Goal: Task Accomplishment & Management: Complete application form

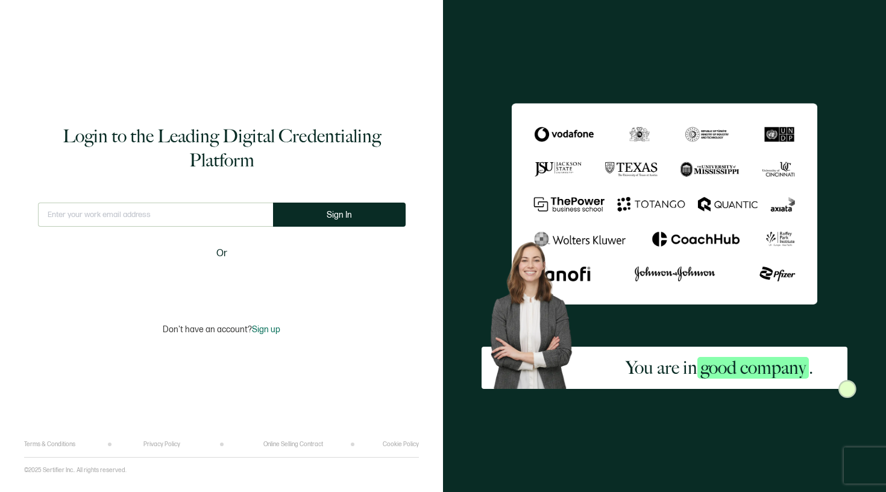
click at [169, 201] on div "Login to the Leading Digital Credentialing Platform This doesn't look like a va…" at bounding box center [221, 229] width 395 height 422
click at [169, 207] on input "text" at bounding box center [155, 215] width 235 height 24
type input "[EMAIL_ADDRESS][DOMAIN_NAME]"
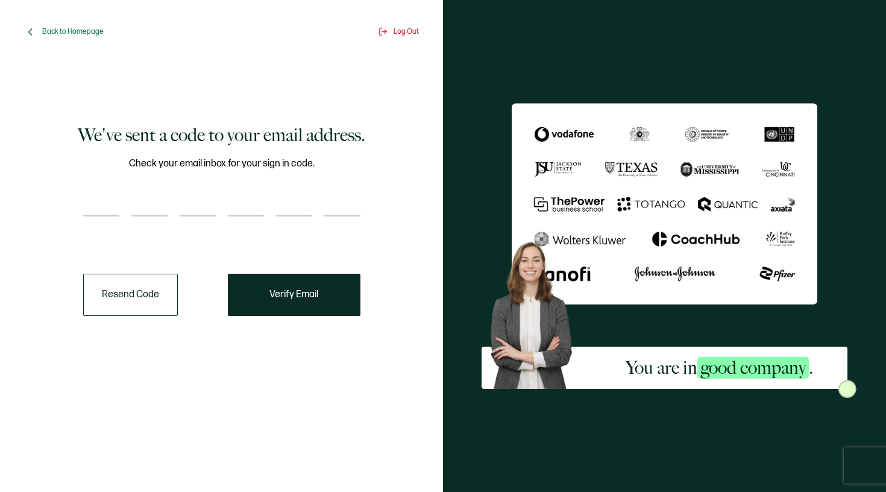
click at [117, 204] on input "number" at bounding box center [101, 204] width 36 height 24
click at [81, 28] on span "Back to Homepage" at bounding box center [72, 31] width 61 height 9
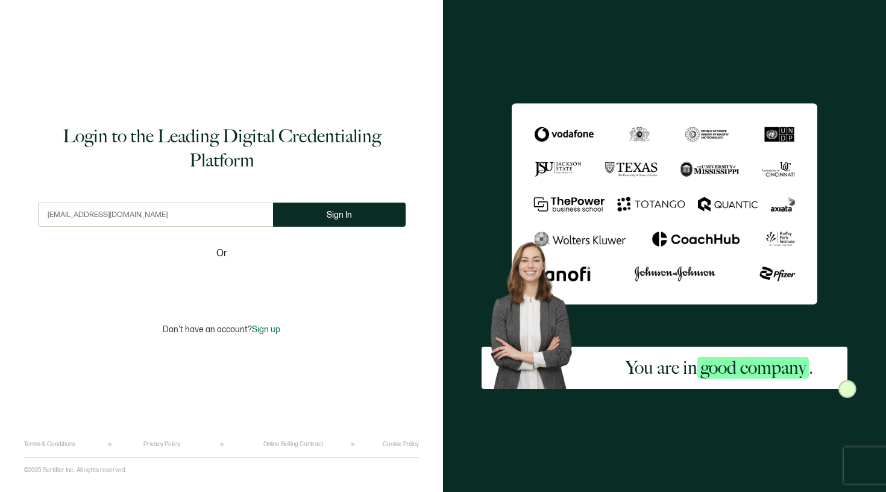
type input "[EMAIL_ADDRESS][DOMAIN_NAME]"
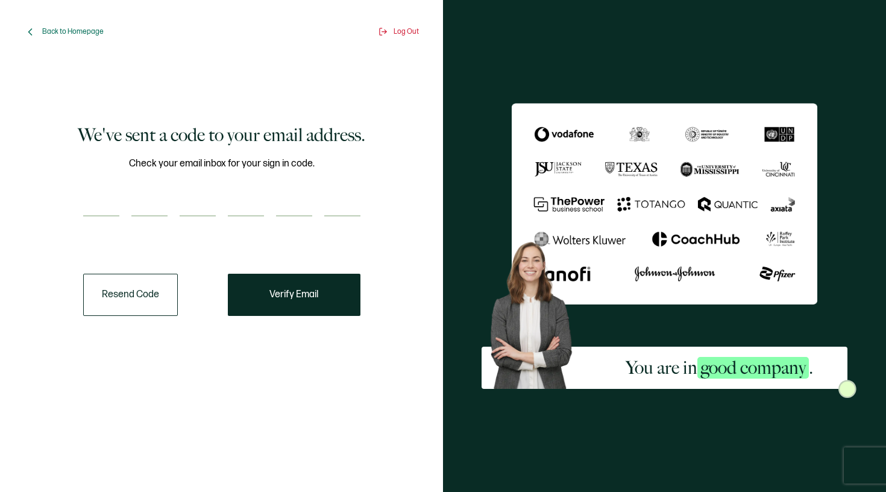
click at [87, 209] on input "number" at bounding box center [101, 204] width 36 height 24
type input "1"
type input "6"
type input "5"
type input "2"
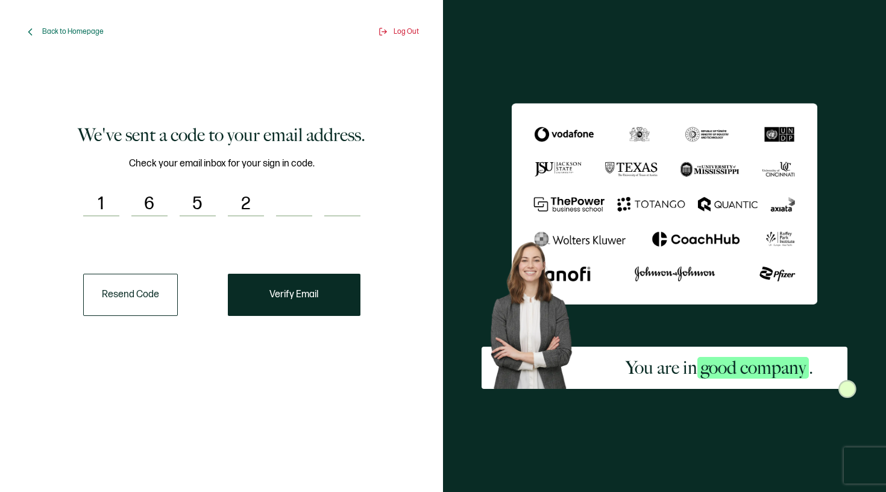
type input "0"
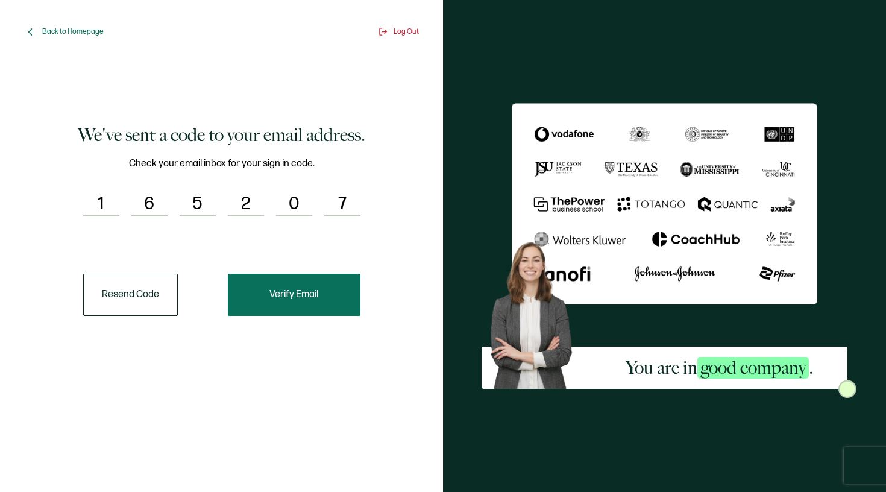
type input "7"
click at [297, 297] on span "Verify Email" at bounding box center [293, 295] width 49 height 10
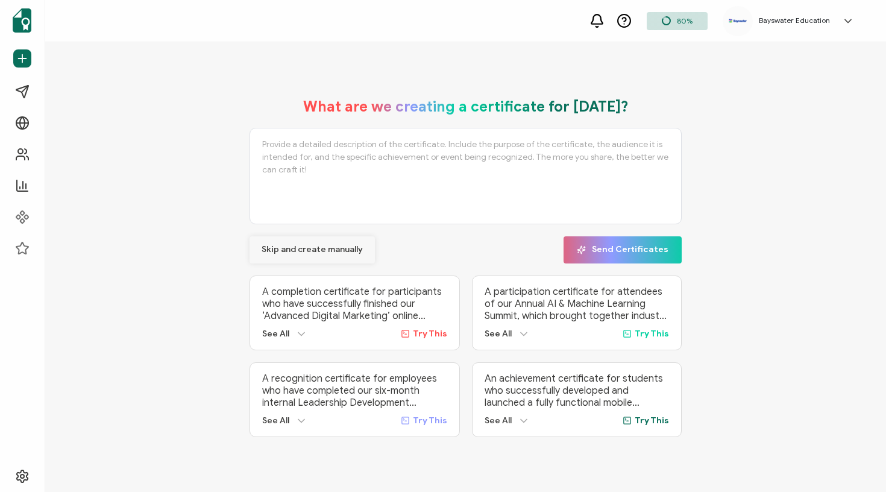
click at [281, 248] on span "Skip and create manually" at bounding box center [312, 249] width 101 height 8
click at [330, 249] on span "Skip and create manually" at bounding box center [312, 249] width 101 height 8
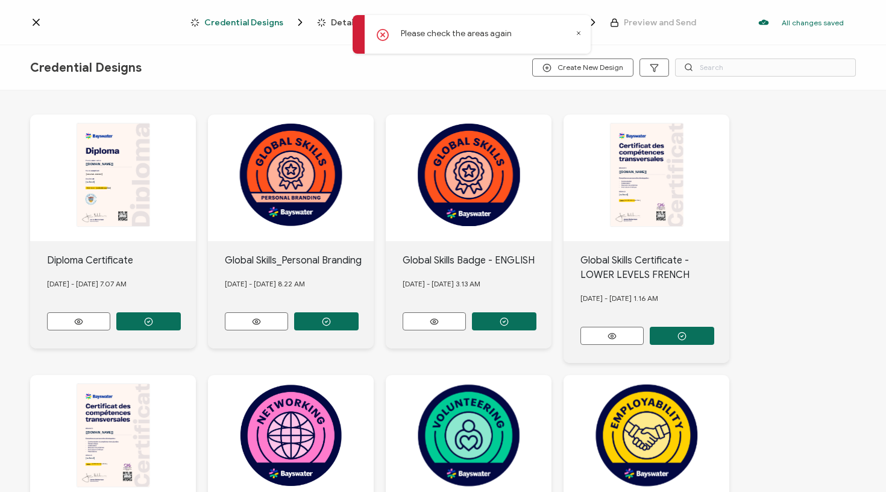
click at [580, 33] on icon at bounding box center [579, 33] width 6 height 6
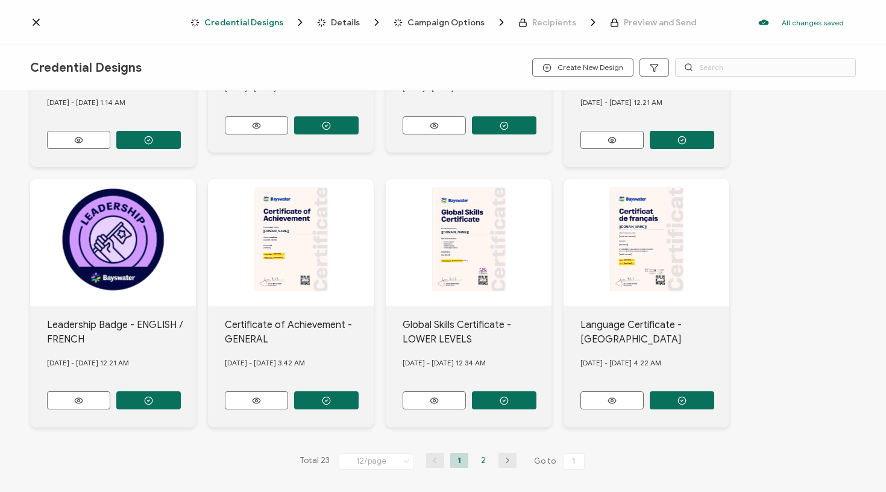
click at [476, 460] on li "2" at bounding box center [483, 460] width 18 height 15
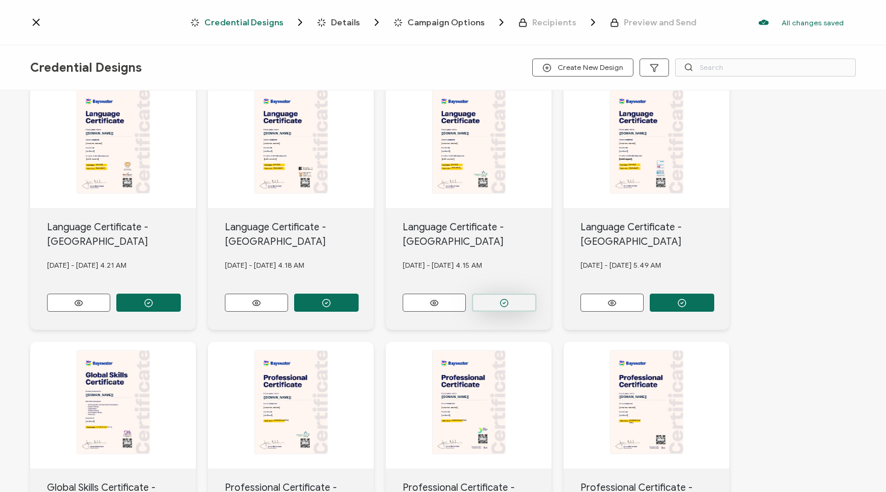
click at [500, 298] on icon "button" at bounding box center [504, 302] width 9 height 9
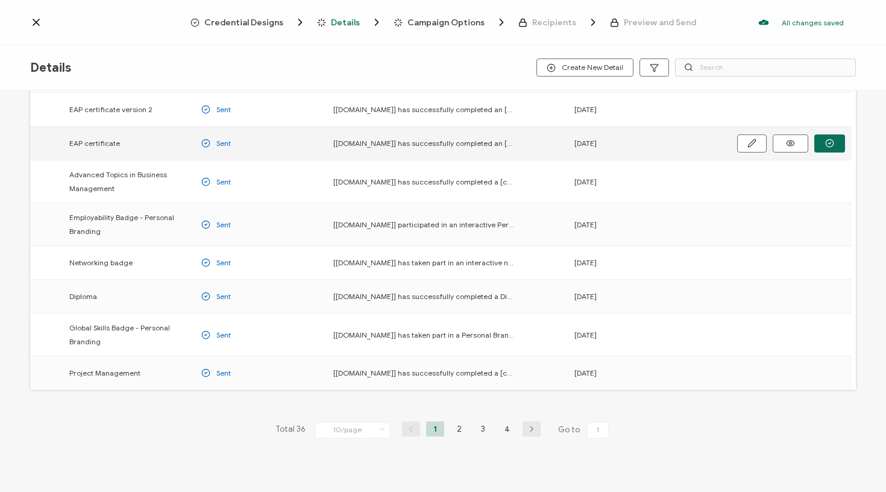
scroll to position [130, 0]
click at [482, 429] on li "3" at bounding box center [483, 427] width 18 height 15
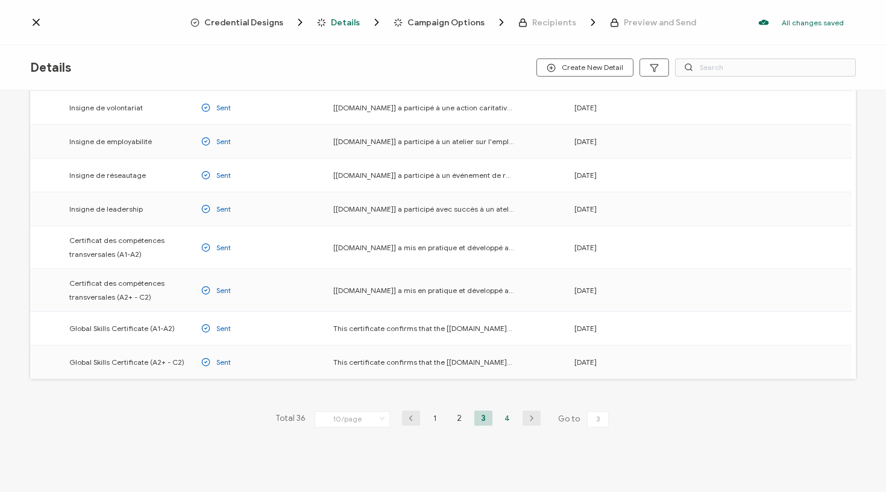
scroll to position [131, 0]
click at [500, 417] on li "4" at bounding box center [507, 417] width 18 height 15
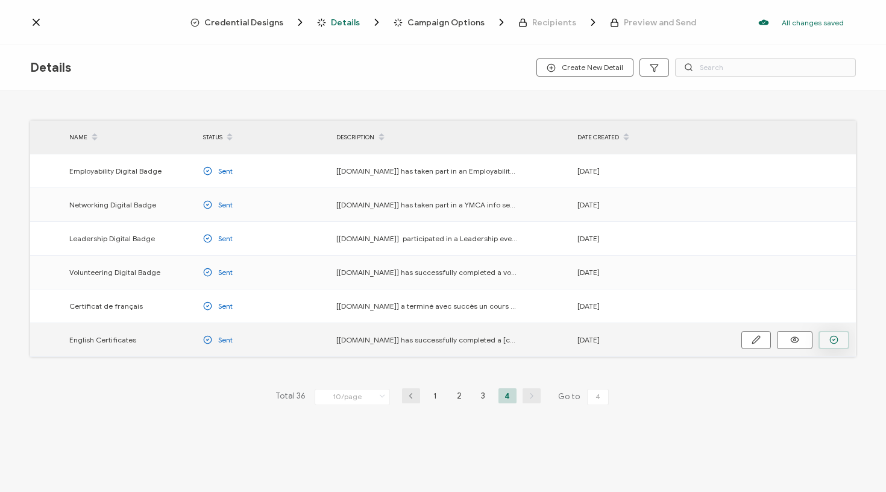
click at [828, 342] on button "button" at bounding box center [833, 340] width 31 height 18
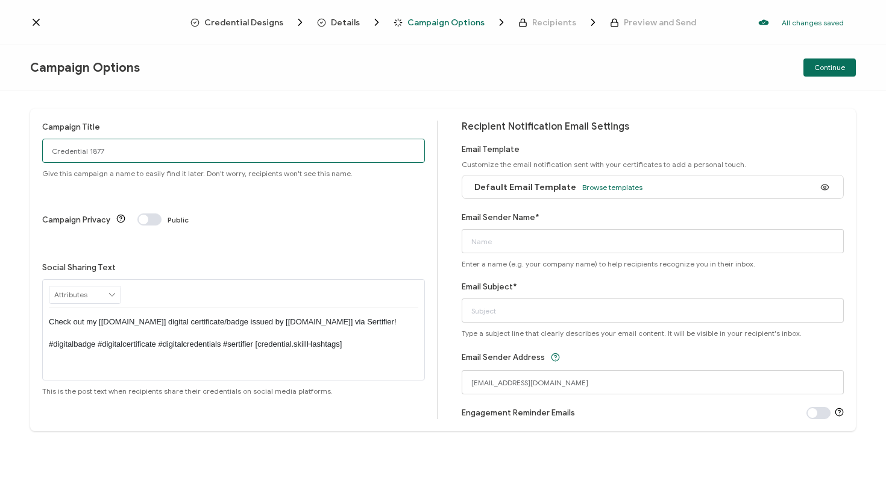
drag, startPoint x: 113, startPoint y: 151, endPoint x: 0, endPoint y: 142, distance: 113.7
type input "Cal Cert [DATE]"
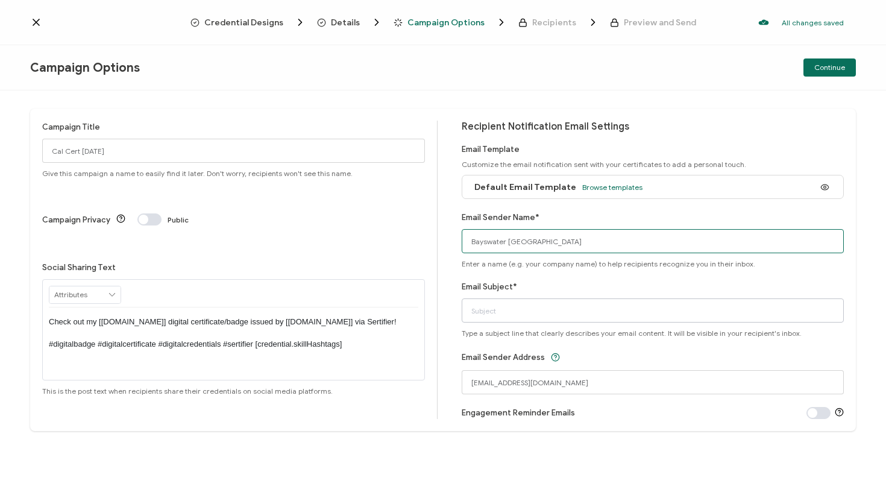
type input "Bayswater [GEOGRAPHIC_DATA]"
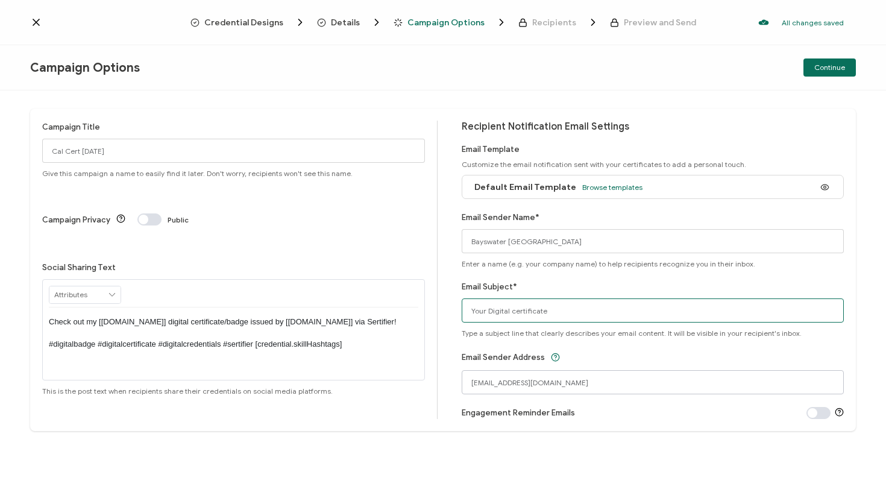
type input "Your Digital certificate"
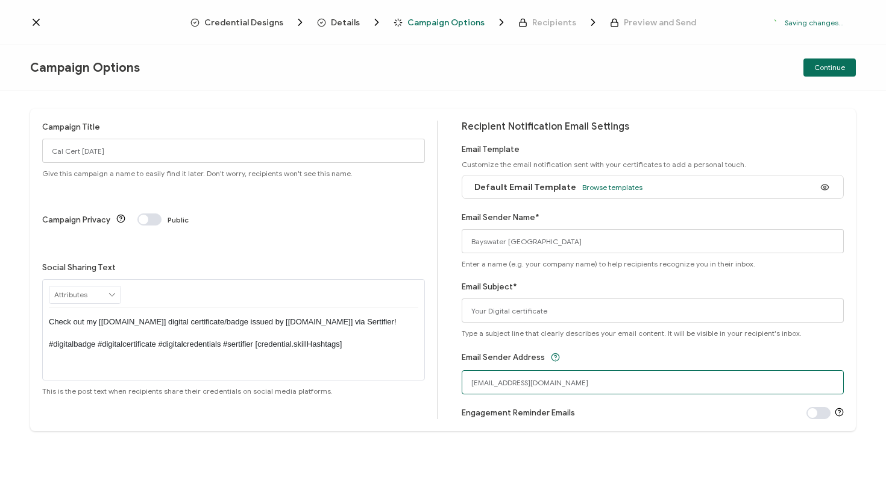
drag, startPoint x: 542, startPoint y: 381, endPoint x: 310, endPoint y: 367, distance: 232.5
type input "[EMAIL_ADDRESS][DOMAIN_NAME]"
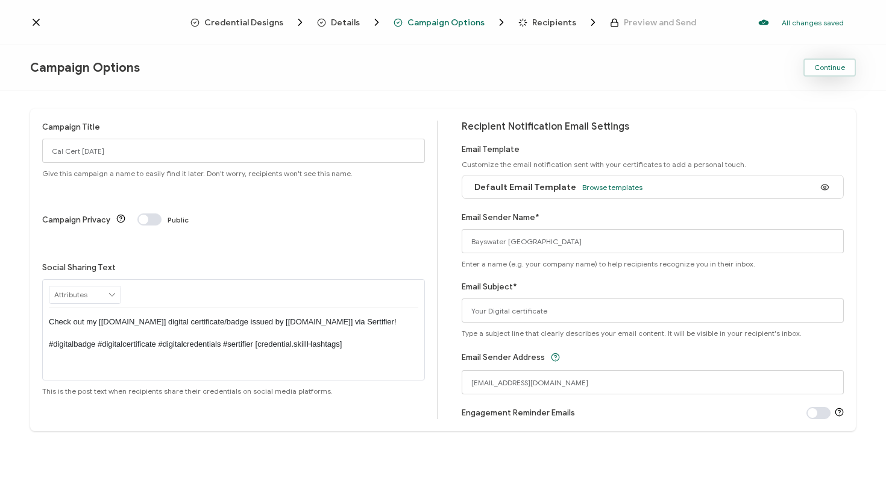
click at [833, 67] on span "Continue" at bounding box center [829, 67] width 31 height 7
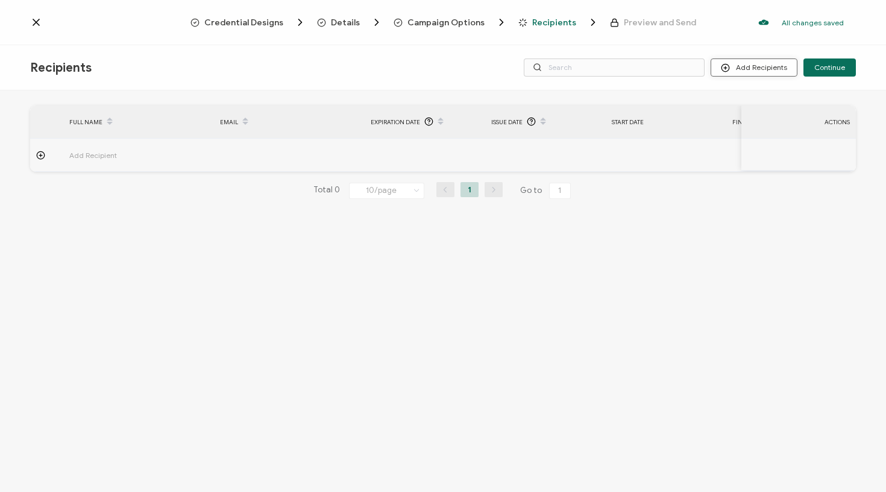
click at [730, 64] on icon at bounding box center [725, 67] width 9 height 9
click at [729, 99] on line at bounding box center [729, 99] width 0 height 5
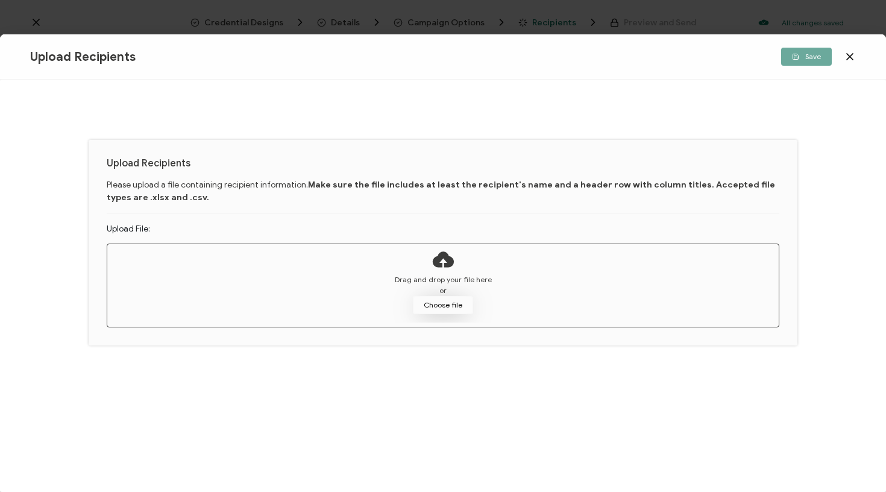
click at [439, 309] on button "Choose file" at bounding box center [443, 305] width 60 height 18
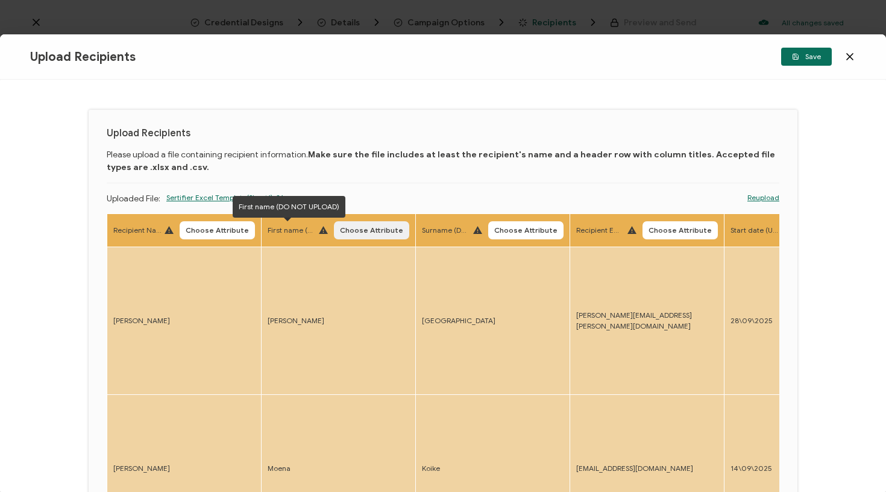
click at [334, 226] on button "Choose Attribute" at bounding box center [371, 230] width 75 height 18
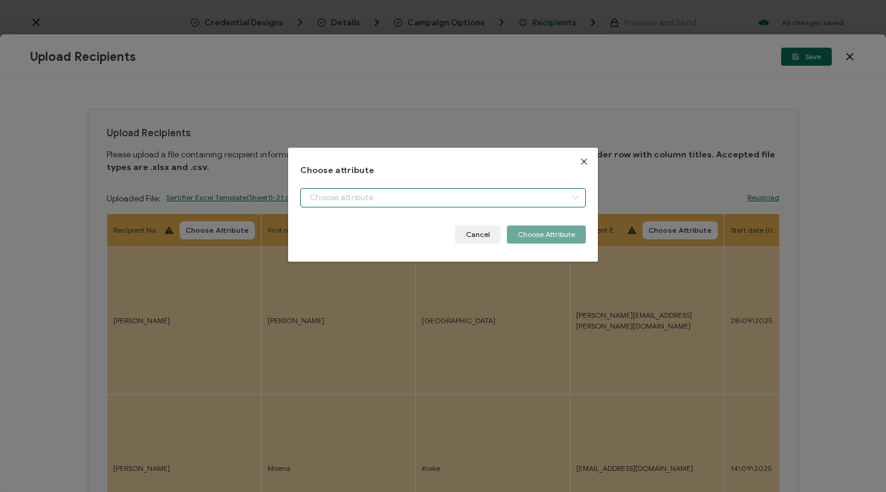
click at [352, 200] on input "dialog" at bounding box center [443, 197] width 286 height 19
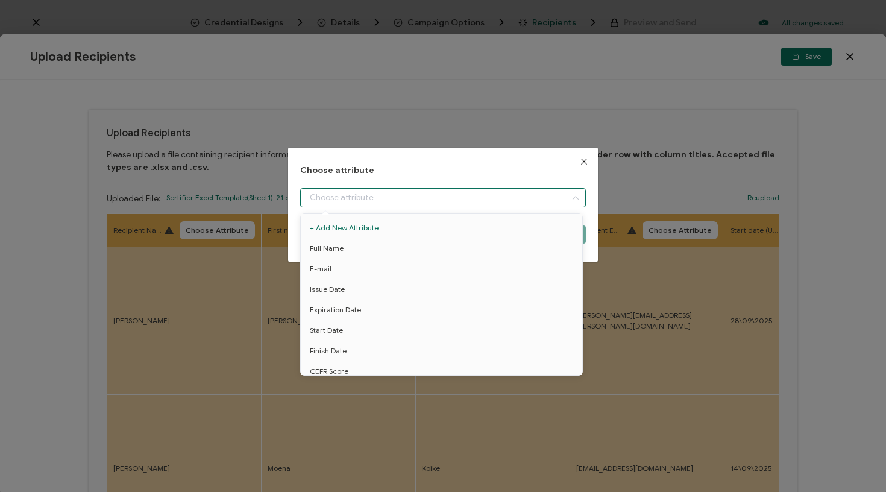
click at [230, 214] on div "Choose attribute Cancel Choose Attribute" at bounding box center [443, 246] width 886 height 492
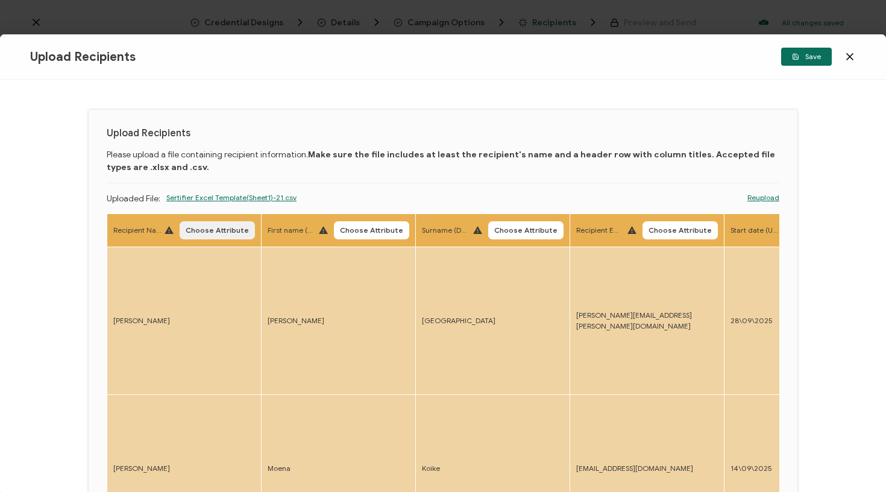
click at [186, 230] on button "Choose Attribute" at bounding box center [217, 230] width 75 height 18
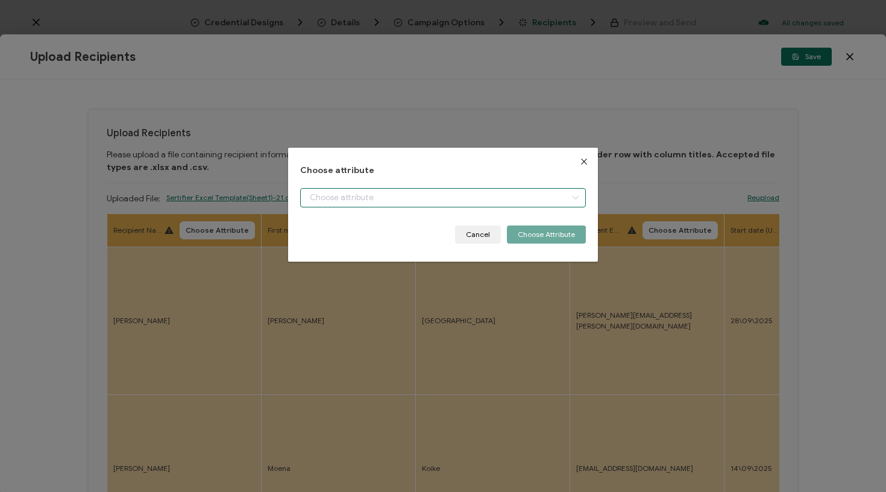
click at [312, 203] on input "dialog" at bounding box center [443, 197] width 286 height 19
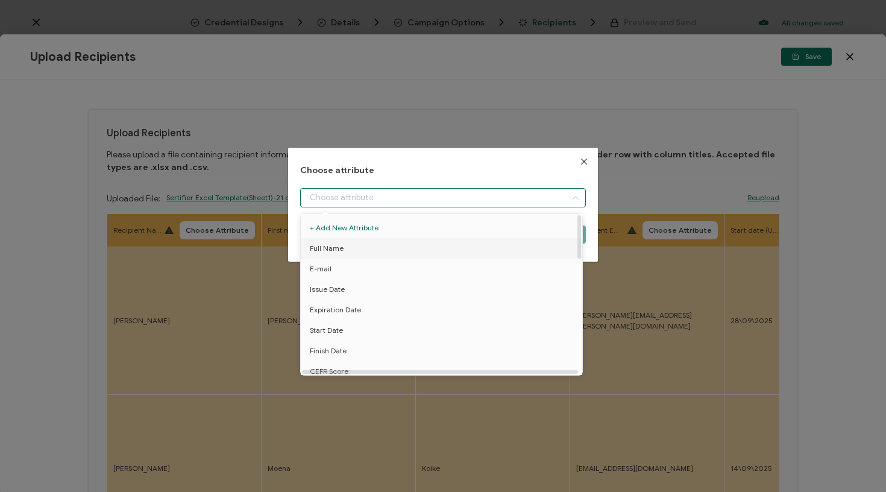
click at [345, 250] on li "Full Name" at bounding box center [444, 248] width 292 height 20
type input "Full Name"
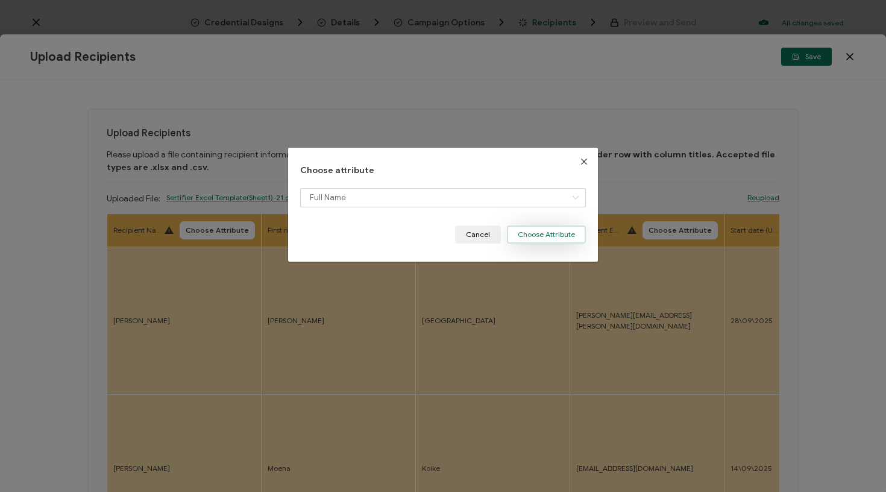
click at [538, 234] on button "Choose Attribute" at bounding box center [546, 234] width 79 height 18
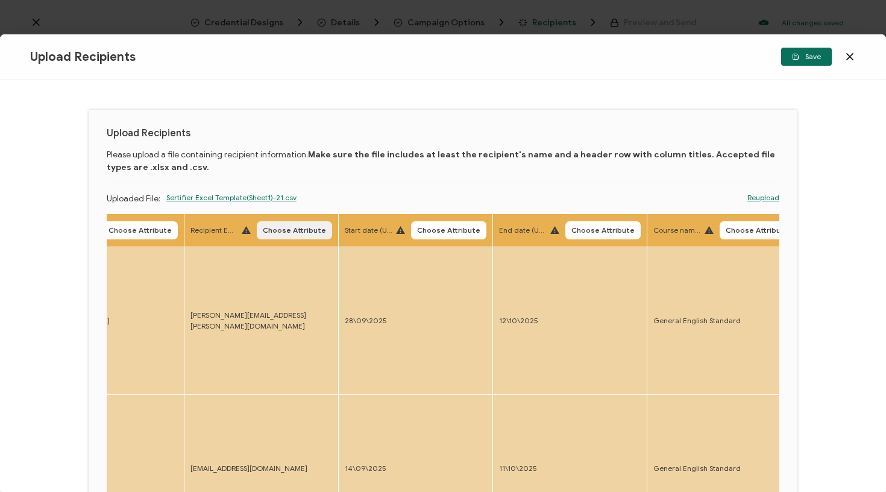
scroll to position [0, 383]
click at [275, 227] on span "Choose Attribute" at bounding box center [293, 230] width 63 height 7
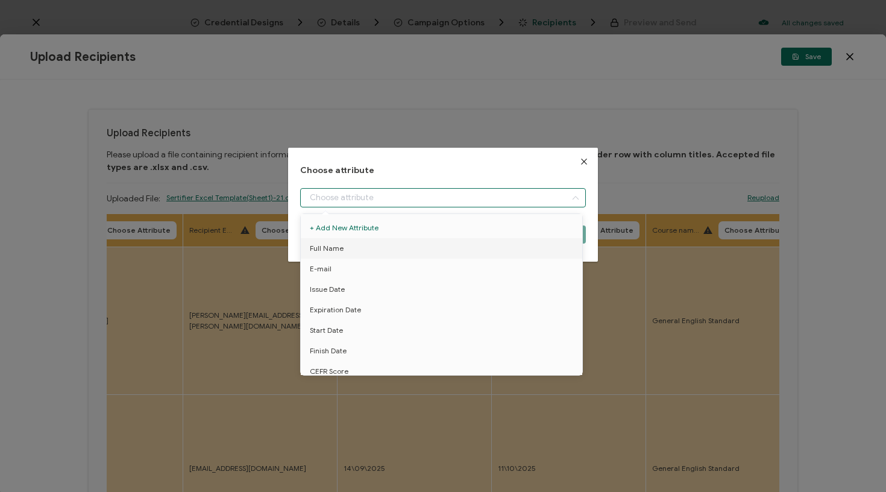
click at [365, 201] on input "dialog" at bounding box center [443, 197] width 286 height 19
click at [344, 270] on li "E-mail" at bounding box center [444, 269] width 292 height 20
type input "E-mail"
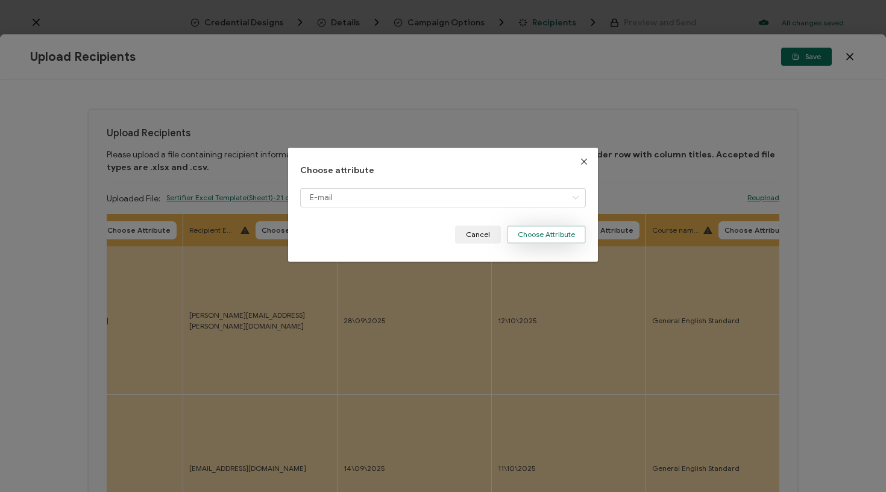
click at [552, 232] on button "Choose Attribute" at bounding box center [546, 234] width 79 height 18
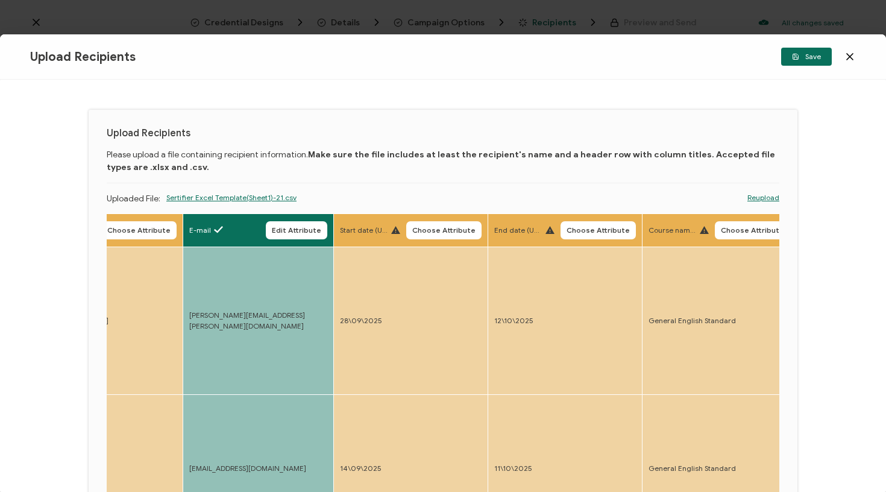
click at [444, 222] on button "Choose Attribute" at bounding box center [443, 230] width 75 height 18
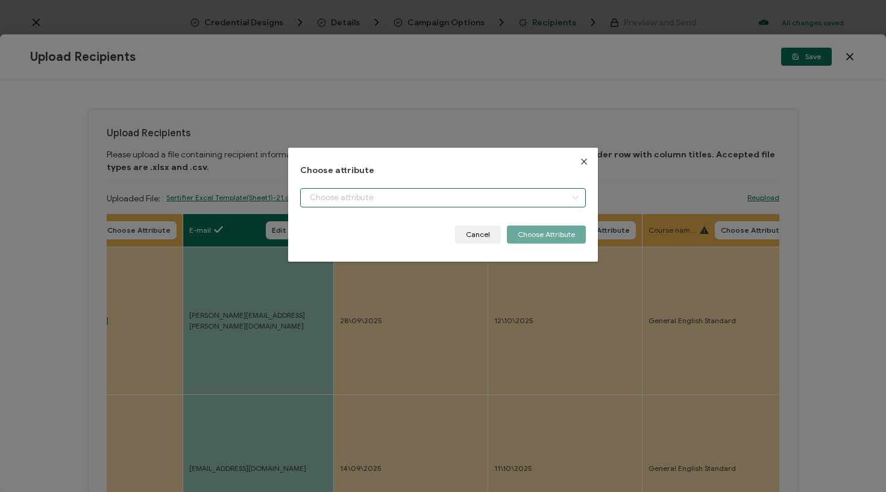
click at [433, 197] on input "dialog" at bounding box center [443, 197] width 286 height 19
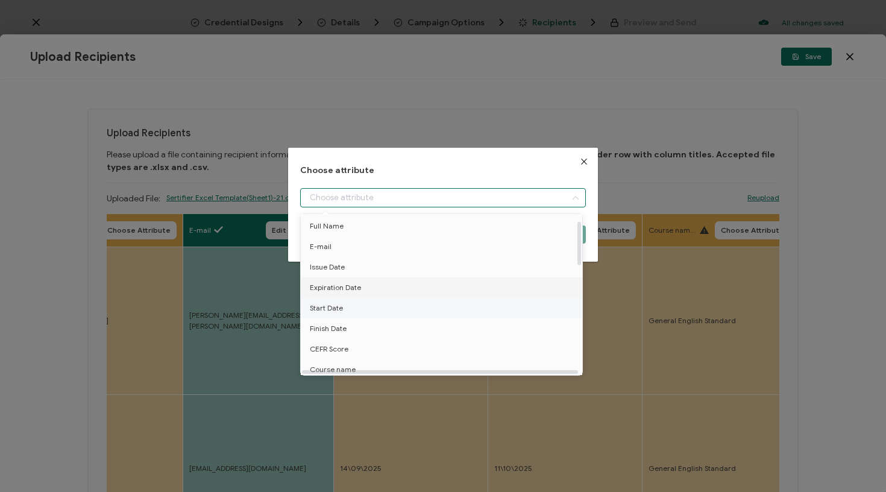
scroll to position [24, 0]
click at [354, 307] on li "Start Date" at bounding box center [444, 307] width 292 height 20
type input "Start Date"
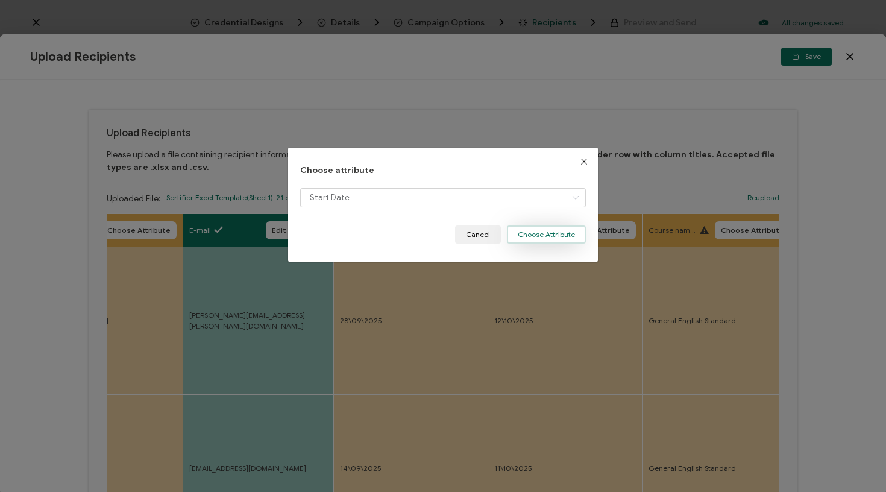
click at [548, 239] on button "Choose Attribute" at bounding box center [546, 234] width 79 height 18
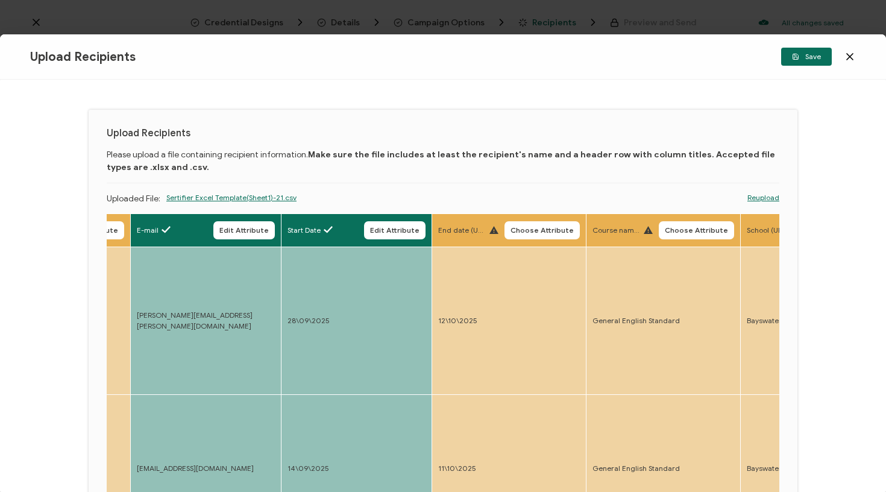
scroll to position [0, 436]
click at [539, 229] on span "Choose Attribute" at bounding box center [541, 230] width 63 height 7
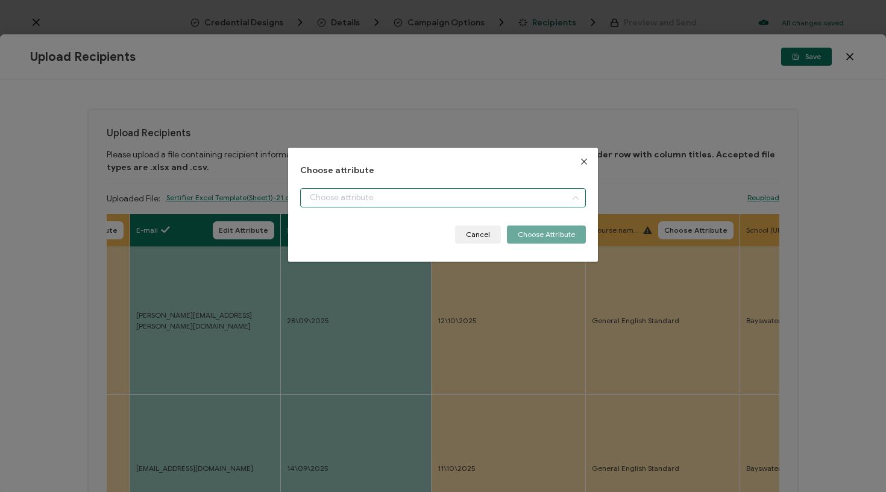
click at [536, 197] on input "dialog" at bounding box center [443, 197] width 286 height 19
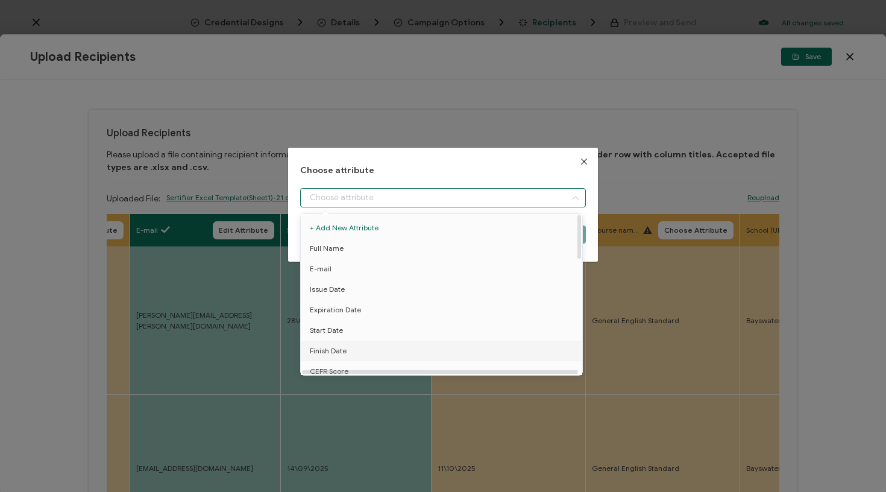
click at [334, 348] on span "Finish Date" at bounding box center [328, 351] width 37 height 20
type input "Finish Date"
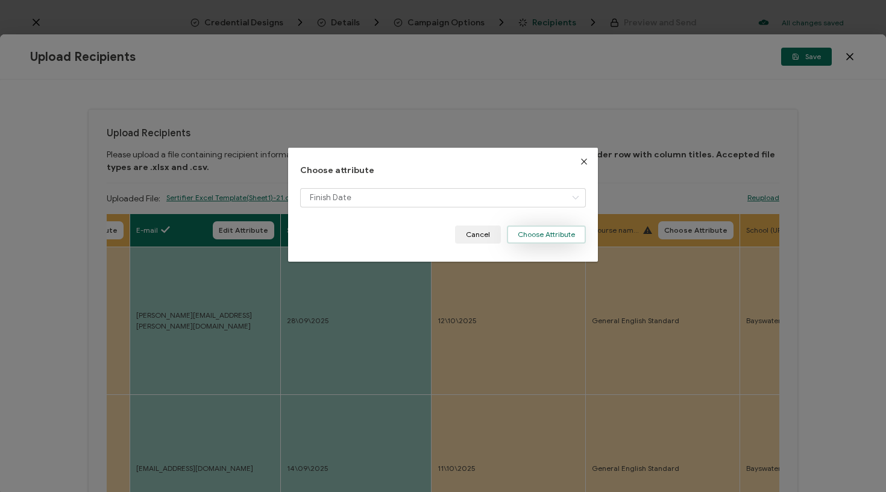
click at [555, 228] on button "Choose Attribute" at bounding box center [546, 234] width 79 height 18
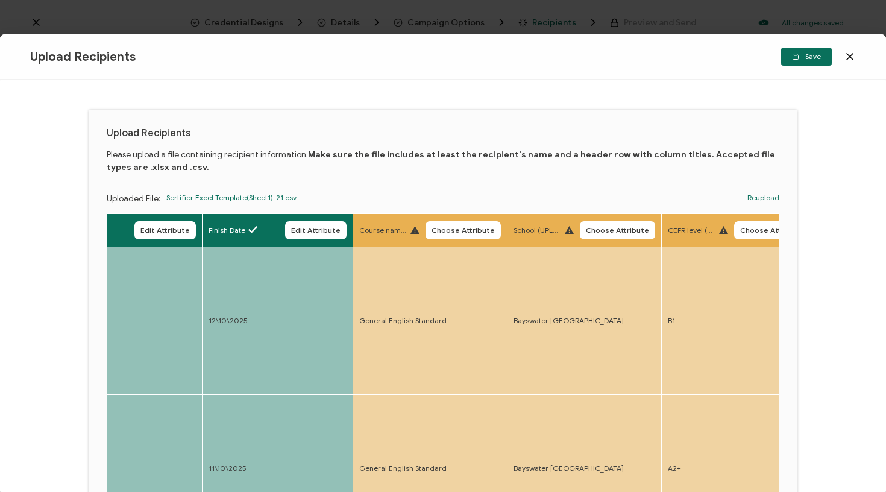
scroll to position [0, 689]
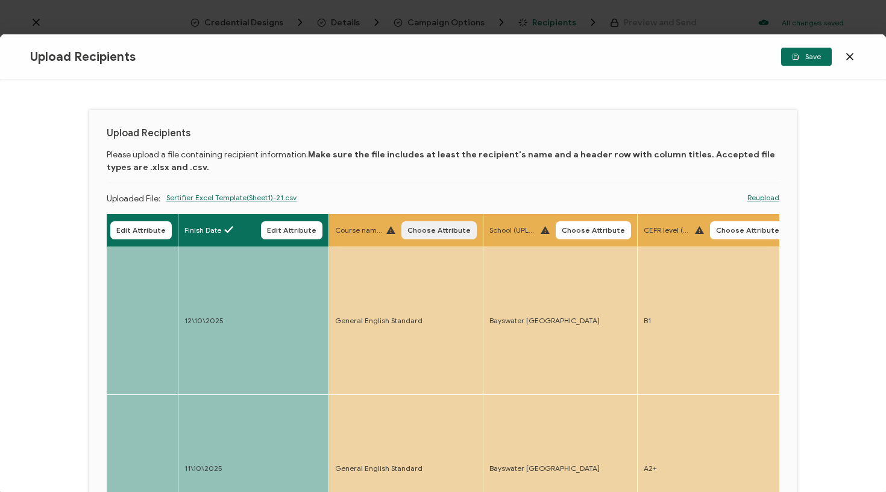
click at [431, 231] on span "Choose Attribute" at bounding box center [438, 230] width 63 height 7
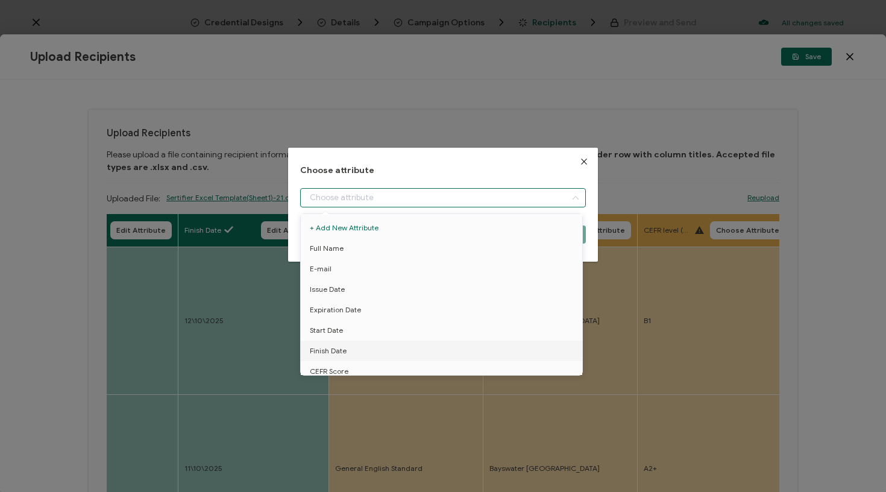
click at [434, 188] on input "dialog" at bounding box center [443, 197] width 286 height 19
click at [353, 339] on span "Course name" at bounding box center [333, 335] width 46 height 20
type input "Course name"
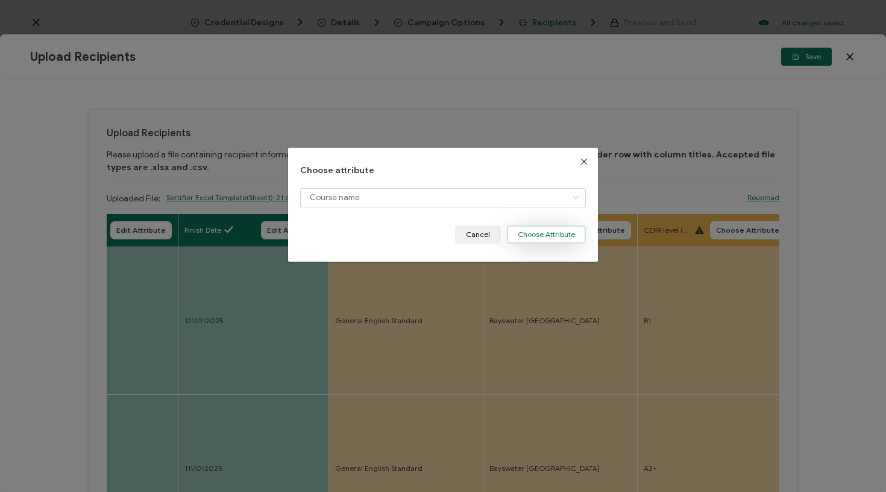
click at [547, 242] on button "Choose Attribute" at bounding box center [546, 234] width 79 height 18
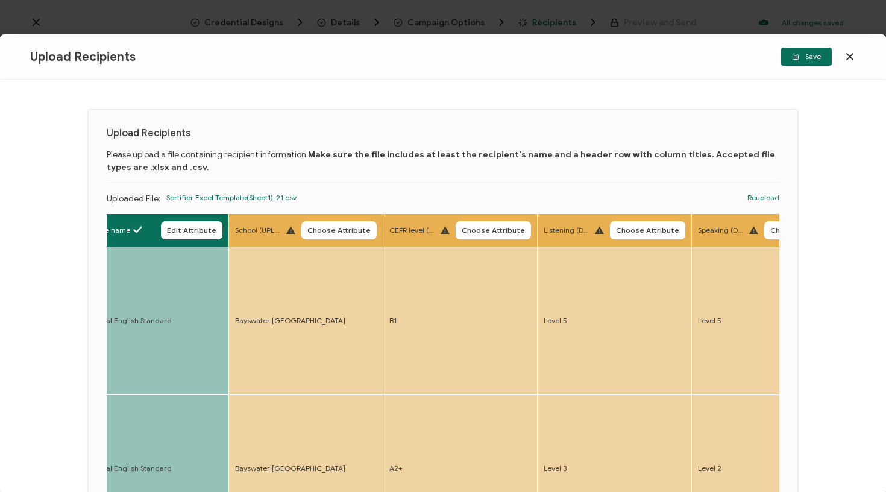
scroll to position [0, 970]
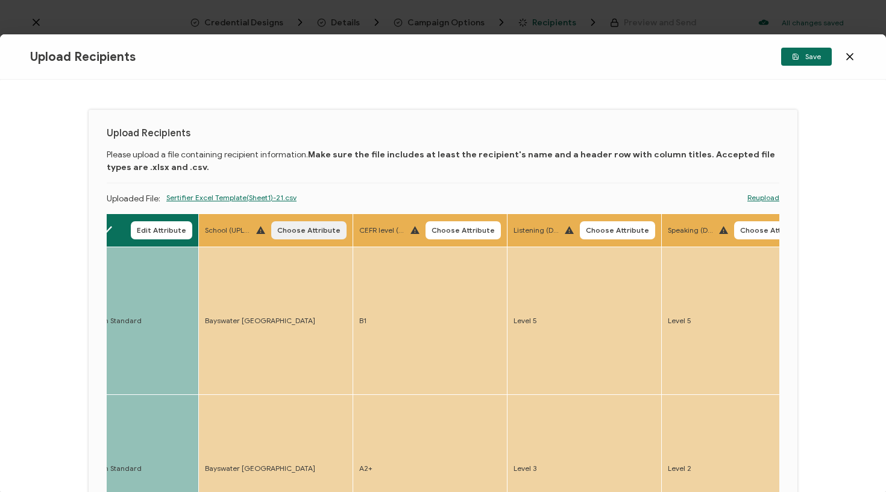
click at [287, 236] on button "Choose Attribute" at bounding box center [308, 230] width 75 height 18
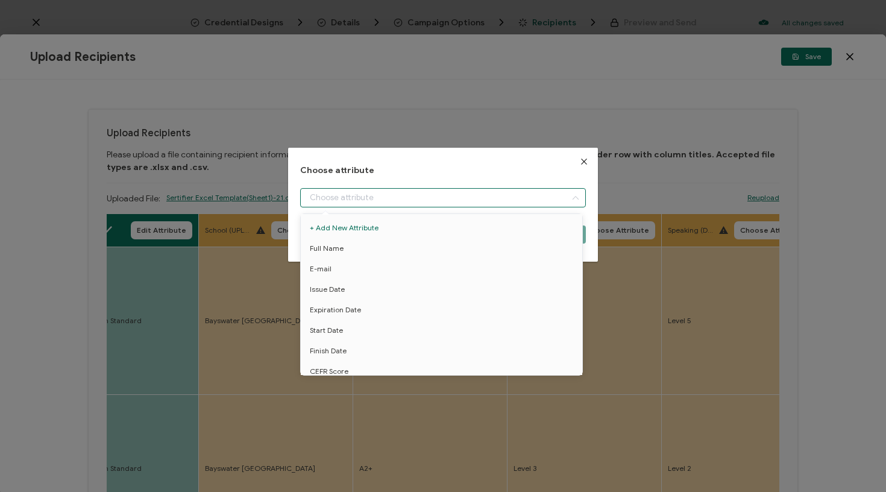
click at [363, 195] on input "dialog" at bounding box center [443, 197] width 286 height 19
click at [355, 330] on li "School" at bounding box center [444, 327] width 292 height 20
type input "School"
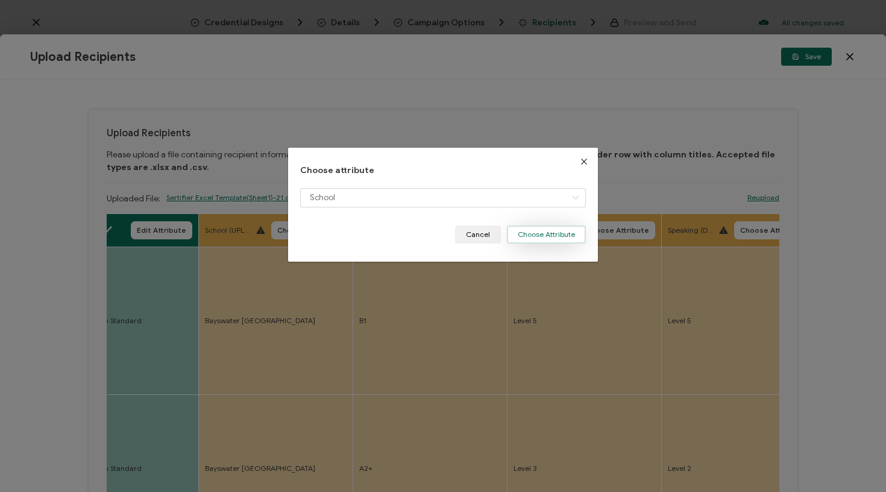
click at [577, 236] on button "Choose Attribute" at bounding box center [546, 234] width 79 height 18
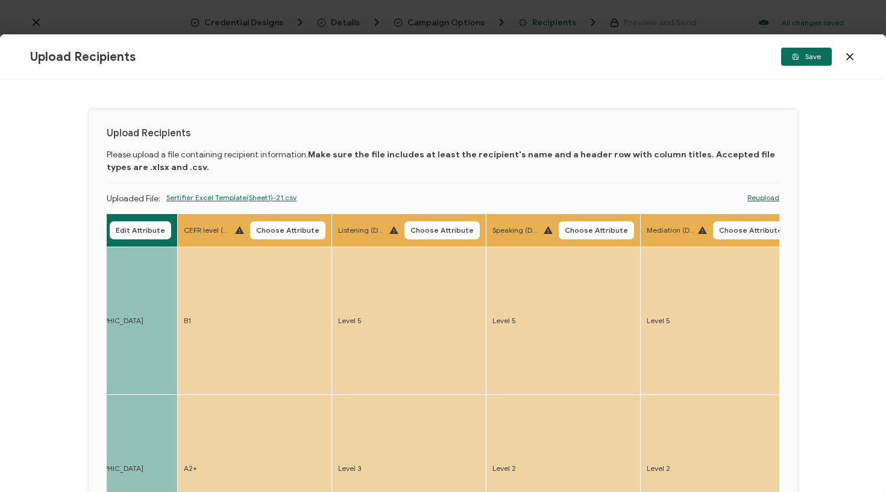
scroll to position [0, 1096]
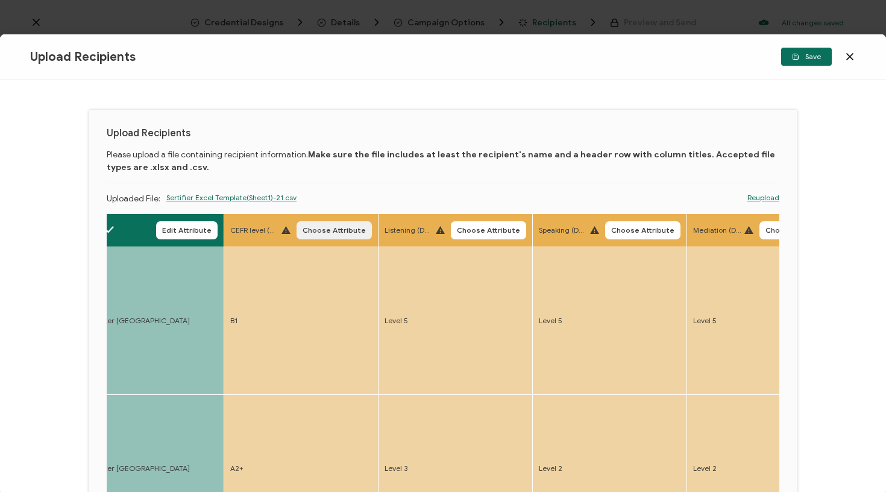
click at [313, 231] on span "Choose Attribute" at bounding box center [334, 230] width 63 height 7
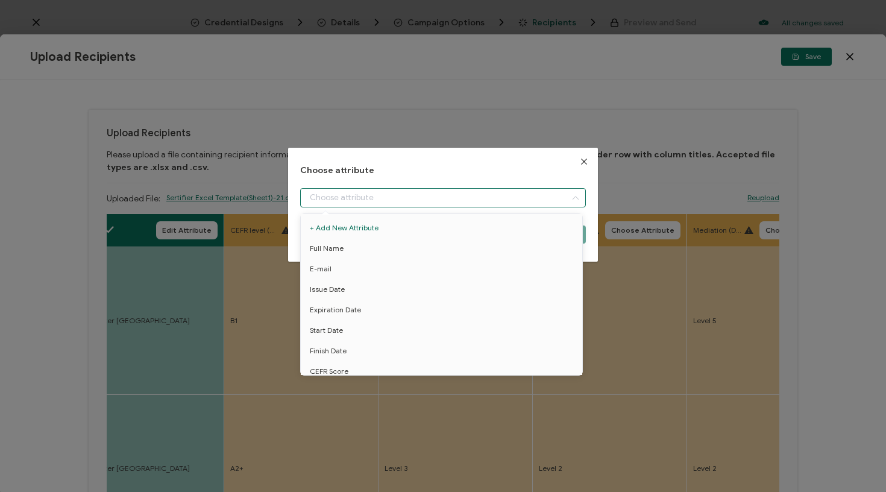
click at [362, 205] on input "dialog" at bounding box center [443, 197] width 286 height 19
drag, startPoint x: 342, startPoint y: 305, endPoint x: 429, endPoint y: 281, distance: 89.9
click at [342, 305] on span "CEFR Score" at bounding box center [329, 311] width 39 height 20
type input "CEFR Score"
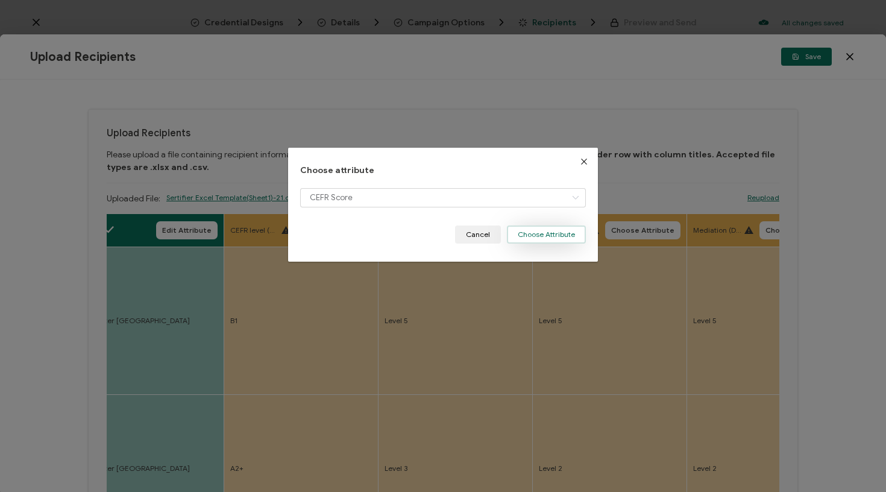
click at [528, 227] on button "Choose Attribute" at bounding box center [546, 234] width 79 height 18
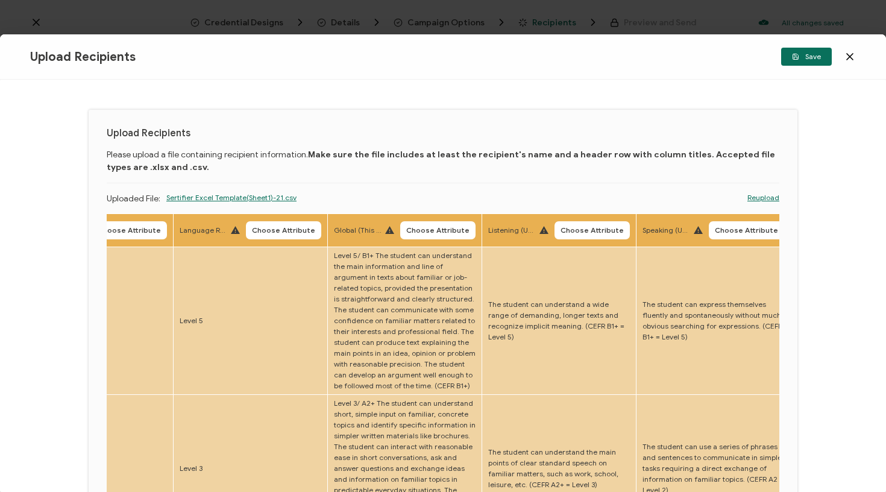
scroll to position [0, 2071]
click at [404, 234] on span "Choose Attribute" at bounding box center [435, 230] width 63 height 7
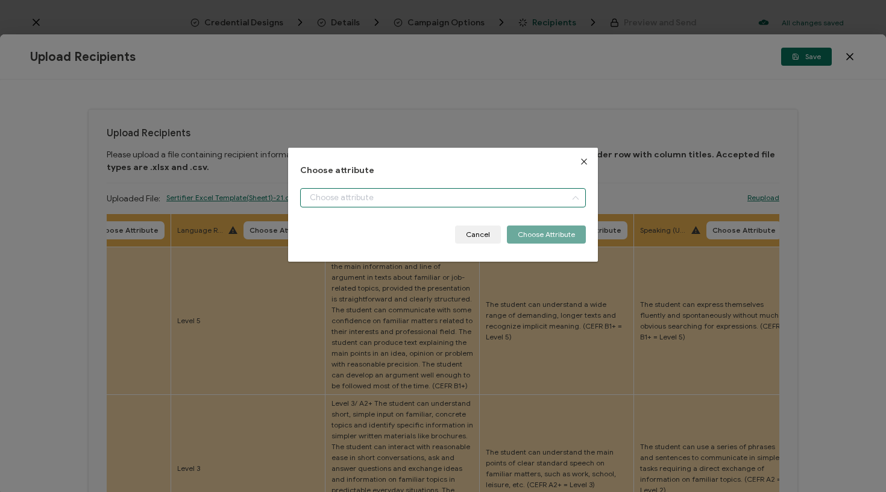
click at [394, 199] on input "dialog" at bounding box center [443, 197] width 286 height 19
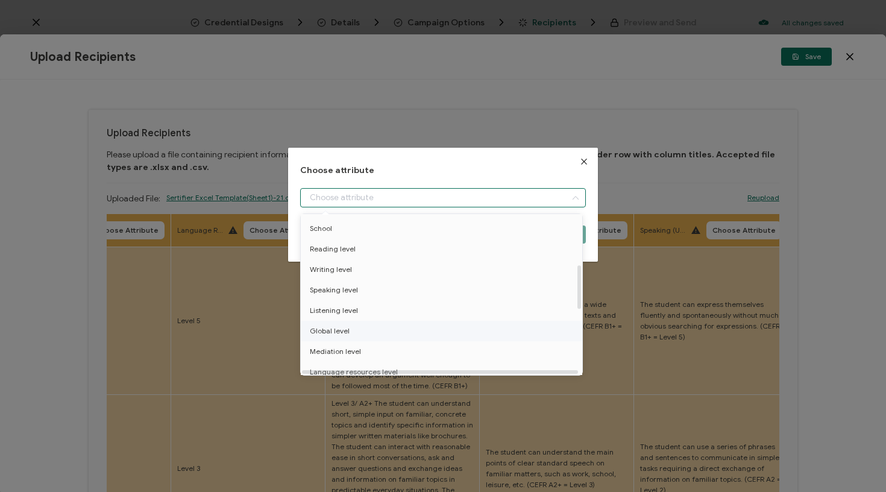
scroll to position [184, 1]
click at [353, 328] on li "Global level" at bounding box center [443, 331] width 292 height 20
type input "Global level"
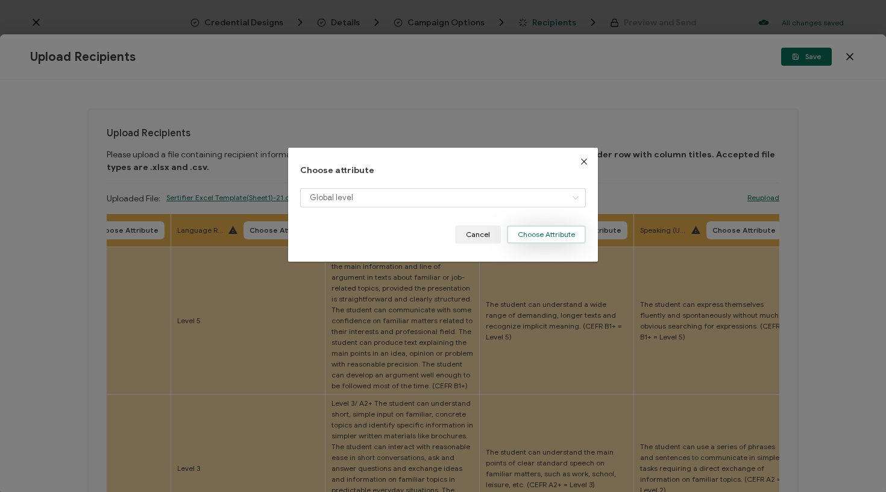
click at [529, 232] on button "Choose Attribute" at bounding box center [546, 234] width 79 height 18
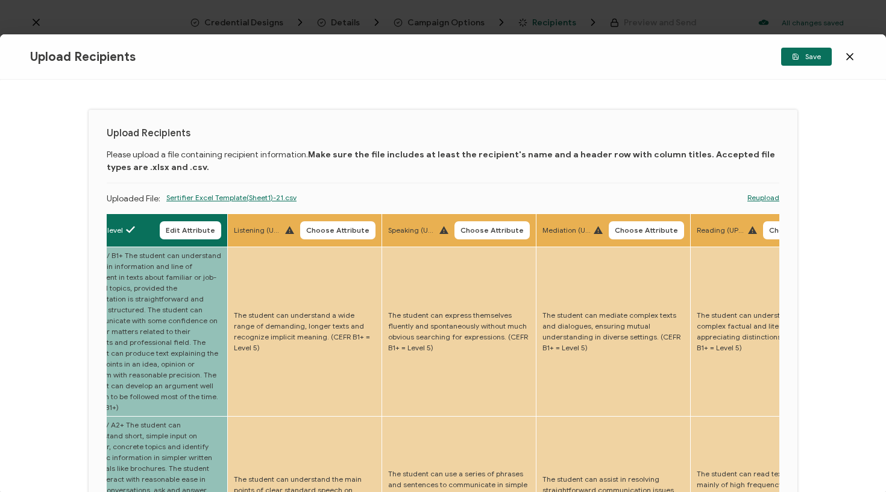
scroll to position [0, 2384]
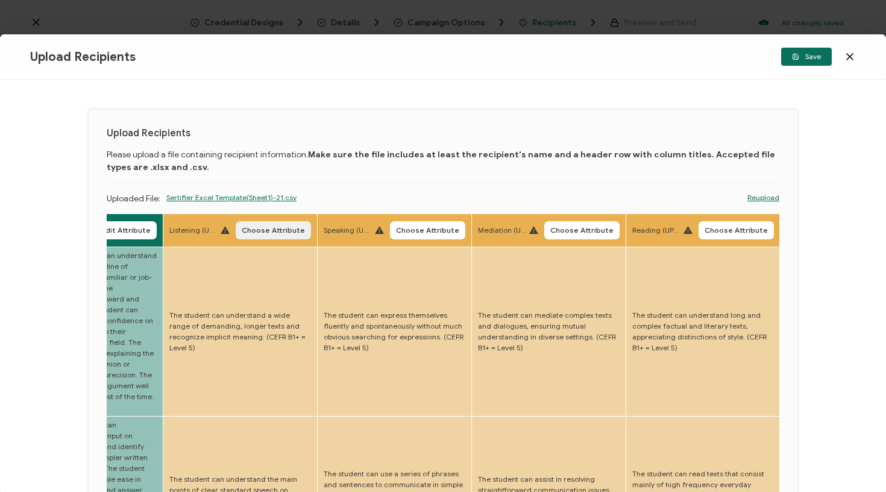
click at [242, 230] on span "Choose Attribute" at bounding box center [273, 230] width 63 height 7
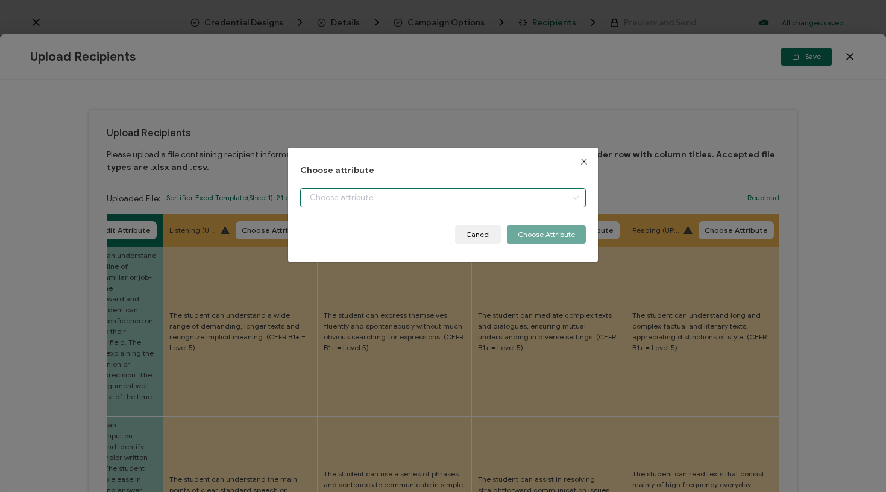
click at [331, 199] on input "dialog" at bounding box center [443, 197] width 286 height 19
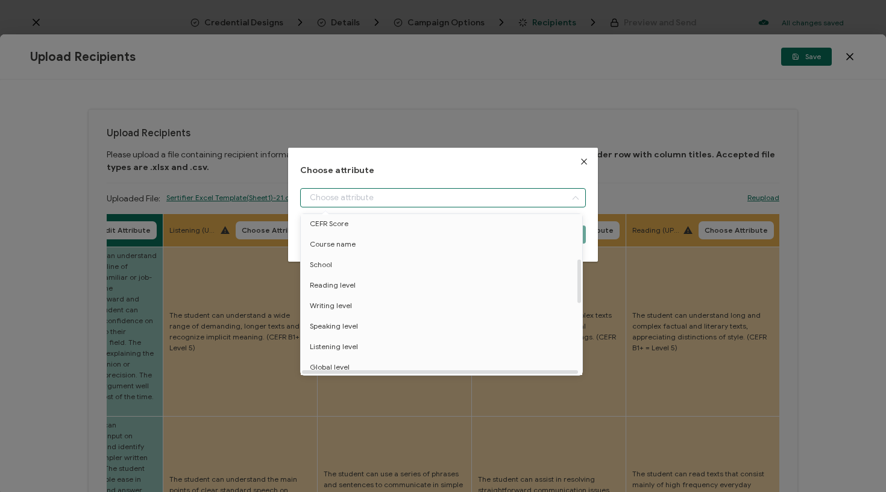
scroll to position [184, 0]
click at [359, 313] on li "Listening level" at bounding box center [444, 310] width 292 height 20
type input "Listening level"
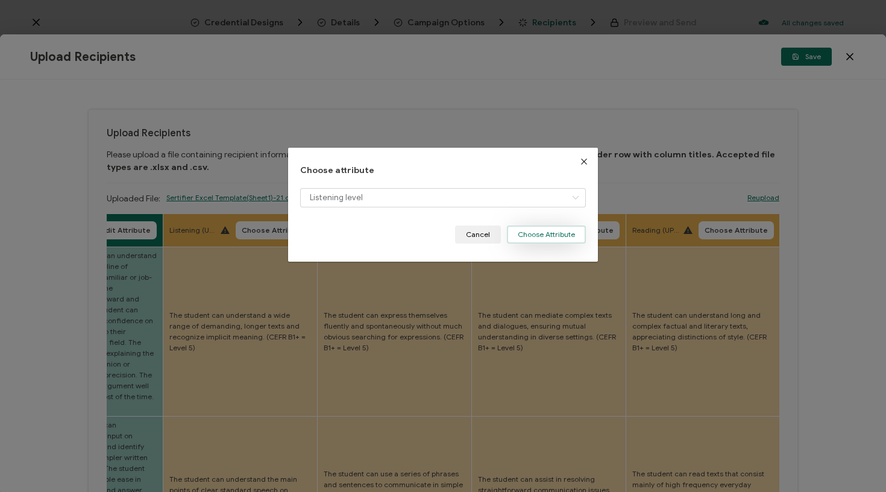
click at [526, 240] on button "Choose Attribute" at bounding box center [546, 234] width 79 height 18
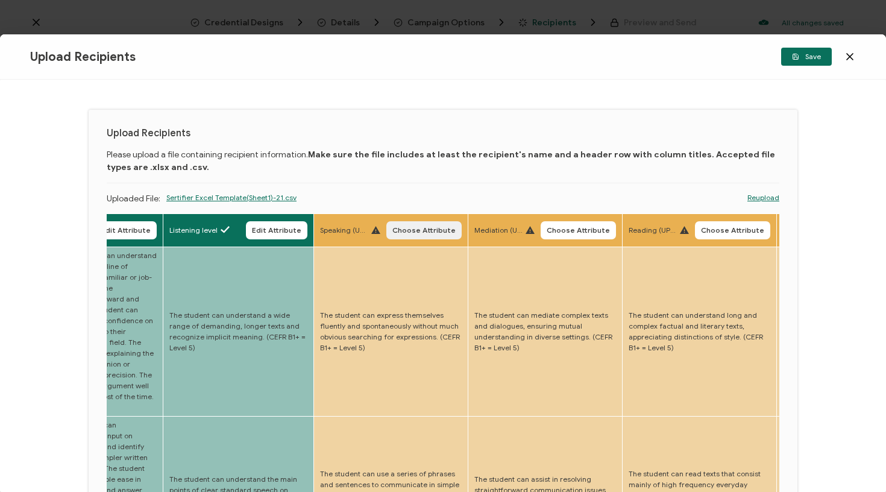
click at [397, 231] on span "Choose Attribute" at bounding box center [423, 230] width 63 height 7
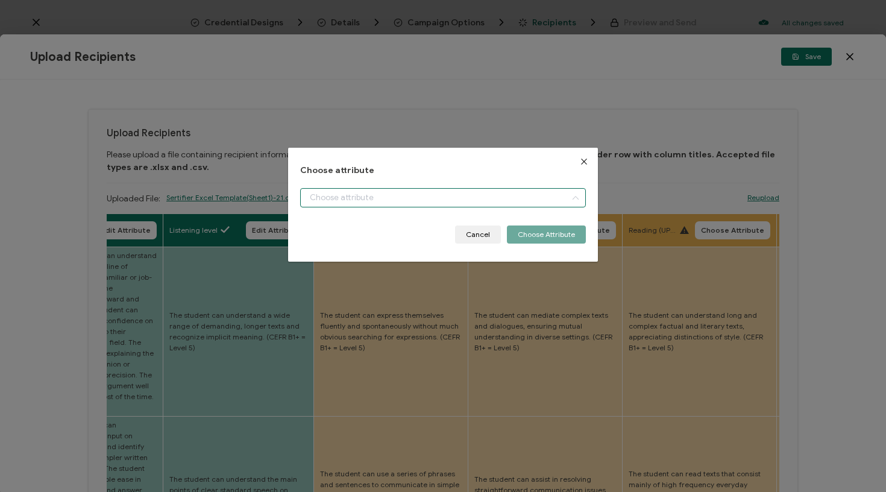
click at [427, 199] on input "dialog" at bounding box center [443, 197] width 286 height 19
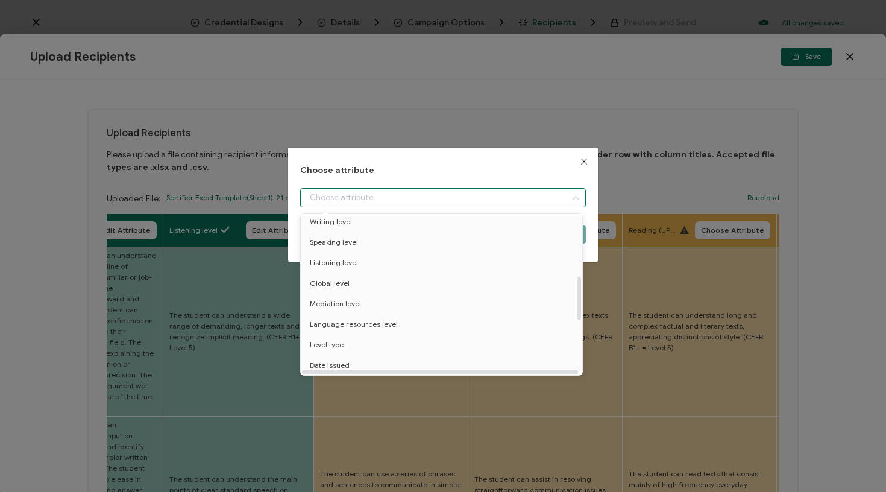
scroll to position [242, 0]
click at [366, 230] on li "Speaking level" at bounding box center [444, 231] width 292 height 20
type input "Speaking level"
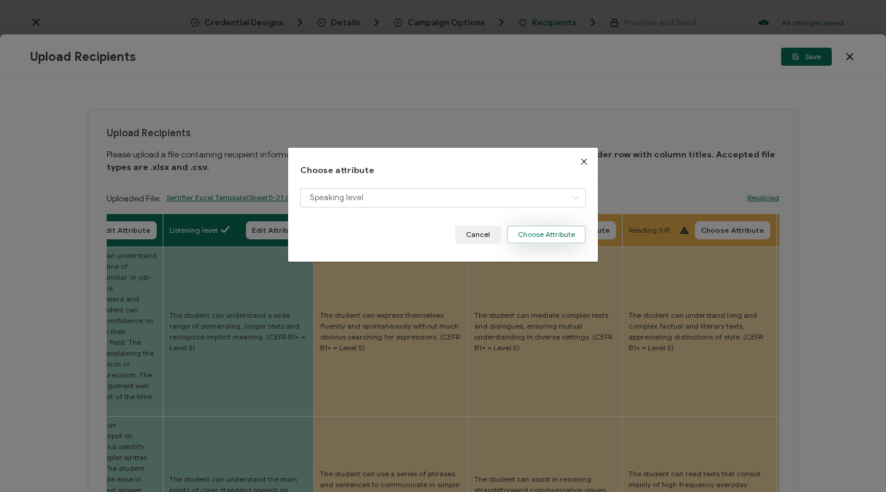
click at [536, 233] on button "Choose Attribute" at bounding box center [546, 234] width 79 height 18
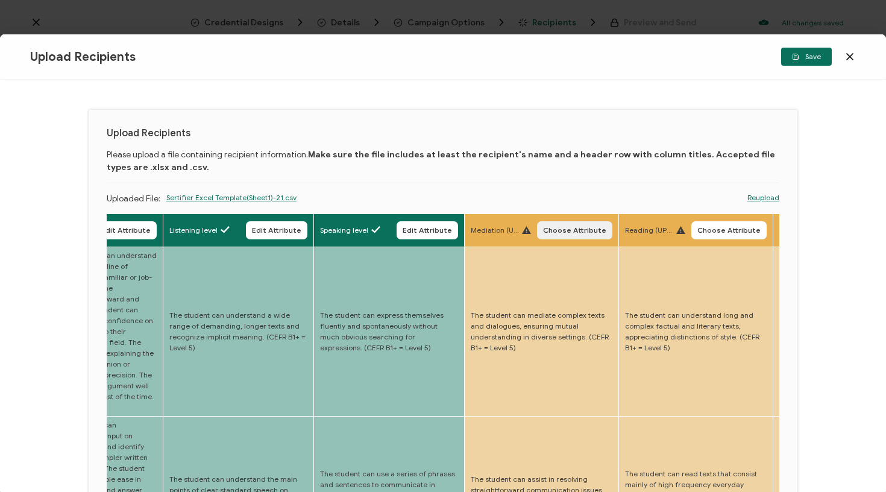
click at [543, 230] on span "Choose Attribute" at bounding box center [574, 230] width 63 height 7
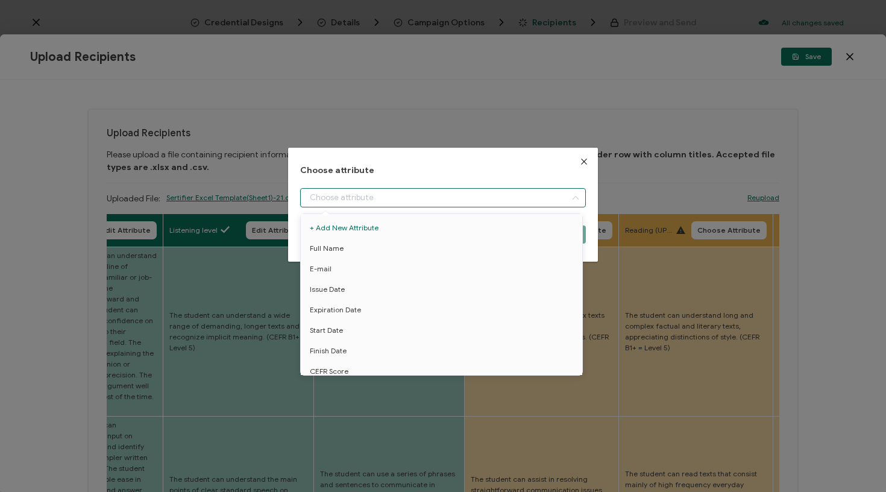
click at [526, 202] on input "dialog" at bounding box center [443, 197] width 286 height 19
drag, startPoint x: 377, startPoint y: 318, endPoint x: 409, endPoint y: 310, distance: 32.9
click at [376, 318] on li "Mediation level" at bounding box center [444, 322] width 292 height 20
type input "Mediation level"
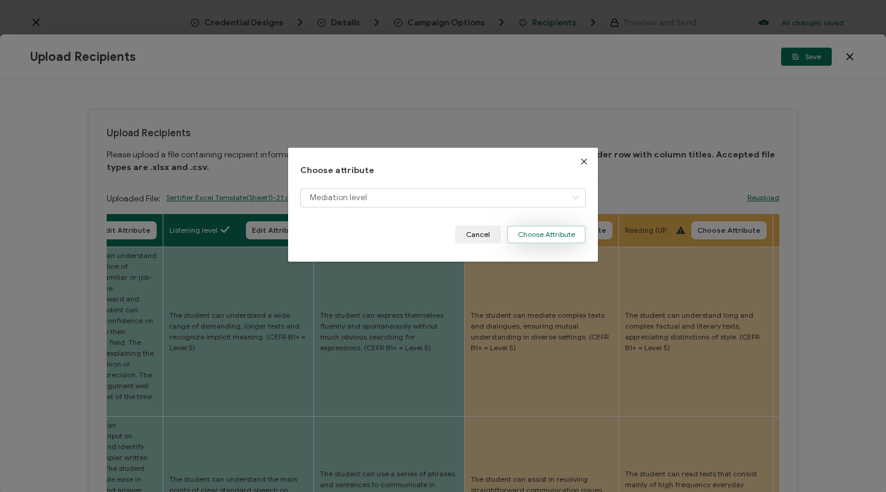
click at [555, 226] on button "Choose Attribute" at bounding box center [546, 234] width 79 height 18
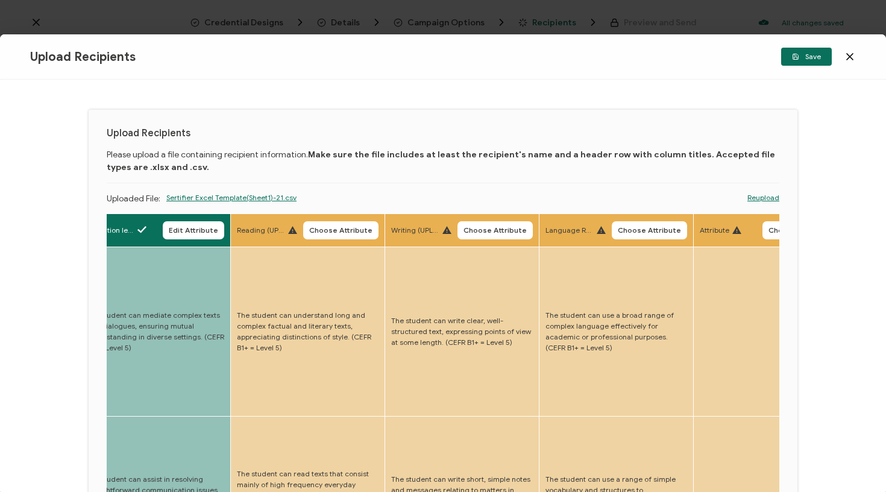
scroll to position [0, 2777]
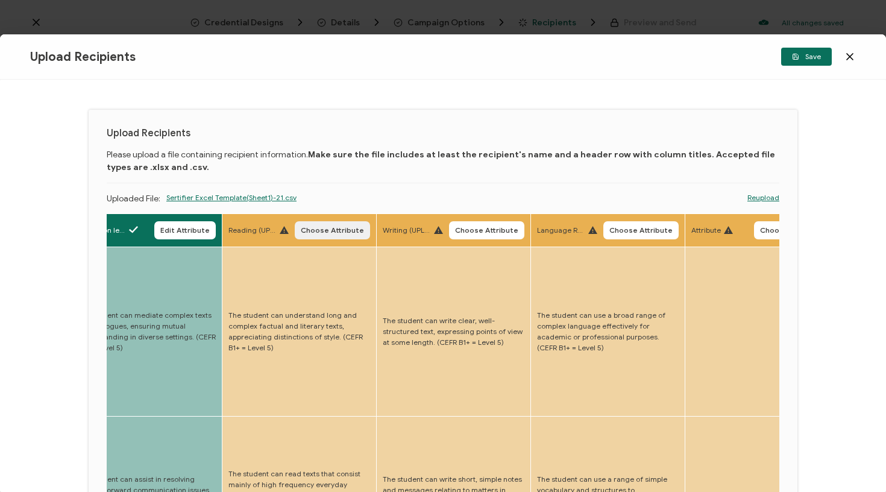
click at [298, 236] on button "Choose Attribute" at bounding box center [332, 230] width 75 height 18
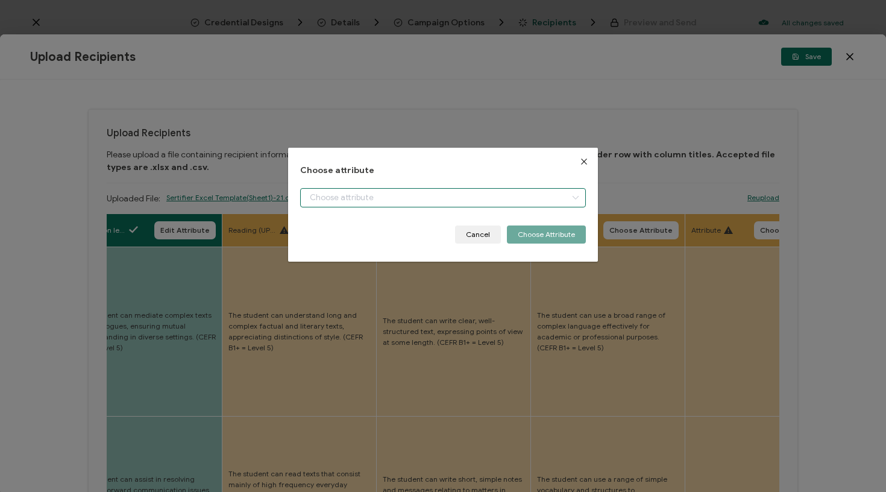
click at [333, 198] on input "dialog" at bounding box center [443, 197] width 286 height 19
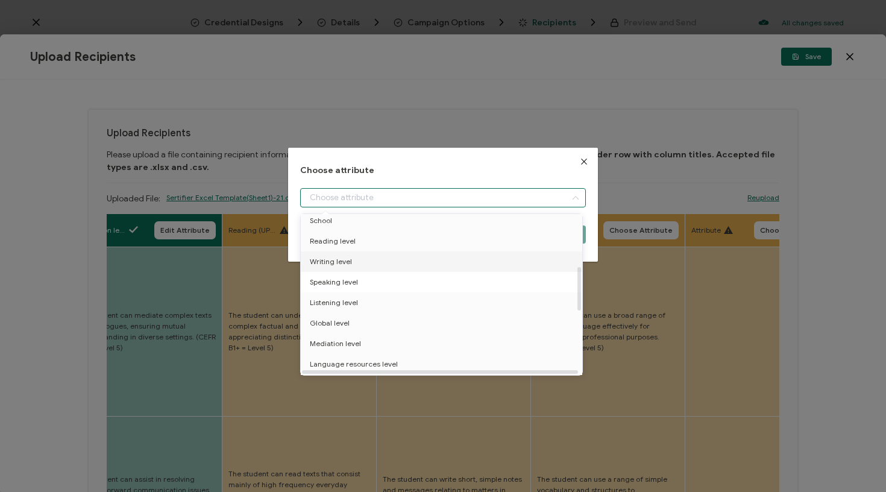
scroll to position [190, 0]
click at [362, 242] on li "Reading level" at bounding box center [444, 243] width 292 height 20
type input "Reading level"
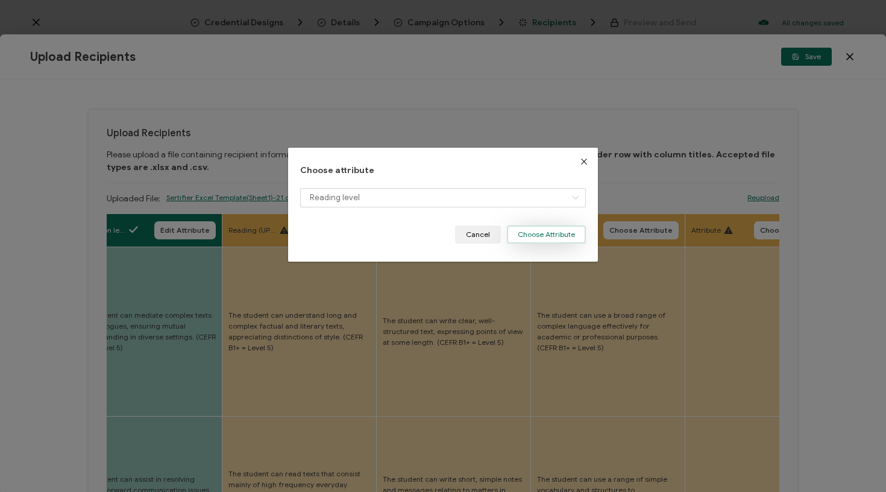
click at [560, 232] on button "Choose Attribute" at bounding box center [546, 234] width 79 height 18
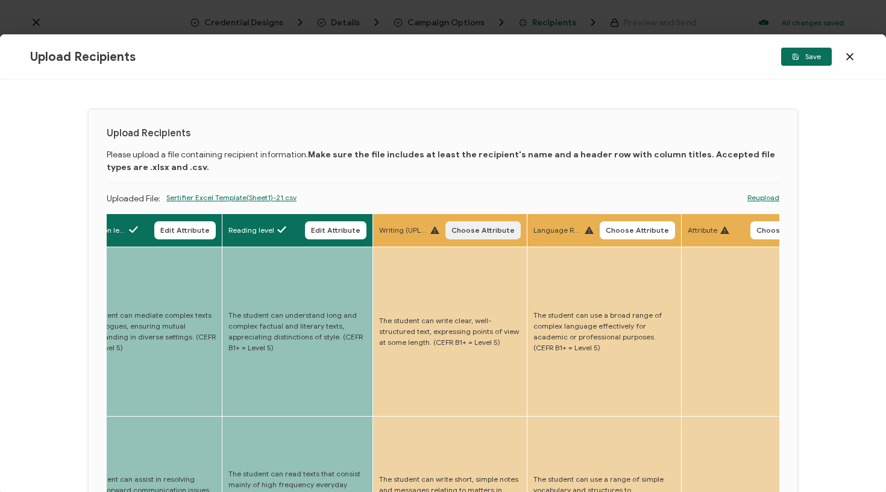
click at [451, 228] on span "Choose Attribute" at bounding box center [482, 230] width 63 height 7
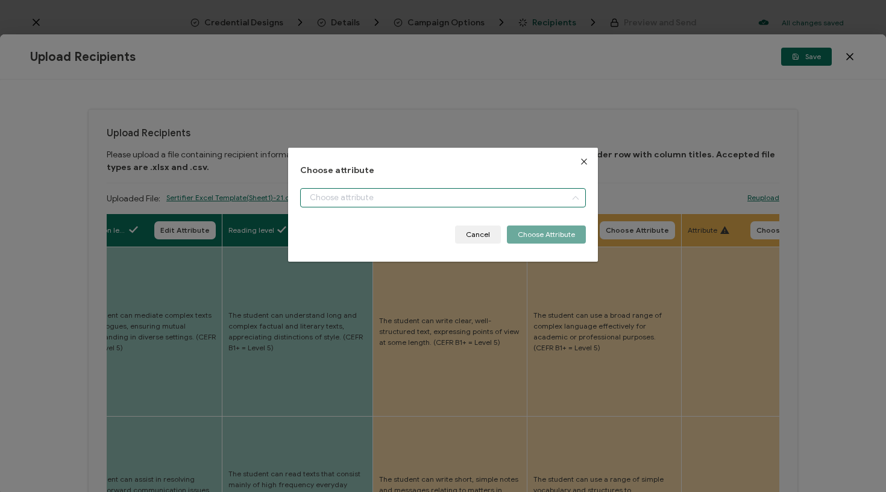
click at [447, 201] on input "dialog" at bounding box center [443, 197] width 286 height 19
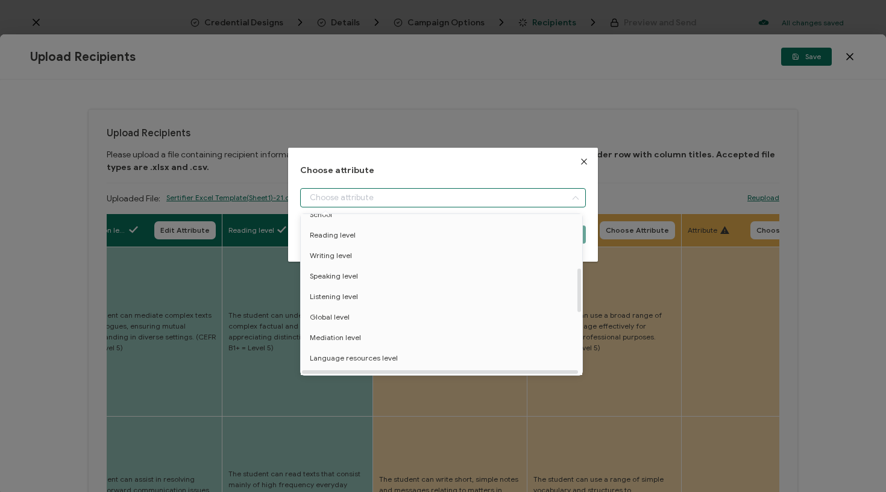
scroll to position [200, 0]
click at [383, 254] on li "Writing level" at bounding box center [444, 253] width 292 height 20
type input "Writing level"
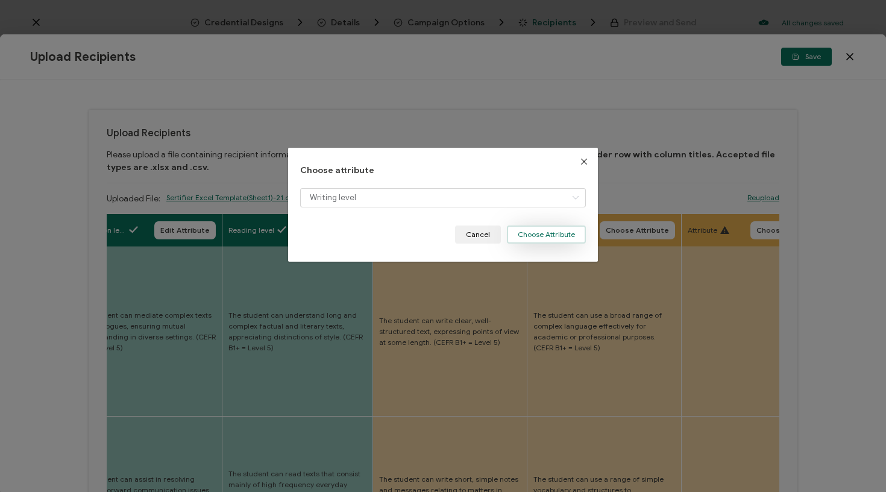
click at [550, 232] on button "Choose Attribute" at bounding box center [546, 234] width 79 height 18
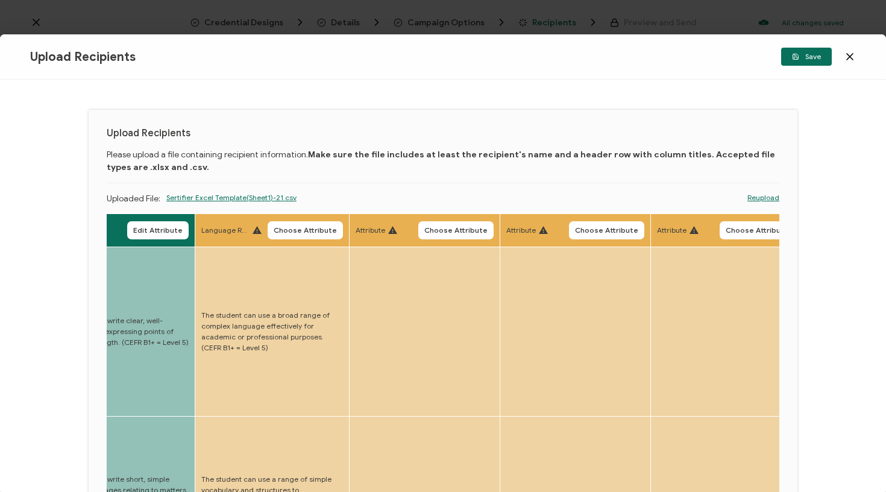
scroll to position [0, 3117]
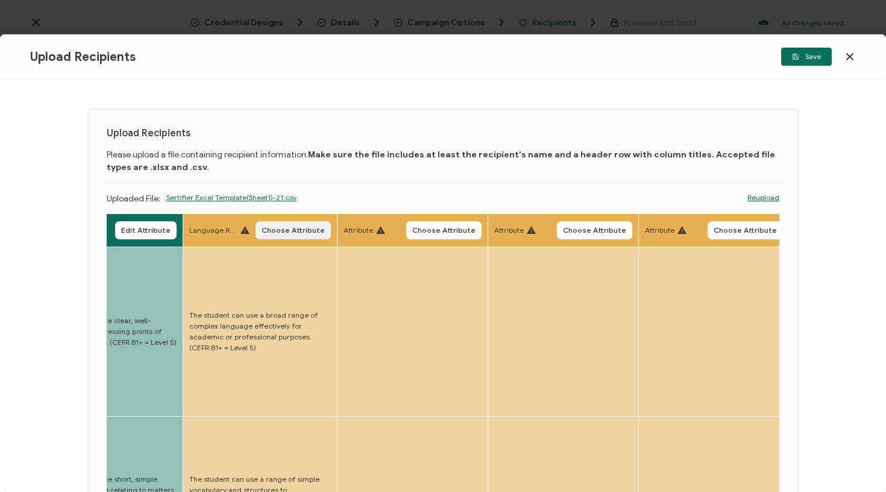
click at [281, 233] on span "Choose Attribute" at bounding box center [293, 230] width 63 height 7
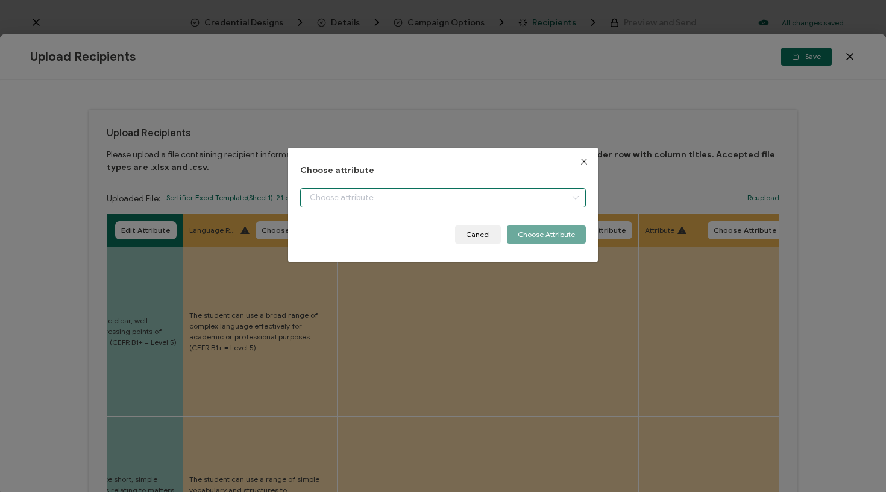
click at [371, 202] on input "dialog" at bounding box center [443, 197] width 286 height 19
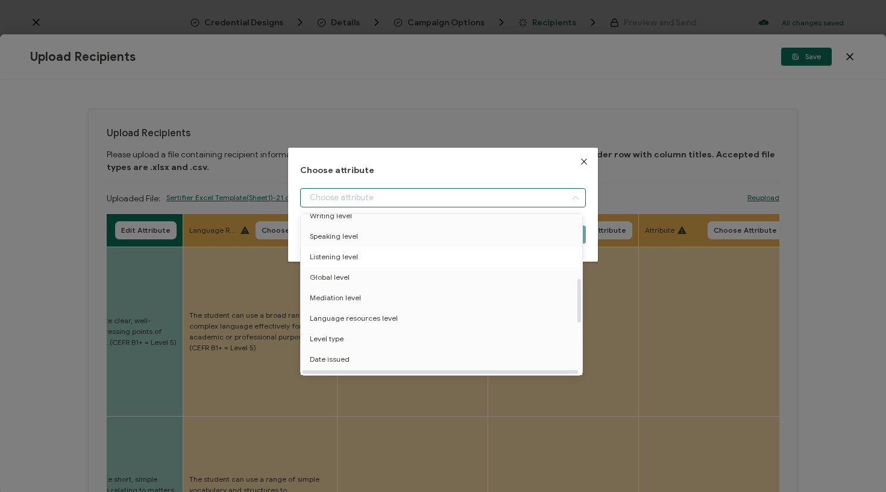
scroll to position [239, 0]
click at [387, 322] on span "Language resources level" at bounding box center [354, 317] width 88 height 20
type input "Language resources level"
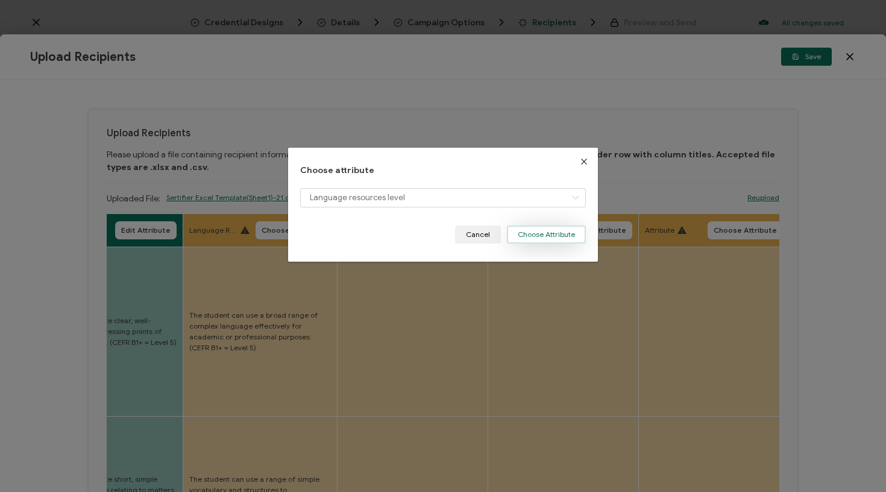
click at [554, 242] on button "Choose Attribute" at bounding box center [546, 234] width 79 height 18
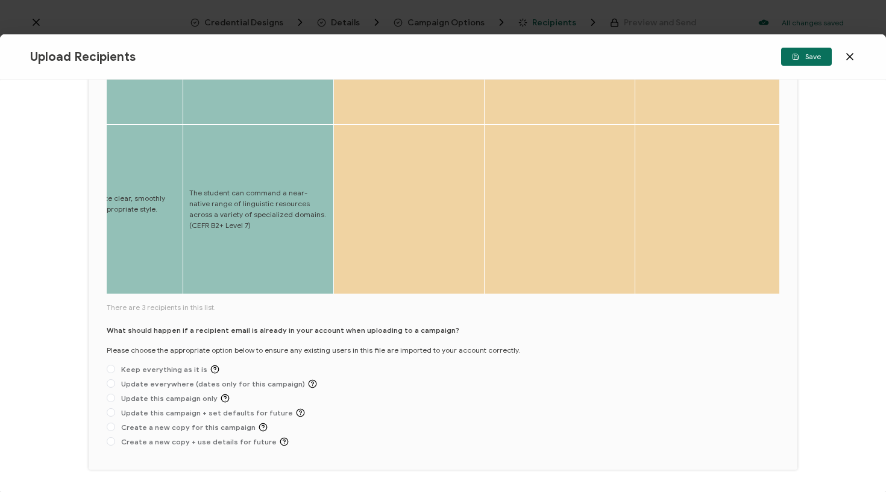
scroll to position [450, 0]
click at [182, 394] on span "Update this campaign only" at bounding box center [172, 398] width 115 height 9
click at [115, 394] on input "Update this campaign only" at bounding box center [111, 399] width 8 height 10
radio input "true"
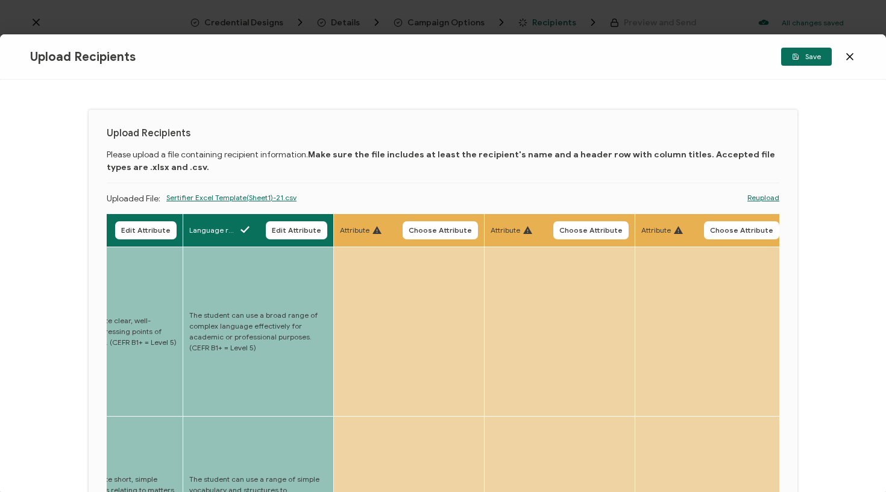
scroll to position [0, 0]
click at [805, 69] on div "Upload Recipients Save" at bounding box center [443, 56] width 886 height 45
click at [803, 62] on button "Save" at bounding box center [806, 57] width 51 height 18
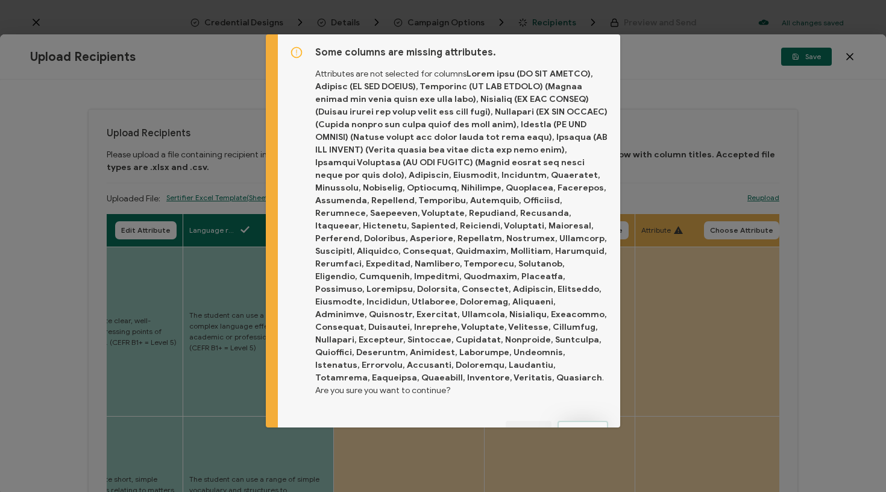
click at [592, 426] on span "Proceed" at bounding box center [582, 429] width 29 height 7
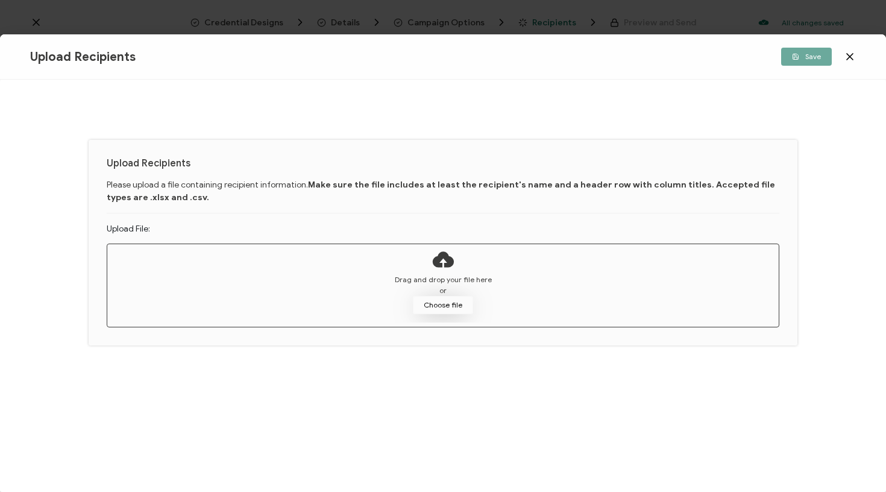
click at [451, 308] on button "Choose file" at bounding box center [443, 305] width 60 height 18
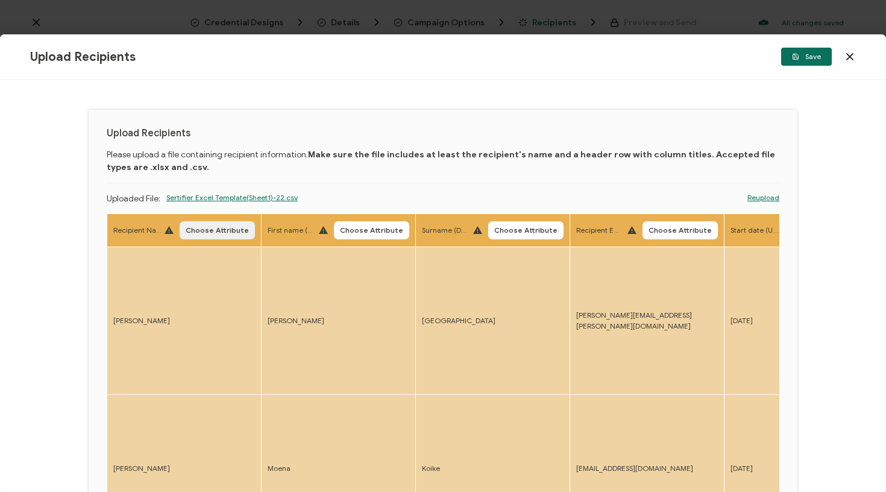
click at [209, 230] on span "Choose Attribute" at bounding box center [217, 230] width 63 height 7
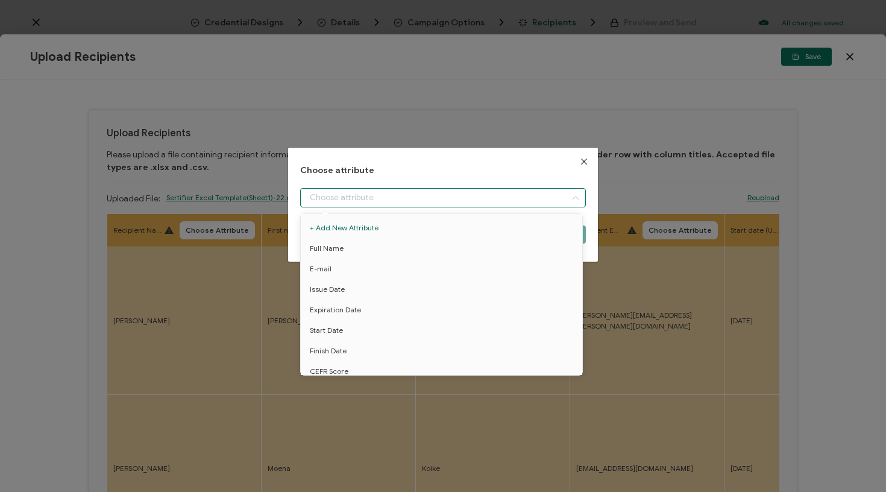
click at [338, 201] on input "dialog" at bounding box center [443, 197] width 286 height 19
click at [356, 250] on li "Full Name" at bounding box center [444, 248] width 292 height 20
type input "Full Name"
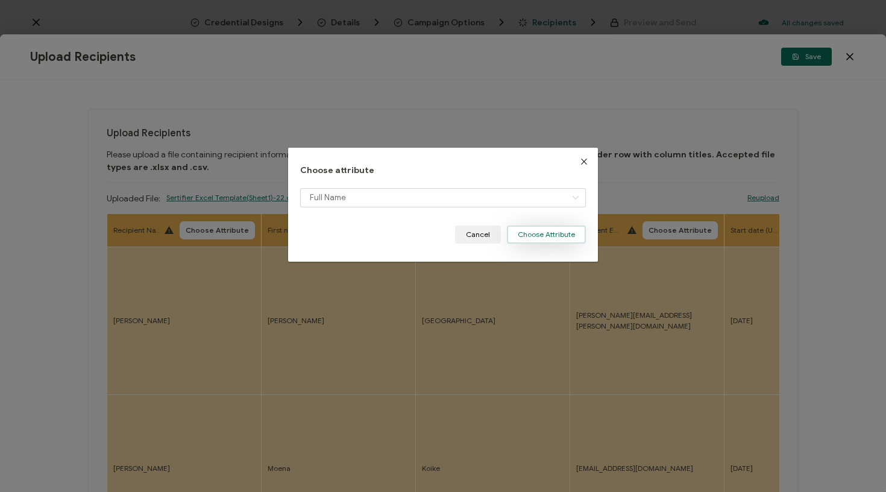
click at [554, 236] on button "Choose Attribute" at bounding box center [546, 234] width 79 height 18
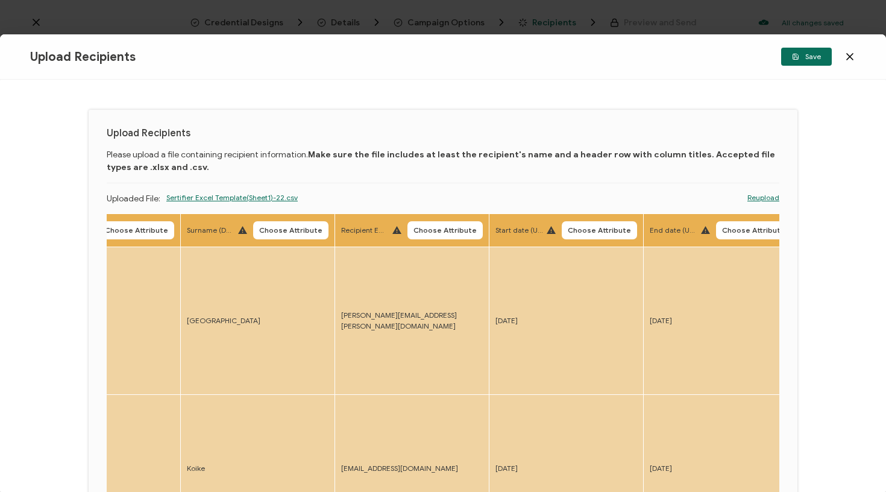
scroll to position [0, 334]
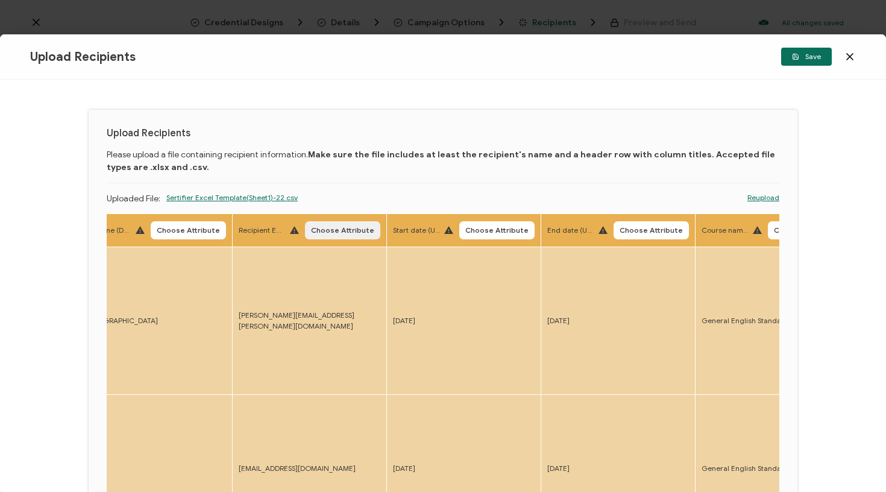
click at [335, 234] on span "Choose Attribute" at bounding box center [342, 230] width 63 height 7
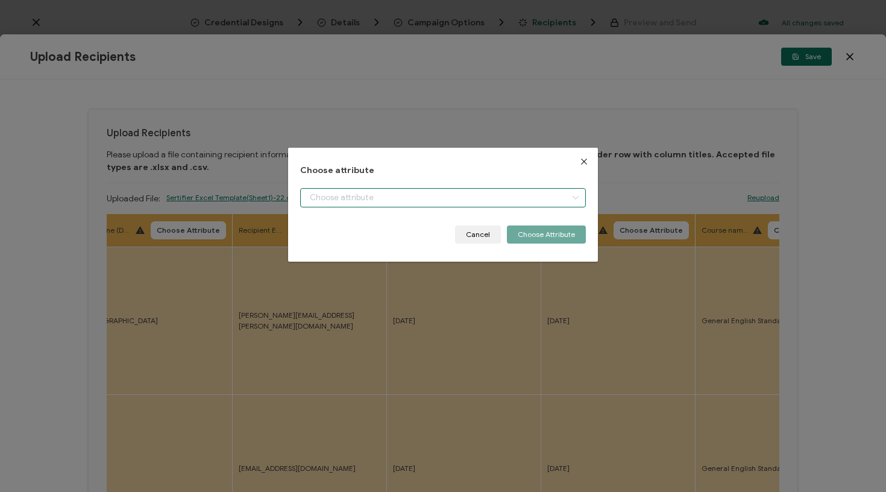
click at [379, 203] on input "dialog" at bounding box center [443, 197] width 286 height 19
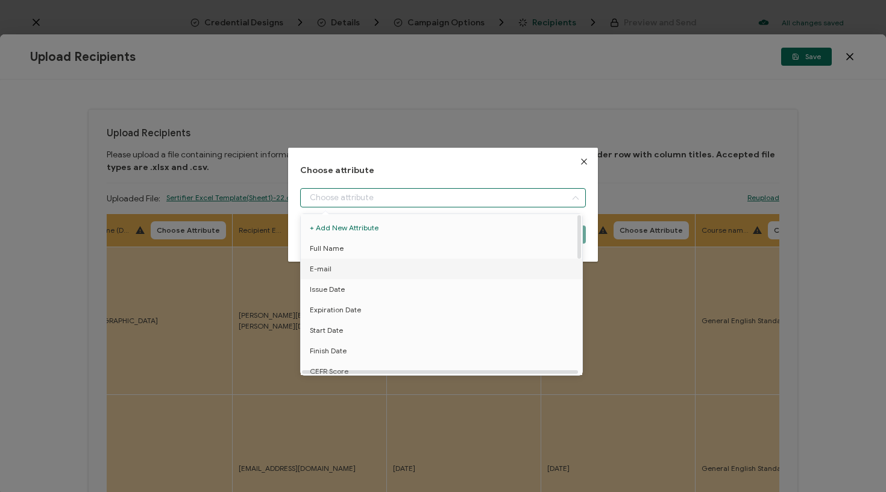
click at [349, 276] on li "E-mail" at bounding box center [444, 269] width 292 height 20
type input "E-mail"
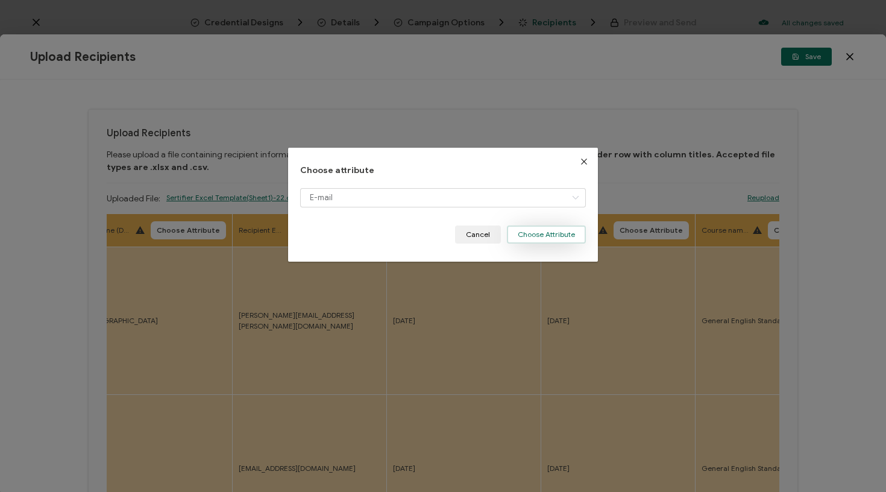
click at [544, 235] on button "Choose Attribute" at bounding box center [546, 234] width 79 height 18
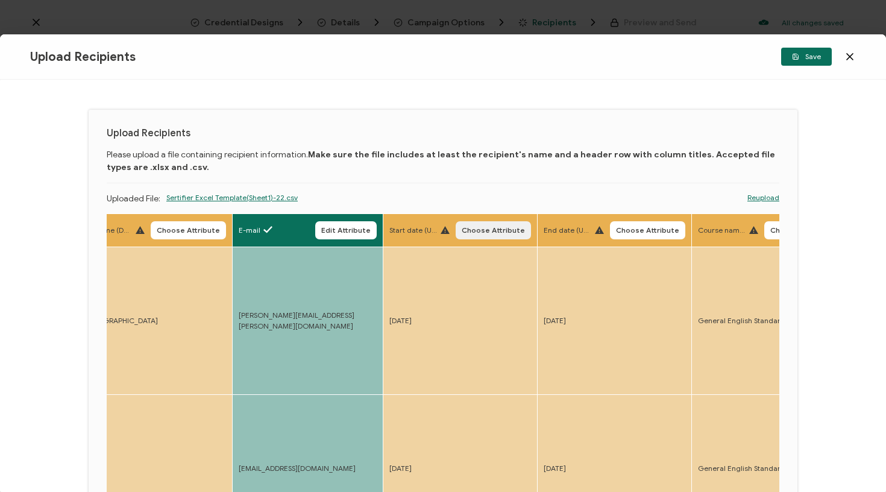
click at [489, 230] on span "Choose Attribute" at bounding box center [493, 230] width 63 height 7
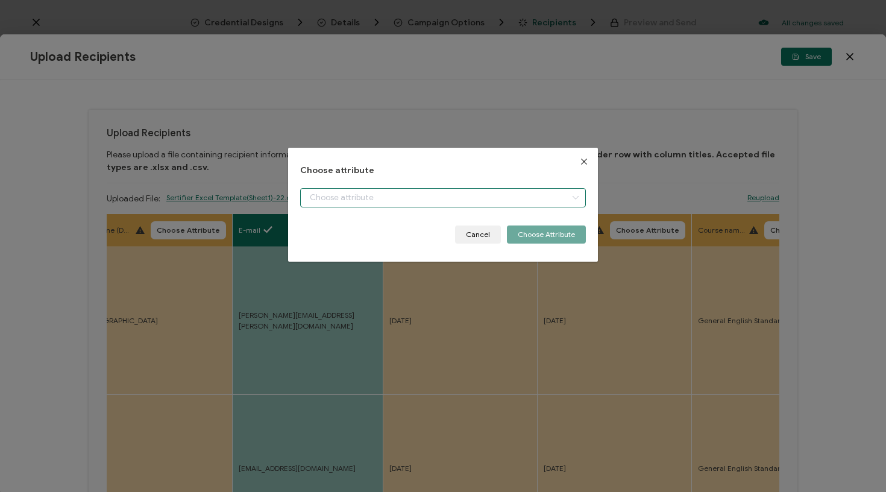
click at [475, 192] on input "dialog" at bounding box center [443, 197] width 286 height 19
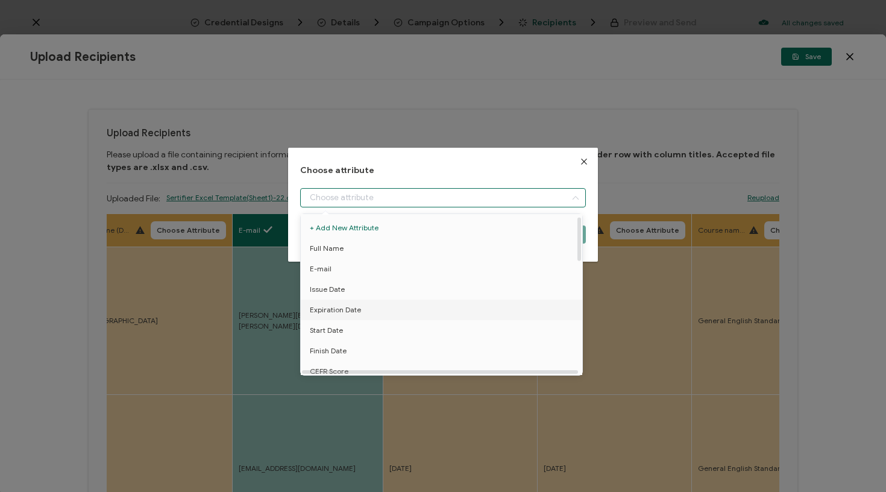
scroll to position [30, 0]
click at [347, 301] on li "Start Date" at bounding box center [444, 300] width 292 height 20
type input "Start Date"
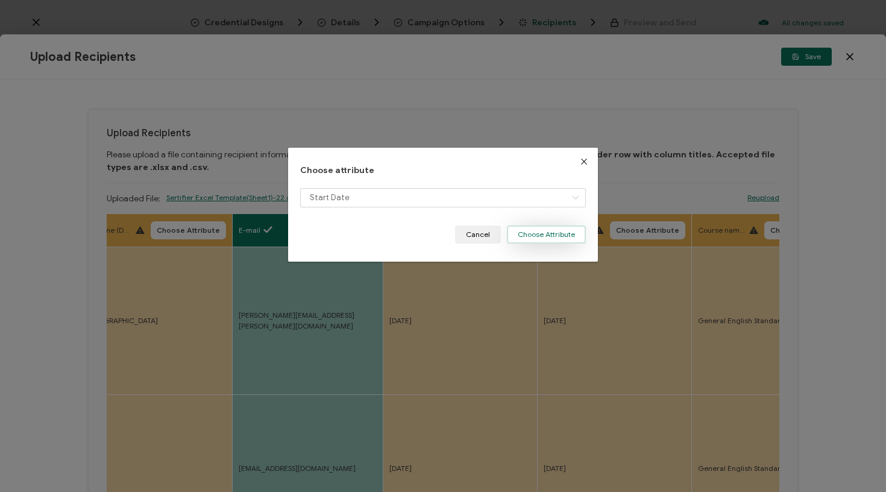
click at [537, 237] on button "Choose Attribute" at bounding box center [546, 234] width 79 height 18
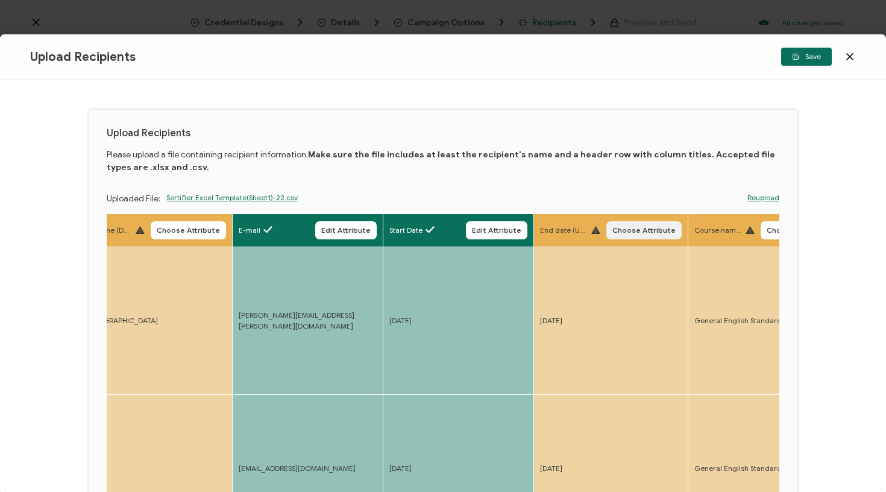
click at [623, 233] on span "Choose Attribute" at bounding box center [643, 230] width 63 height 7
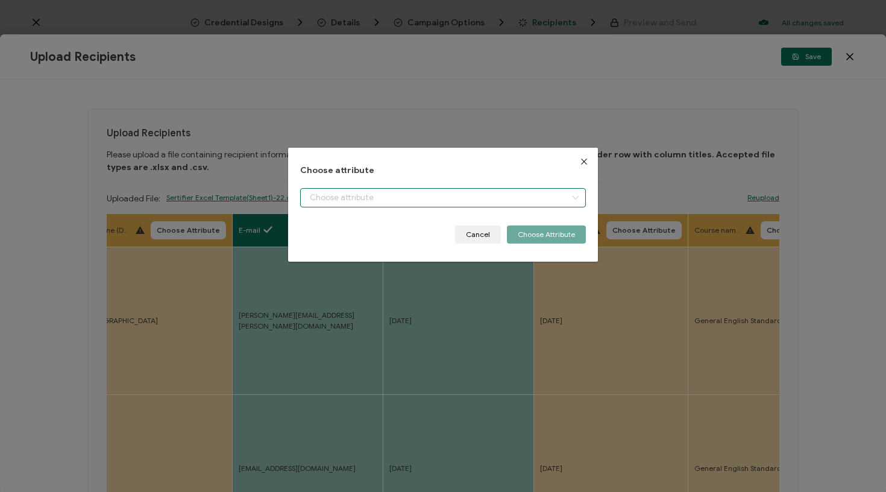
click at [525, 204] on input "dialog" at bounding box center [443, 197] width 286 height 19
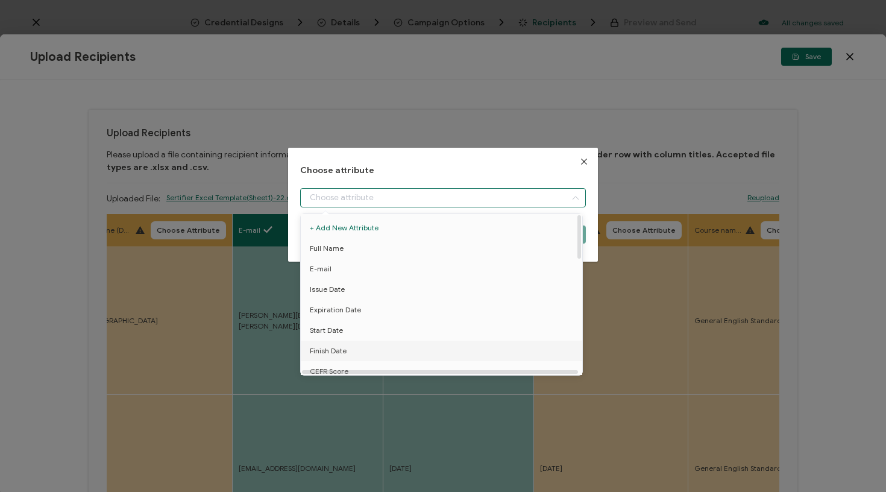
click at [339, 341] on span "Finish Date" at bounding box center [328, 351] width 37 height 20
type input "Finish Date"
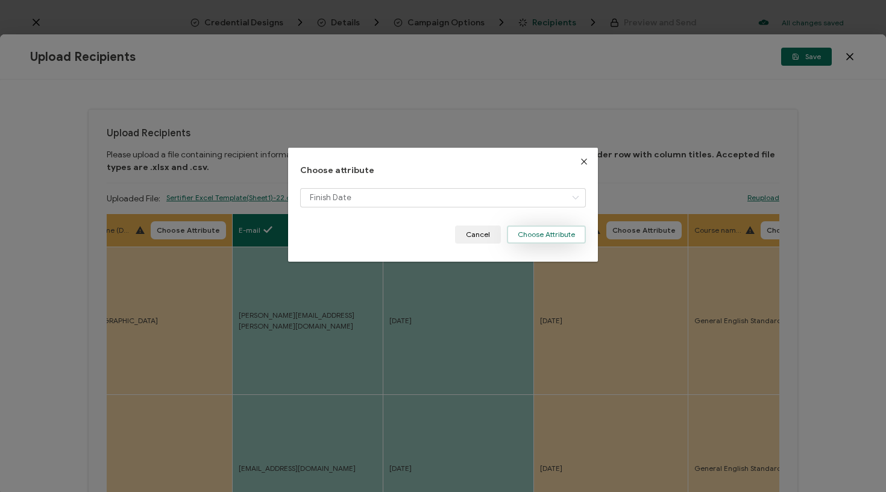
click at [532, 233] on button "Choose Attribute" at bounding box center [546, 234] width 79 height 18
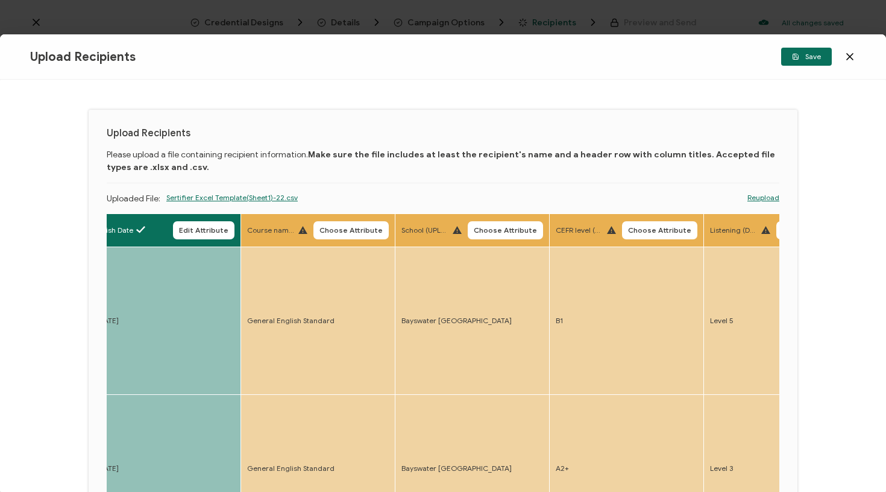
scroll to position [0, 784]
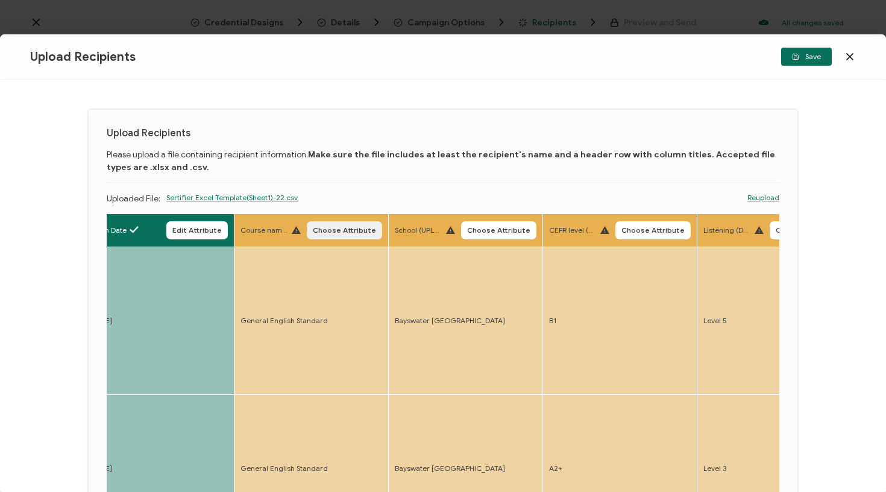
click at [315, 232] on span "Choose Attribute" at bounding box center [344, 230] width 63 height 7
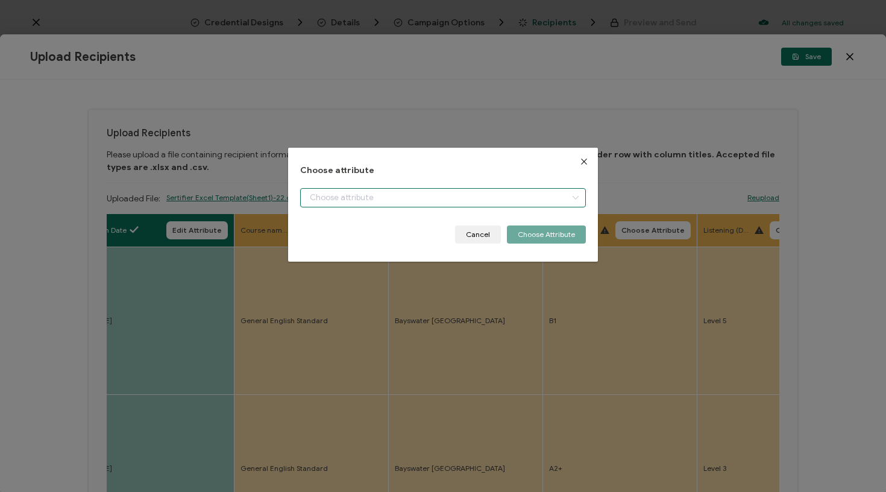
click at [331, 196] on input "dialog" at bounding box center [443, 197] width 286 height 19
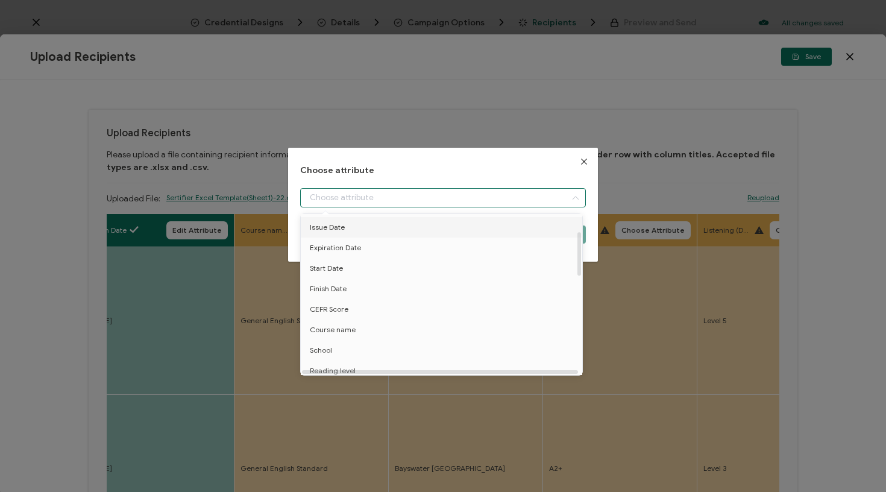
scroll to position [64, 0]
click at [334, 328] on span "Course name" at bounding box center [333, 327] width 46 height 20
type input "Course name"
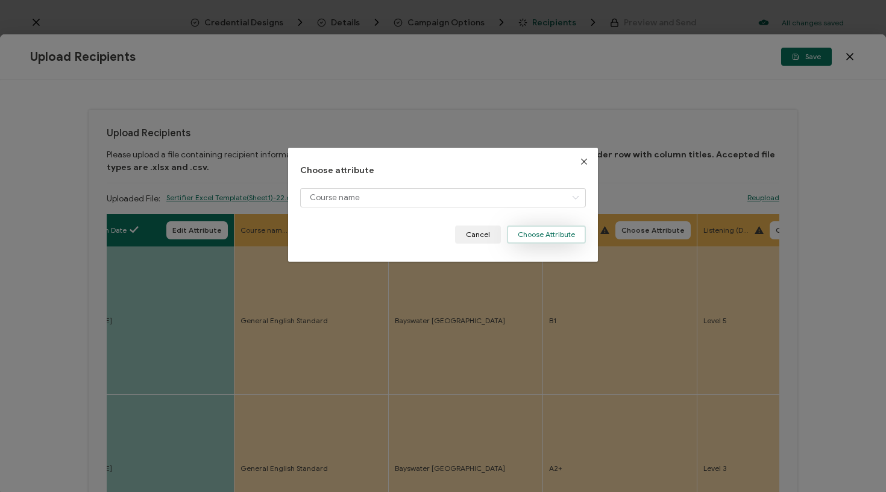
click at [538, 232] on button "Choose Attribute" at bounding box center [546, 234] width 79 height 18
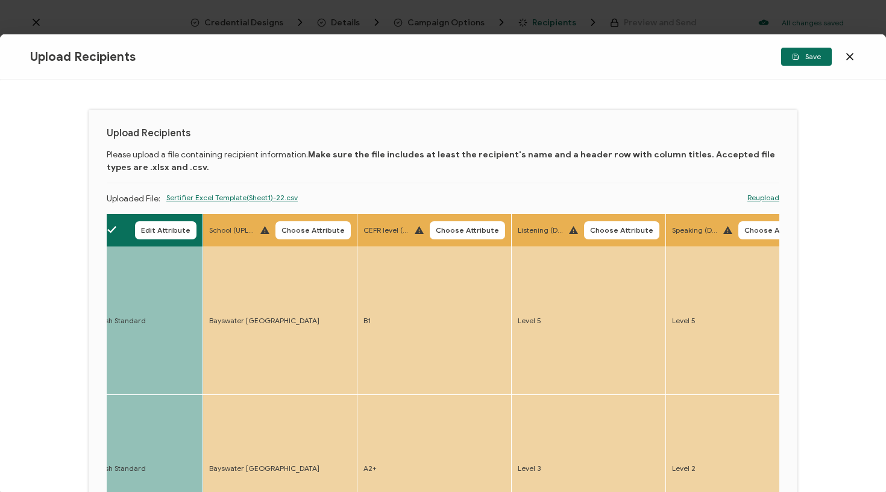
scroll to position [0, 972]
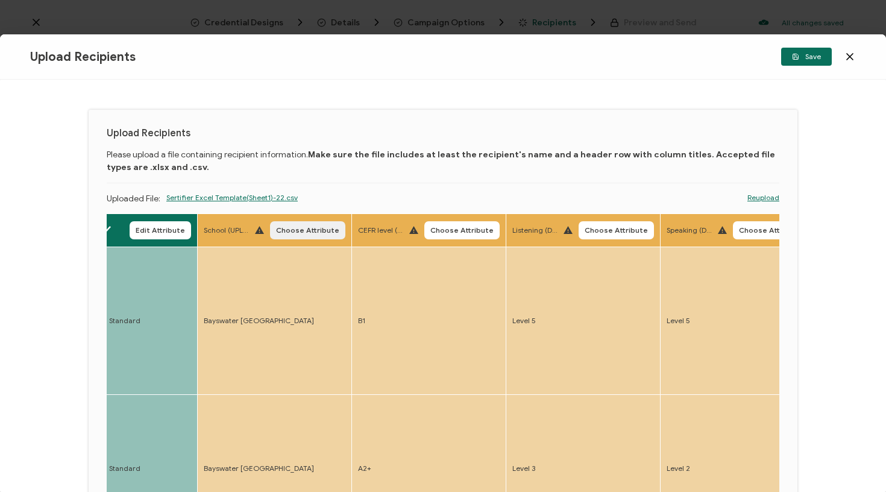
click at [295, 227] on span "Choose Attribute" at bounding box center [307, 230] width 63 height 7
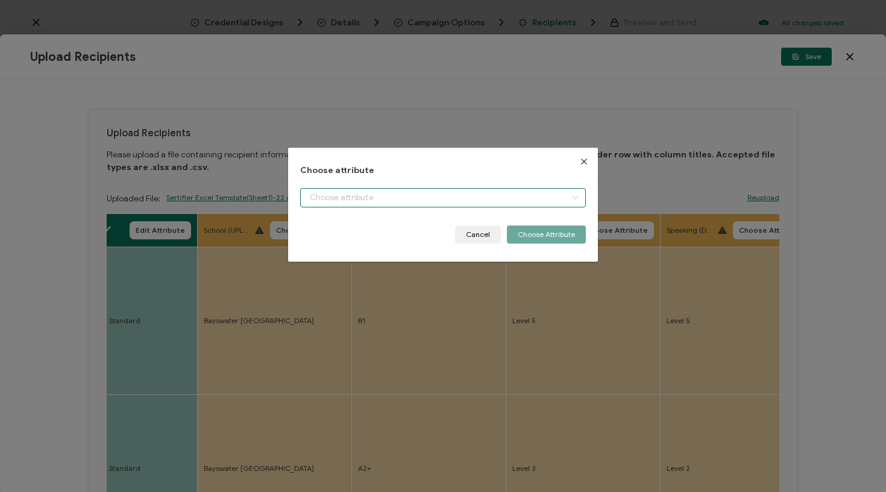
click at [368, 190] on input "dialog" at bounding box center [443, 197] width 286 height 19
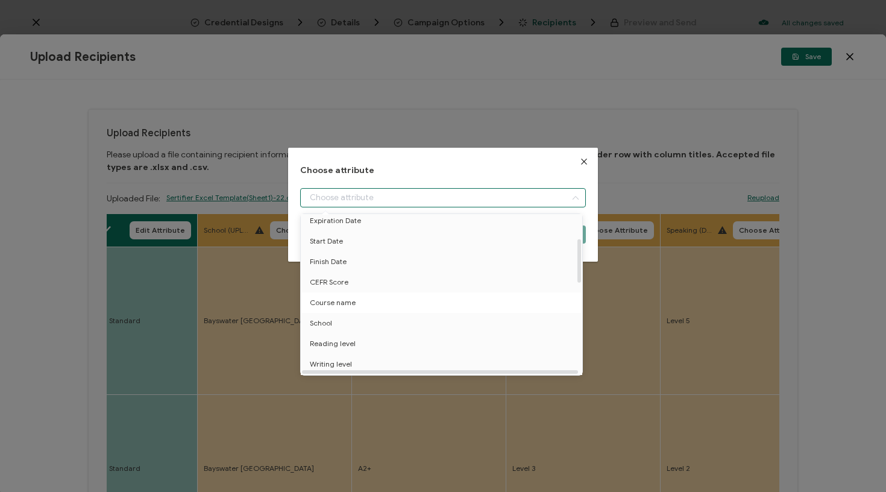
scroll to position [90, 0]
click at [330, 316] on span "School" at bounding box center [321, 322] width 22 height 20
type input "School"
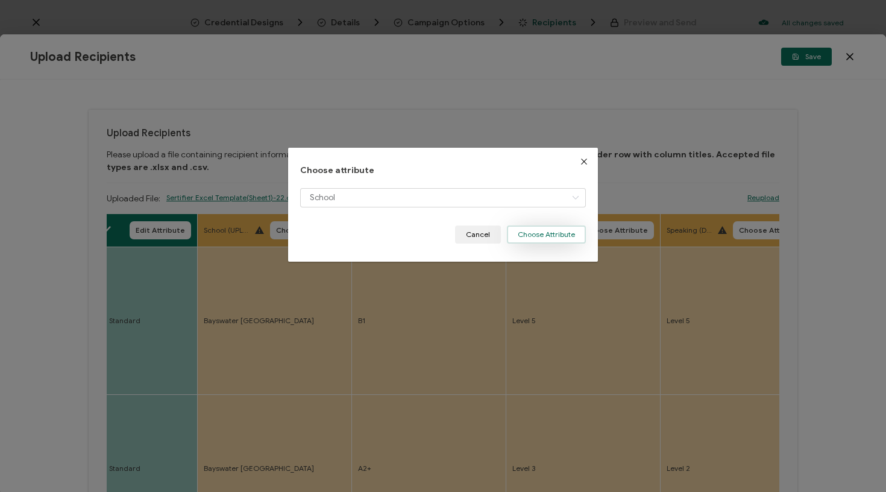
click at [570, 239] on button "Choose Attribute" at bounding box center [546, 234] width 79 height 18
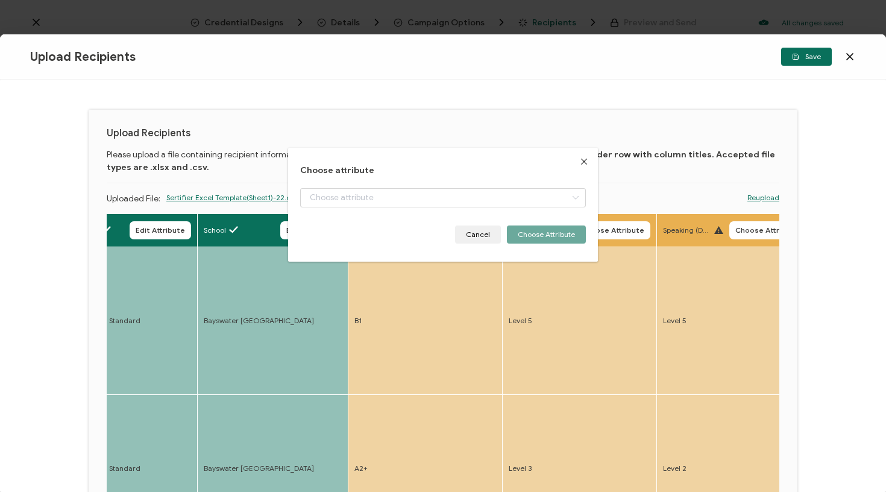
click at [474, 227] on span "Choose Attribute" at bounding box center [458, 230] width 63 height 7
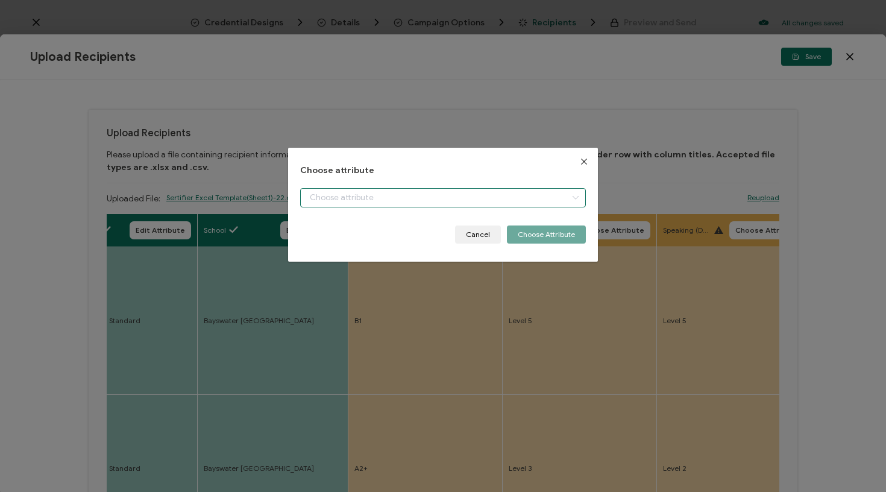
click at [462, 192] on input "dialog" at bounding box center [443, 197] width 286 height 19
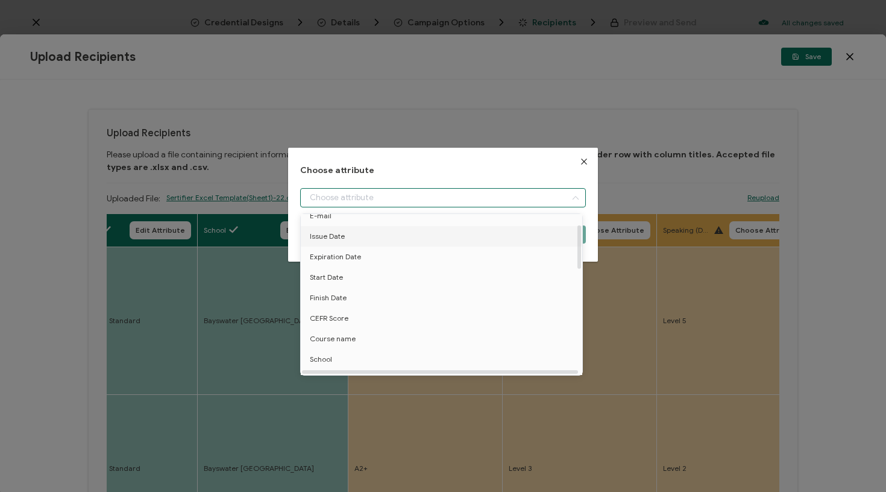
scroll to position [66, 1]
click at [335, 306] on span "CEFR Score" at bounding box center [328, 305] width 39 height 20
type input "CEFR Score"
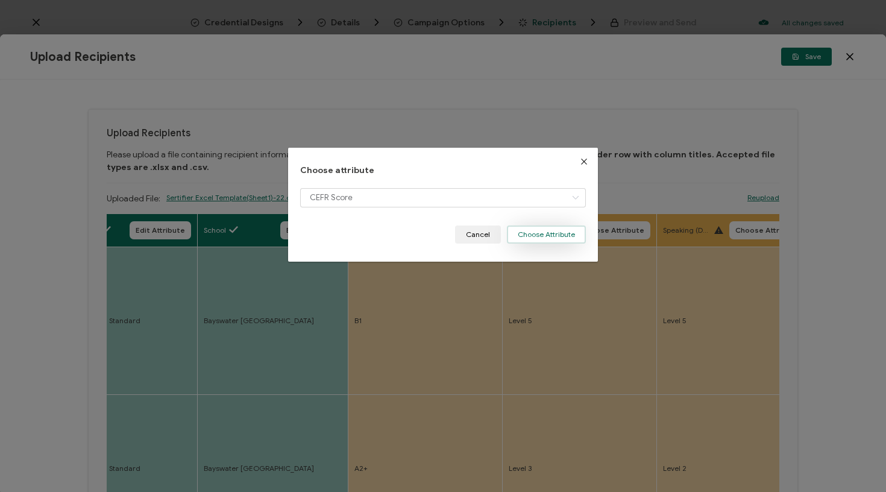
click at [570, 228] on button "Choose Attribute" at bounding box center [546, 234] width 79 height 18
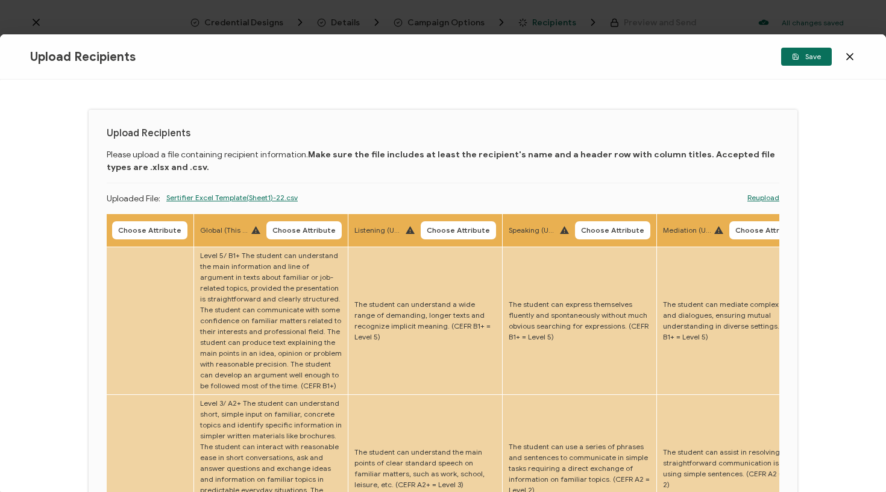
scroll to position [0, 2214]
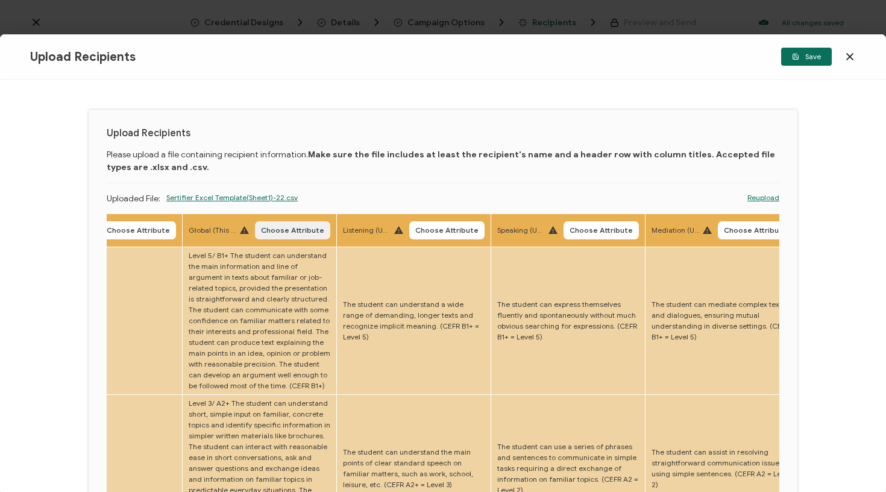
click at [269, 231] on span "Choose Attribute" at bounding box center [292, 230] width 63 height 7
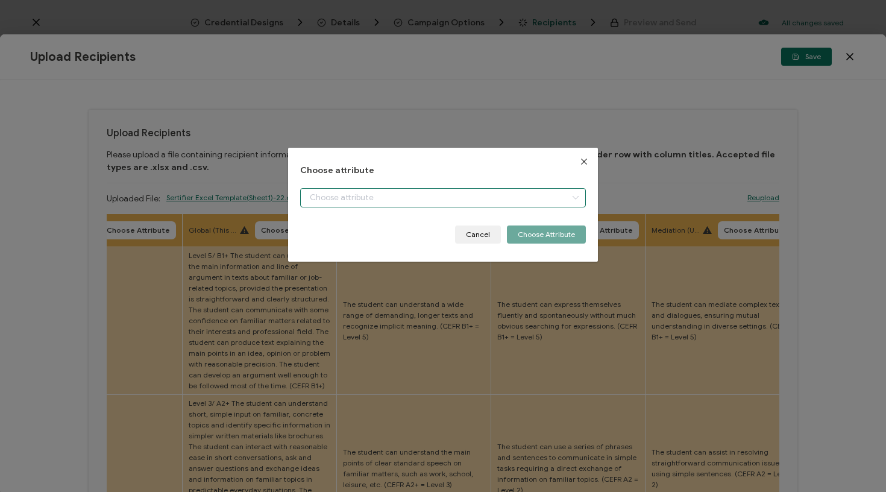
click at [316, 203] on input "dialog" at bounding box center [443, 197] width 286 height 19
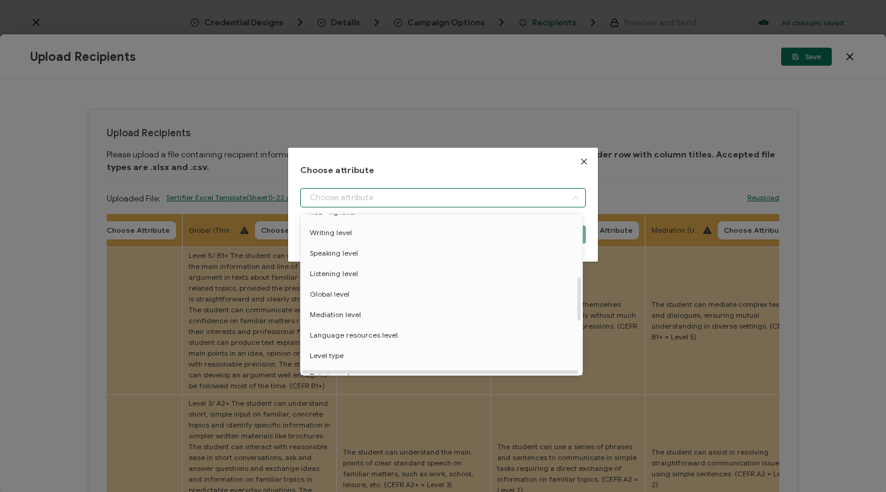
scroll to position [228, 0]
click at [347, 290] on span "Global level" at bounding box center [330, 287] width 40 height 20
type input "Global level"
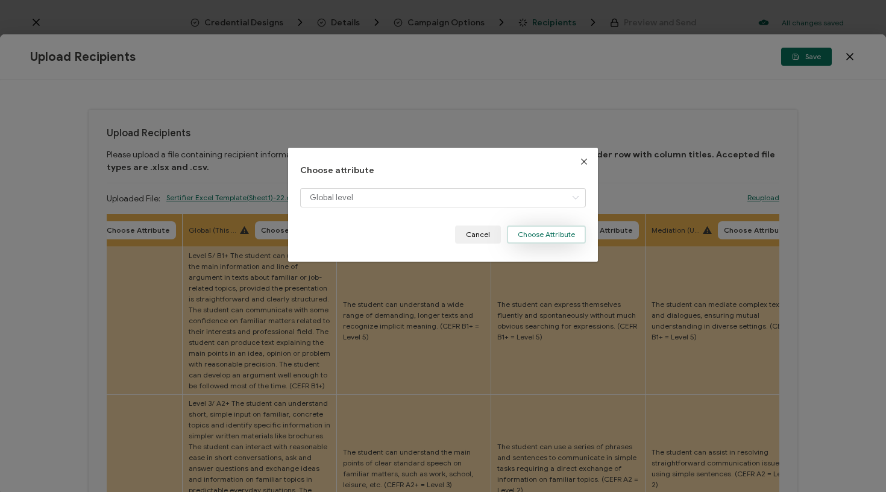
click at [556, 227] on button "Choose Attribute" at bounding box center [546, 234] width 79 height 18
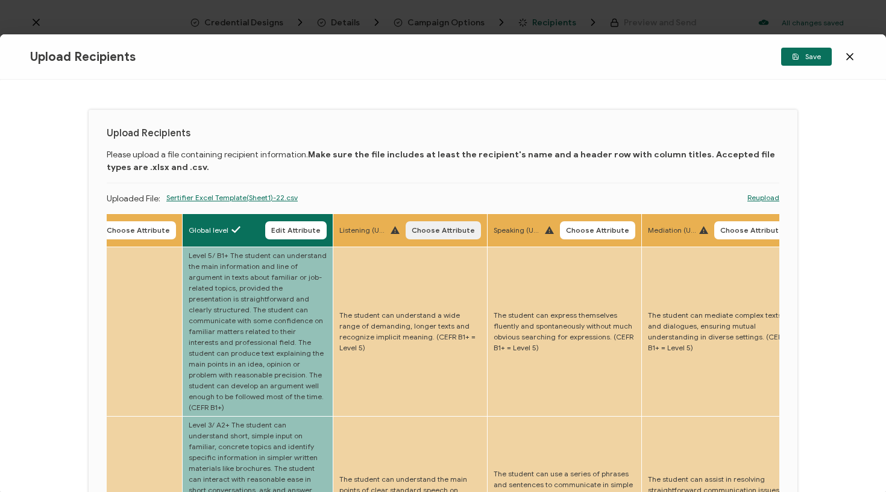
click at [413, 222] on button "Choose Attribute" at bounding box center [443, 230] width 75 height 18
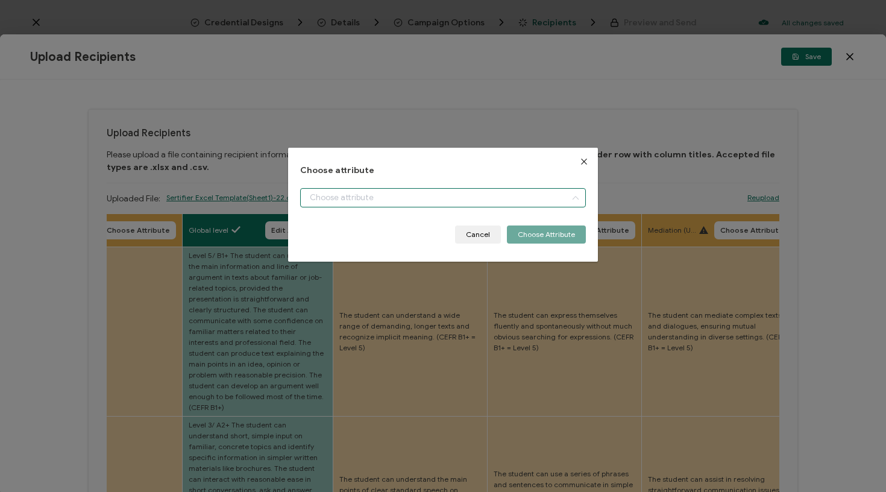
click at [413, 203] on input "dialog" at bounding box center [443, 197] width 286 height 19
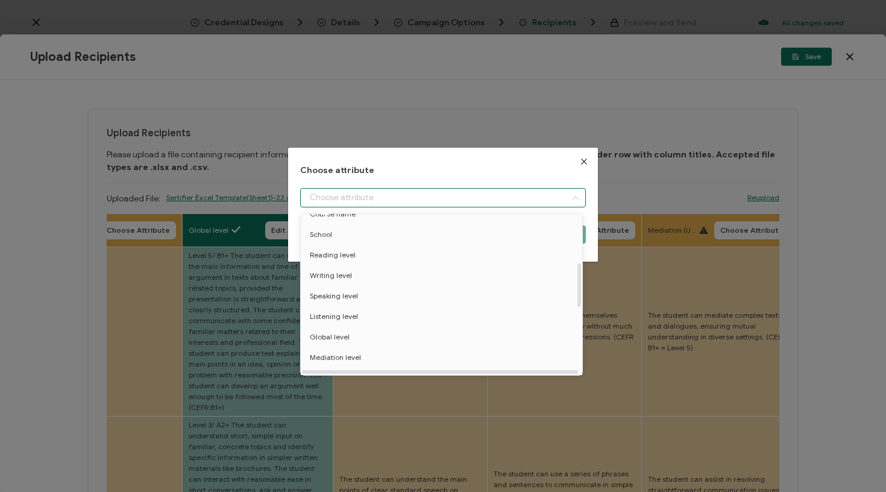
scroll to position [180, 0]
click at [345, 310] on span "Listening level" at bounding box center [334, 314] width 48 height 20
type input "Listening level"
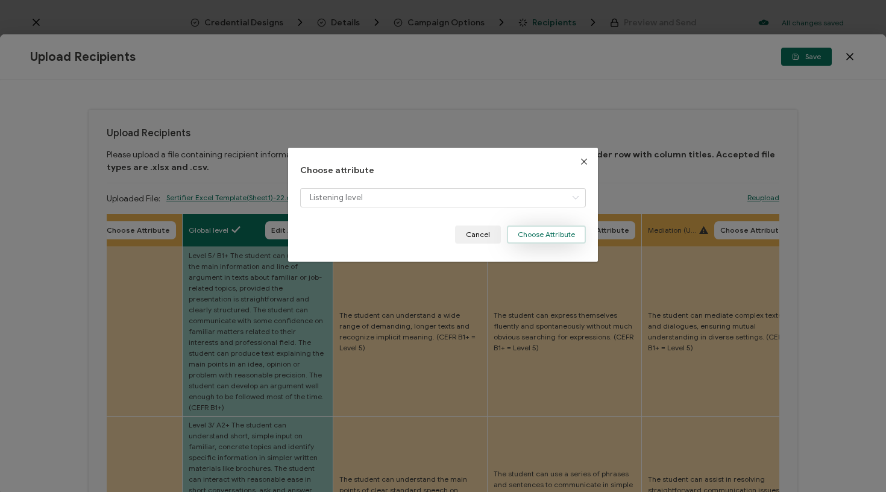
click at [533, 233] on button "Choose Attribute" at bounding box center [546, 234] width 79 height 18
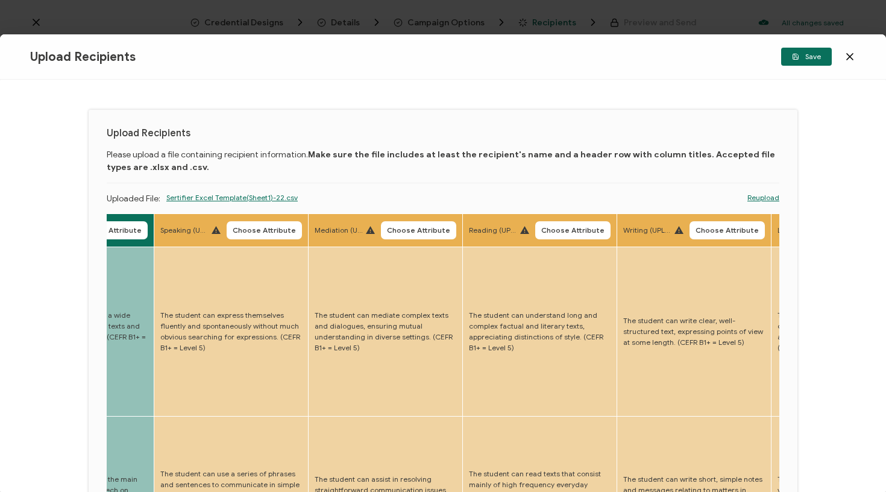
scroll to position [0, 2552]
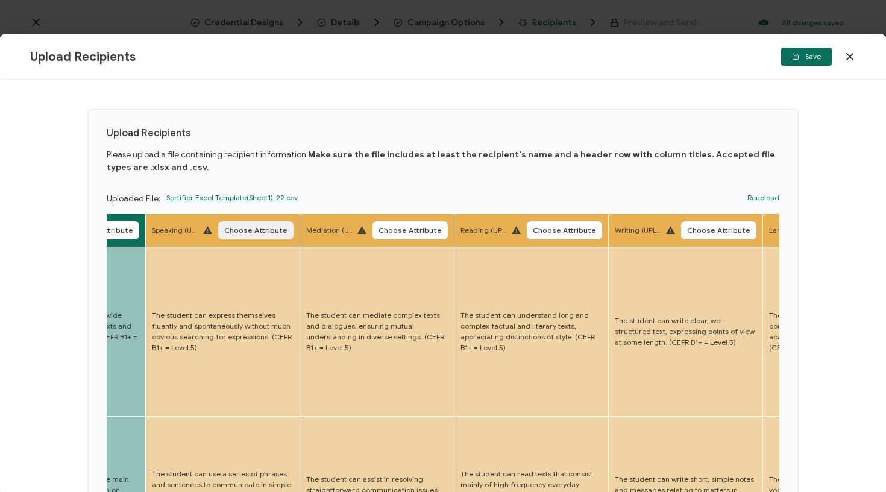
click at [224, 233] on span "Choose Attribute" at bounding box center [255, 230] width 63 height 7
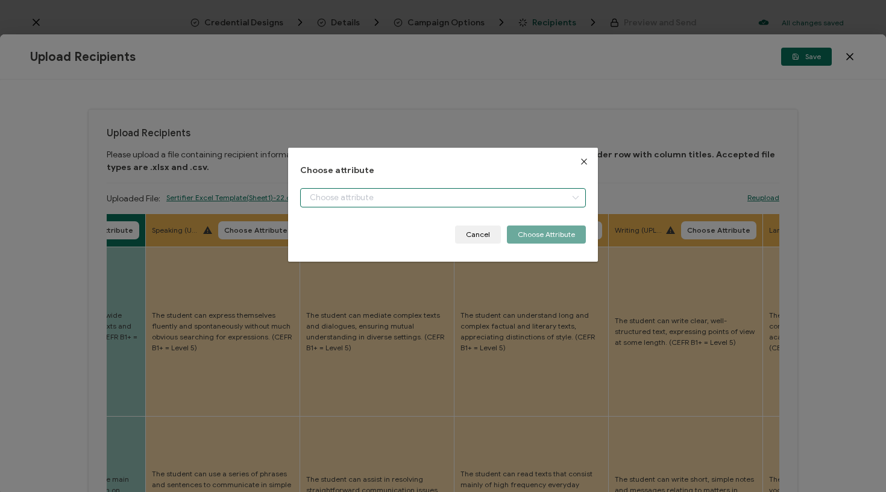
click at [330, 195] on input "dialog" at bounding box center [443, 197] width 286 height 19
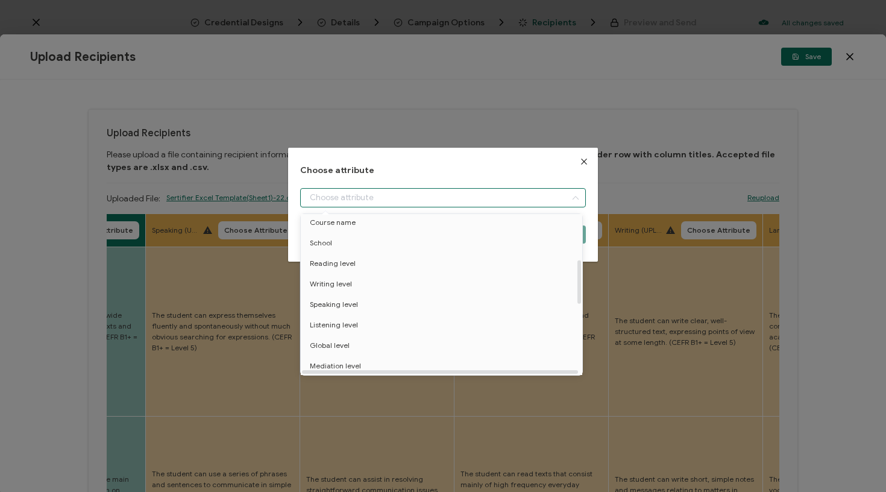
scroll to position [188, 0]
click at [370, 288] on li "Speaking level" at bounding box center [444, 285] width 292 height 20
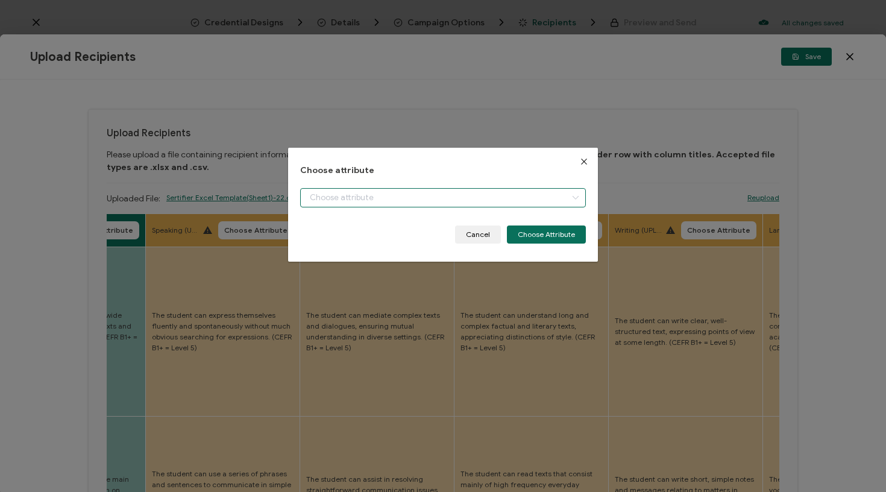
type input "Speaking level"
drag, startPoint x: 546, startPoint y: 242, endPoint x: 441, endPoint y: 233, distance: 105.9
click at [546, 242] on button "Choose Attribute" at bounding box center [546, 234] width 79 height 18
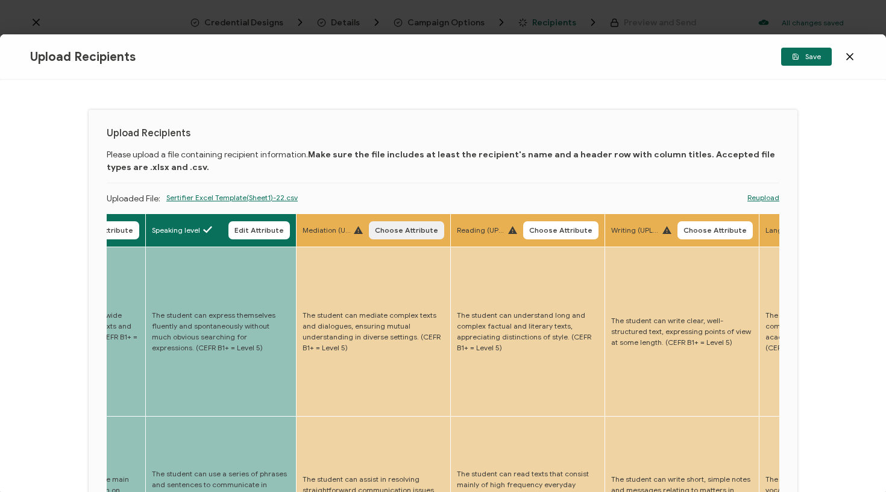
click at [375, 227] on span "Choose Attribute" at bounding box center [406, 230] width 63 height 7
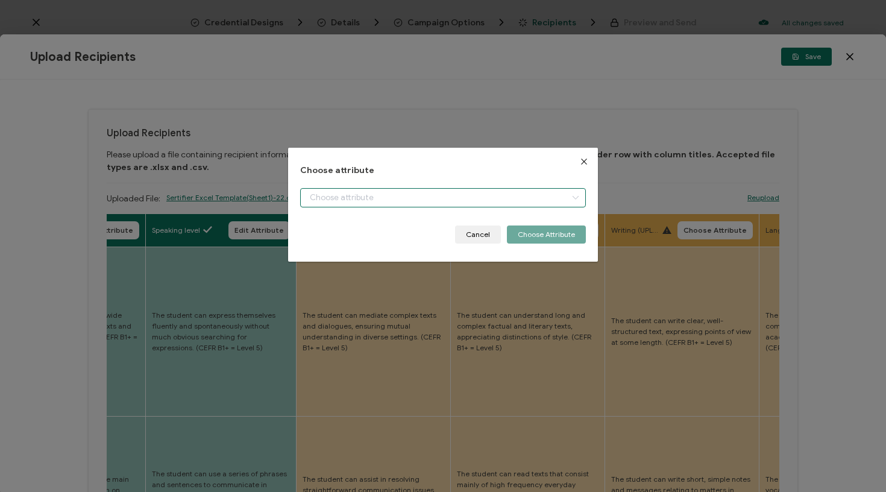
click at [403, 197] on input "dialog" at bounding box center [443, 197] width 286 height 19
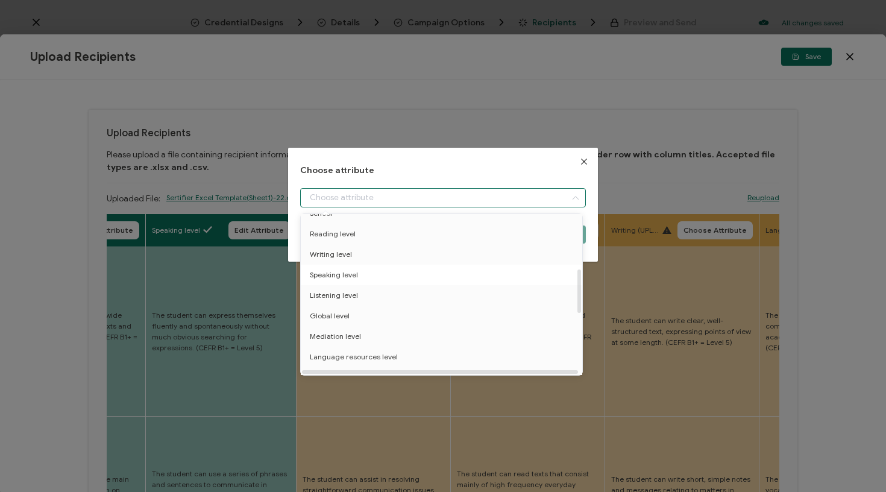
scroll to position [199, 1]
click at [343, 336] on span "Mediation level" at bounding box center [334, 336] width 51 height 20
type input "Mediation level"
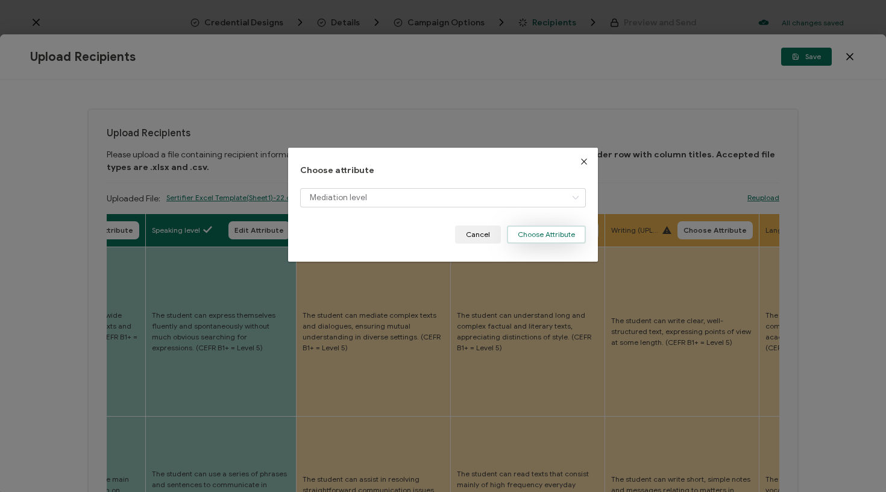
click at [561, 240] on button "Choose Attribute" at bounding box center [546, 234] width 79 height 18
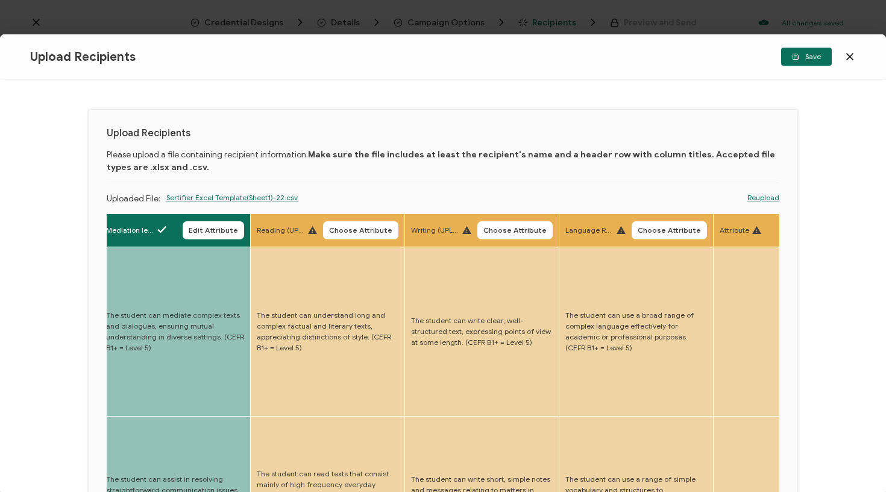
scroll to position [0, 2793]
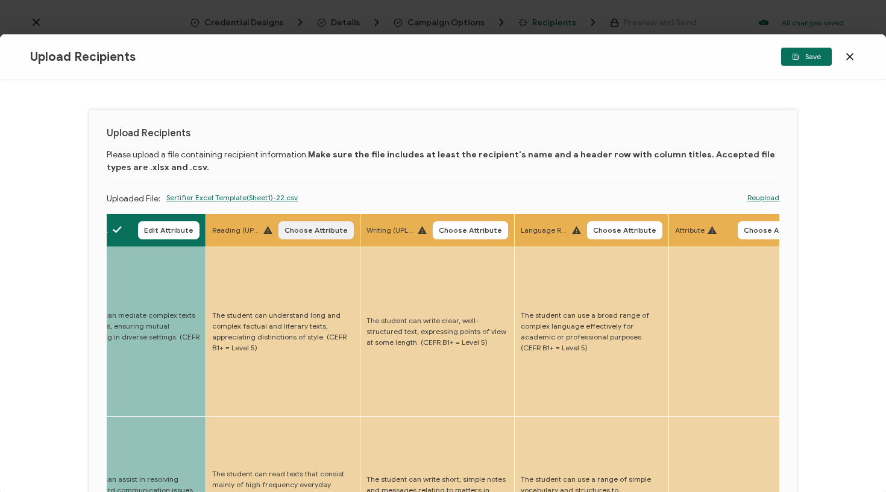
click at [289, 227] on span "Choose Attribute" at bounding box center [315, 230] width 63 height 7
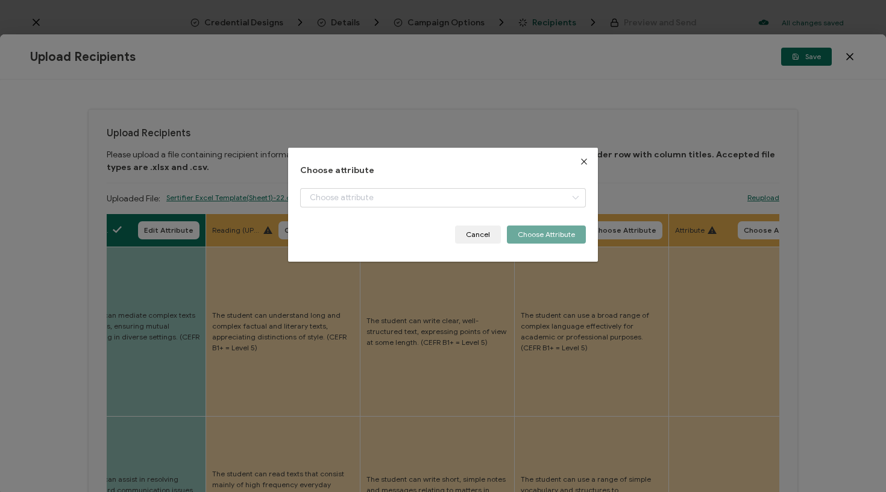
click at [342, 209] on div "dialog" at bounding box center [443, 206] width 286 height 37
click at [342, 198] on input "dialog" at bounding box center [443, 197] width 286 height 19
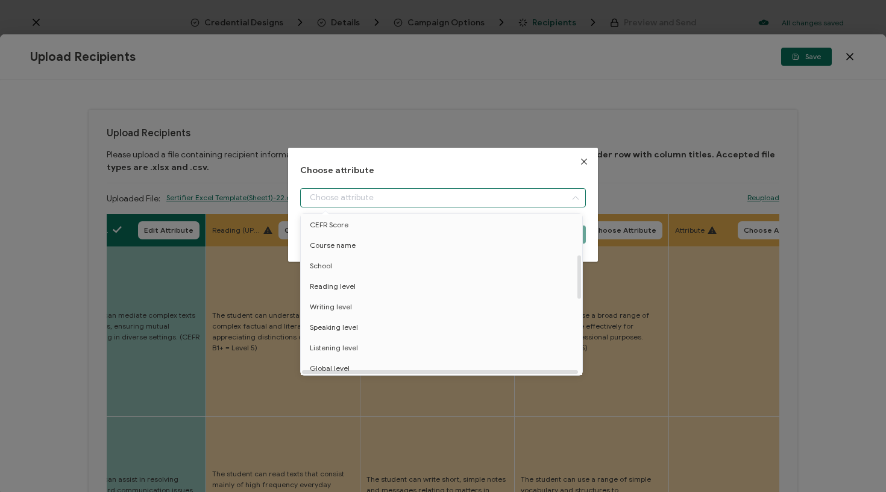
scroll to position [149, 0]
click at [341, 286] on span "Reading level" at bounding box center [333, 284] width 46 height 20
type input "Reading level"
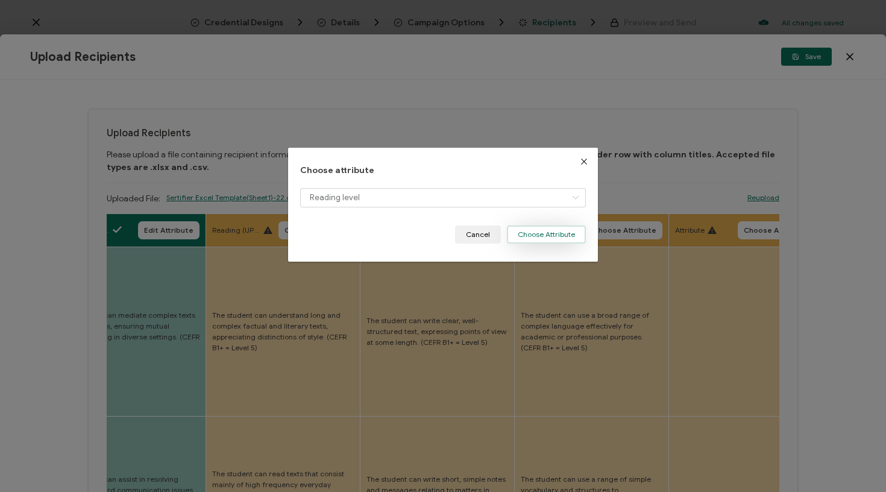
drag, startPoint x: 553, startPoint y: 239, endPoint x: 547, endPoint y: 240, distance: 6.7
click at [553, 239] on button "Choose Attribute" at bounding box center [546, 234] width 79 height 18
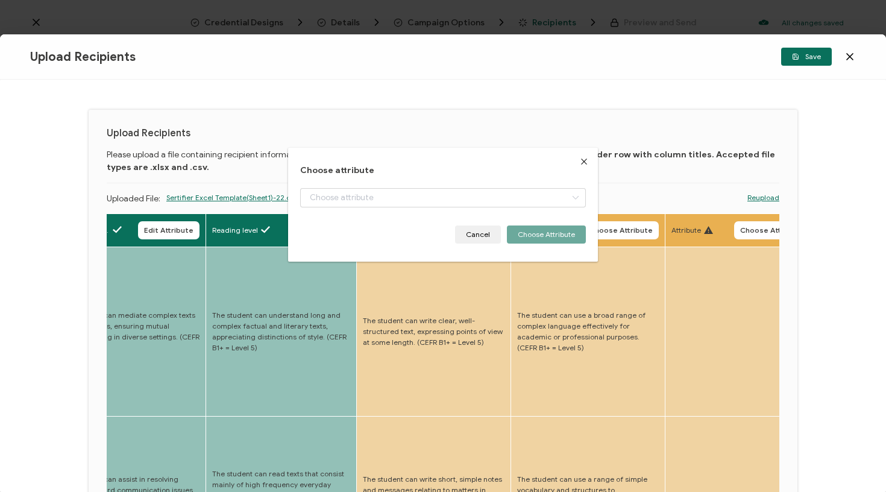
click at [419, 242] on th "Writing (UPLOAD) Choose Attribute" at bounding box center [434, 230] width 154 height 33
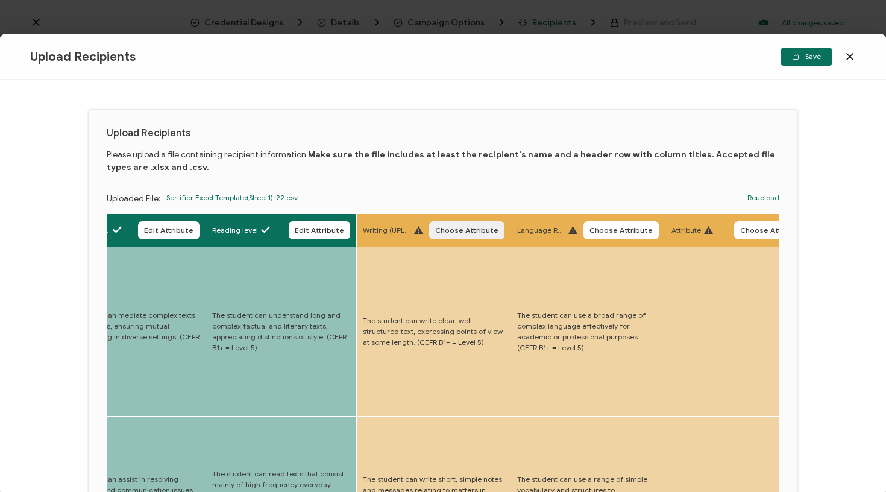
click at [435, 231] on span "Choose Attribute" at bounding box center [466, 230] width 63 height 7
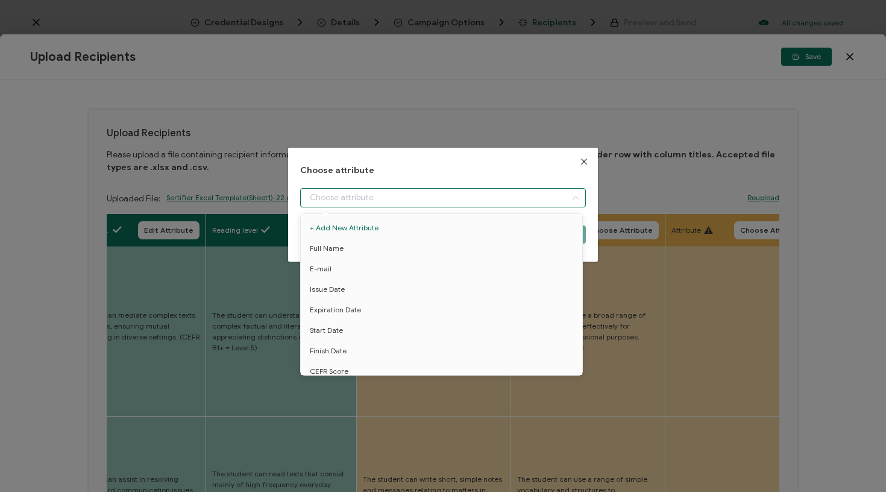
click at [427, 201] on input "dialog" at bounding box center [443, 197] width 286 height 19
click at [360, 279] on li "Writing level" at bounding box center [444, 279] width 292 height 20
type input "Writing level"
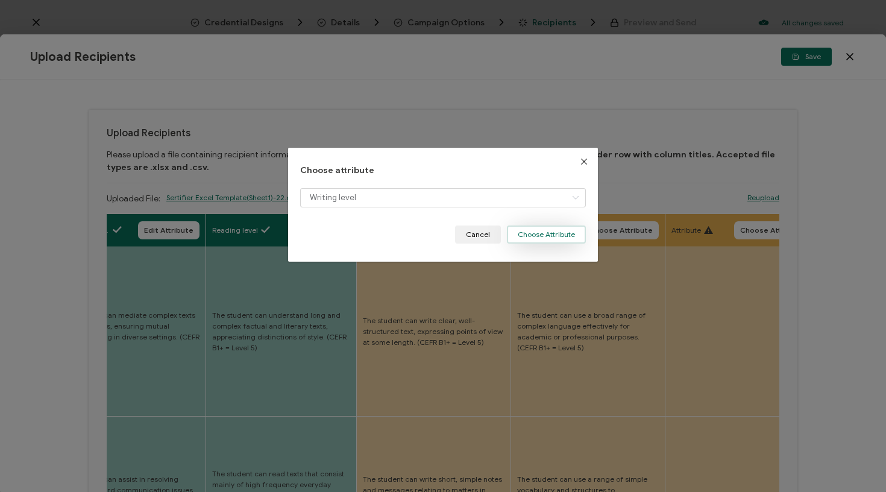
click at [579, 226] on button "Choose Attribute" at bounding box center [546, 234] width 79 height 18
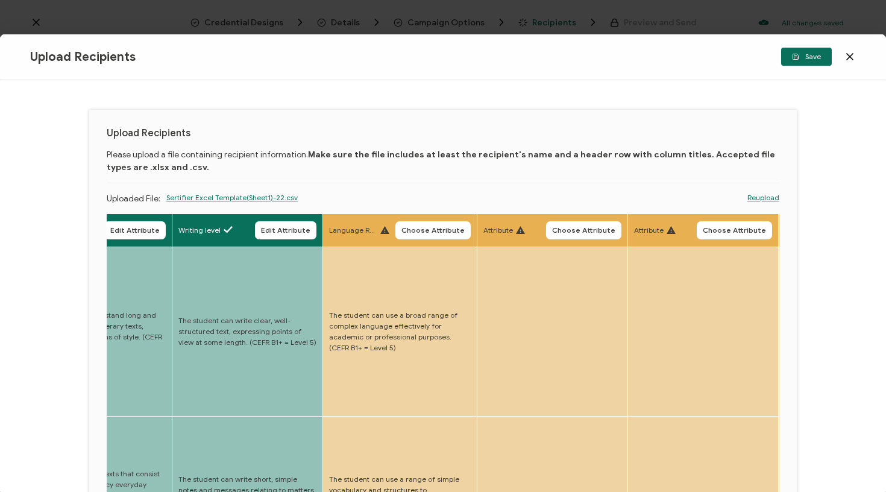
scroll to position [0, 3010]
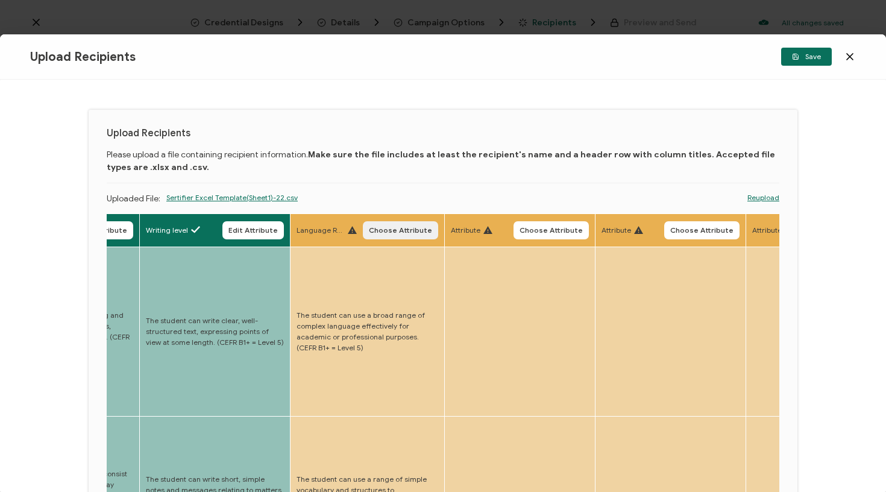
click at [369, 233] on span "Choose Attribute" at bounding box center [400, 230] width 63 height 7
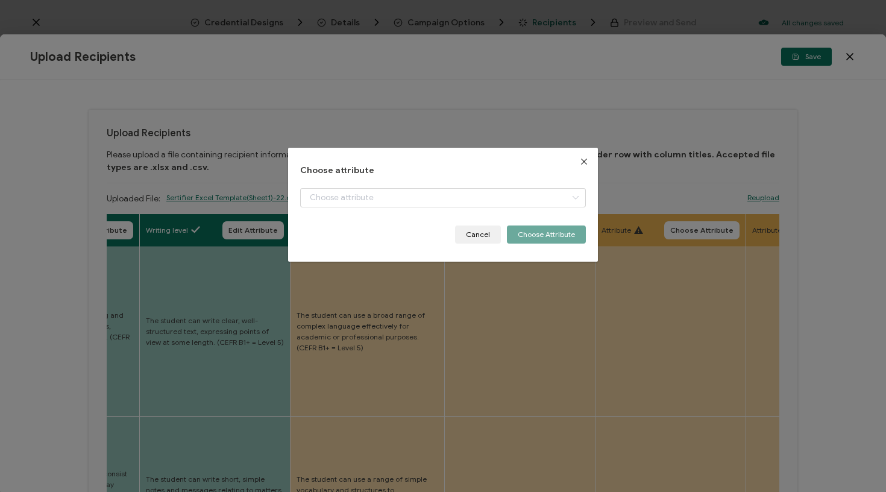
click at [419, 184] on div "Choose attribute Cancel Choose Attribute" at bounding box center [443, 205] width 286 height 78
click at [416, 195] on input "dialog" at bounding box center [443, 197] width 286 height 19
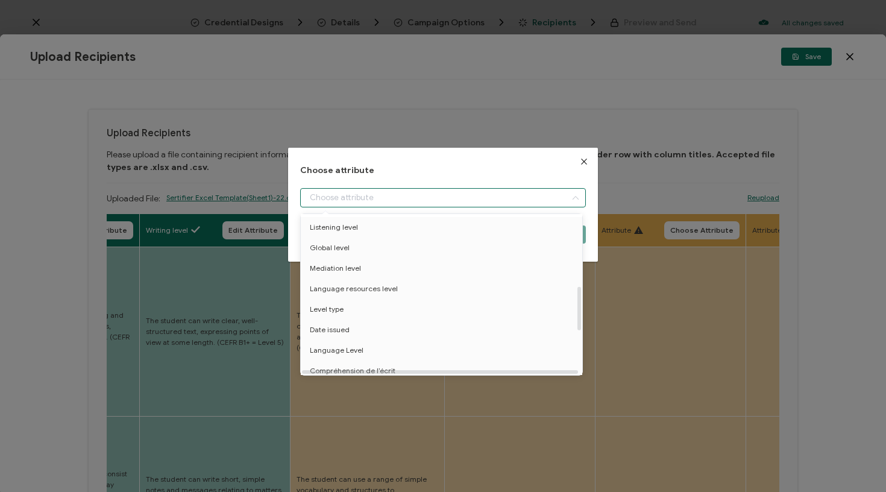
scroll to position [269, 0]
drag, startPoint x: 387, startPoint y: 285, endPoint x: 449, endPoint y: 277, distance: 62.6
click at [387, 285] on span "Language resources level" at bounding box center [354, 286] width 88 height 20
type input "Language resources level"
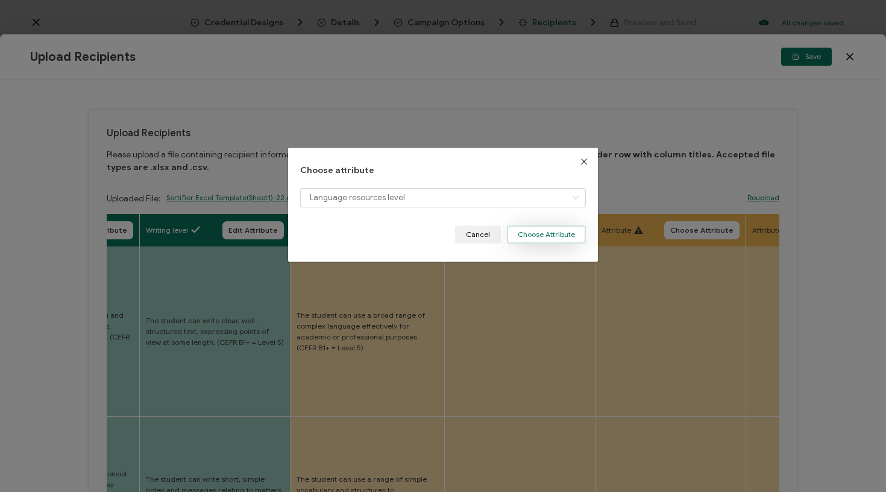
click at [542, 232] on button "Choose Attribute" at bounding box center [546, 234] width 79 height 18
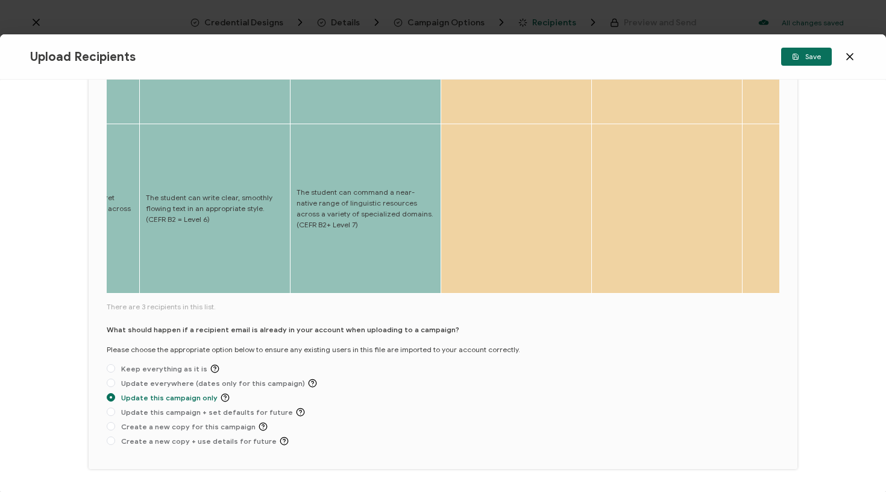
scroll to position [450, 0]
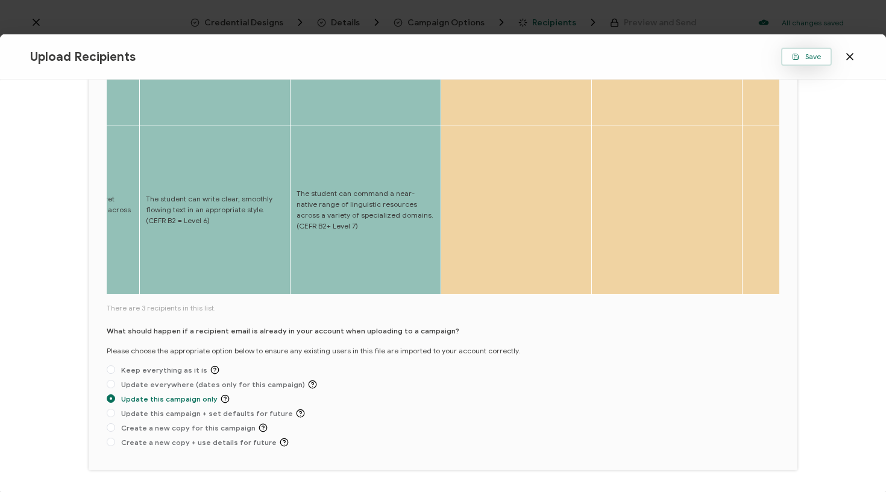
click at [803, 56] on span "Save" at bounding box center [806, 56] width 29 height 7
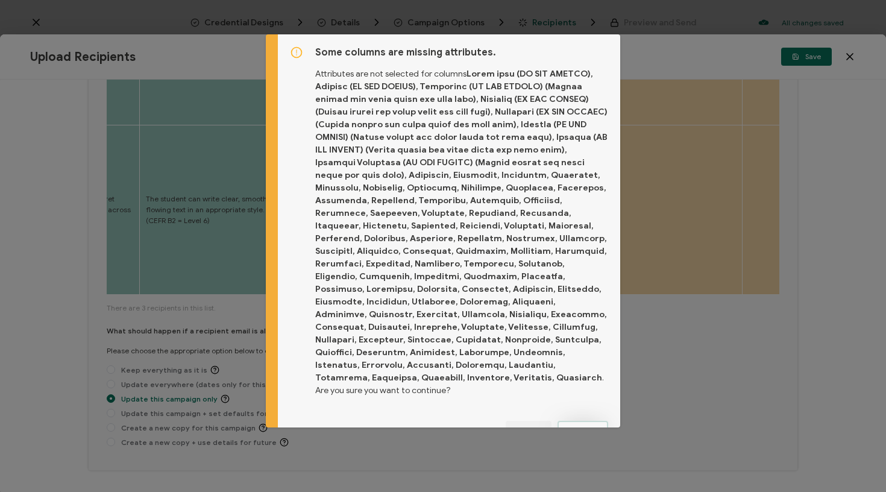
click at [578, 426] on span "Proceed" at bounding box center [582, 429] width 29 height 7
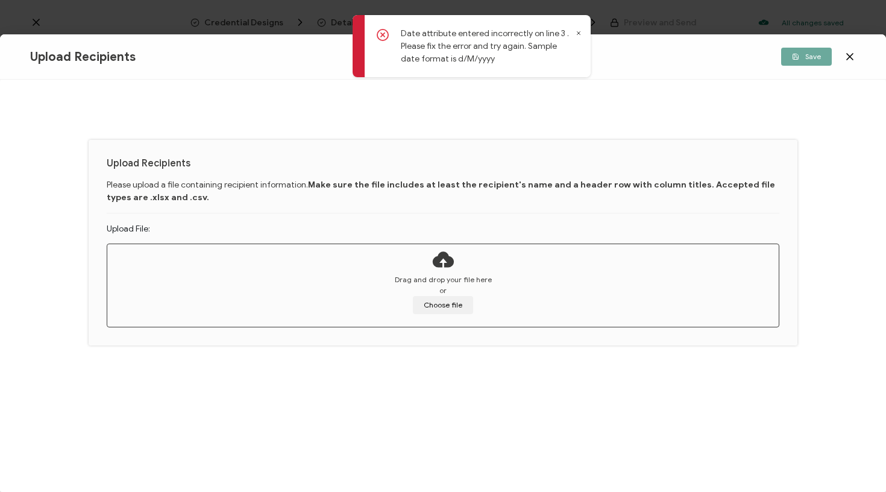
scroll to position [0, 0]
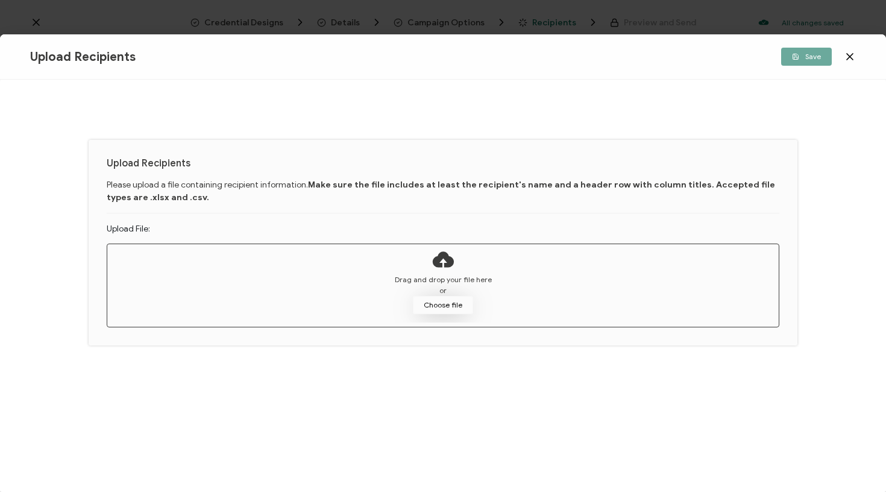
click at [433, 299] on button "Choose file" at bounding box center [443, 305] width 60 height 18
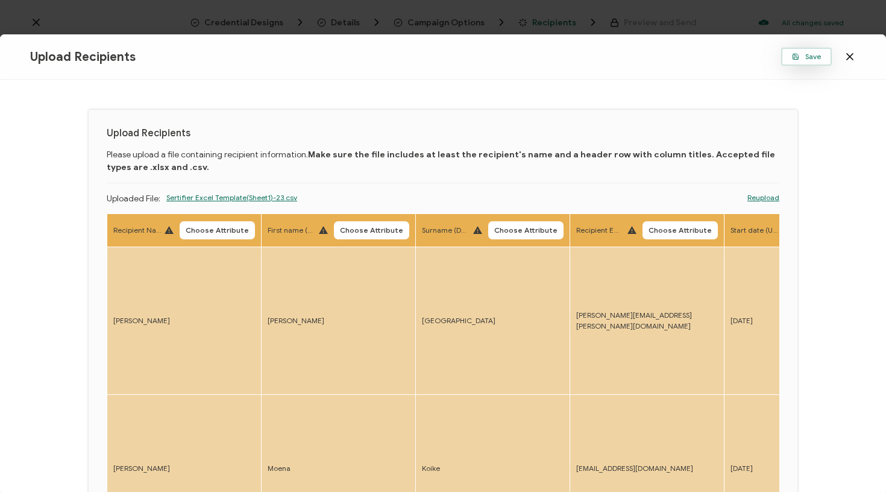
click at [805, 54] on span "Save" at bounding box center [806, 56] width 29 height 7
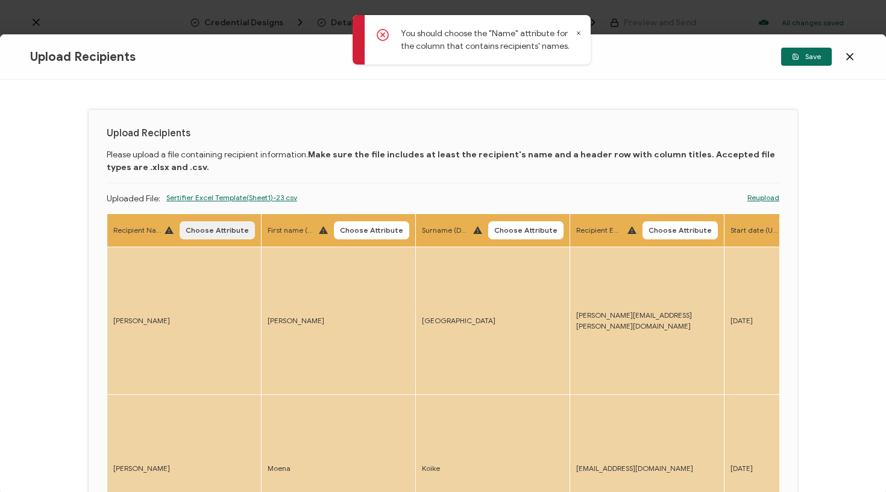
click at [224, 232] on span "Choose Attribute" at bounding box center [217, 230] width 63 height 7
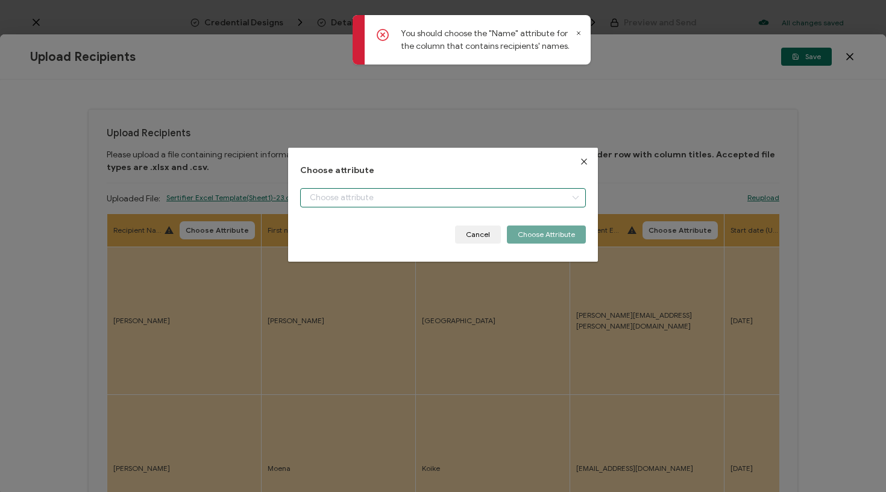
click at [327, 199] on input "dialog" at bounding box center [443, 197] width 286 height 19
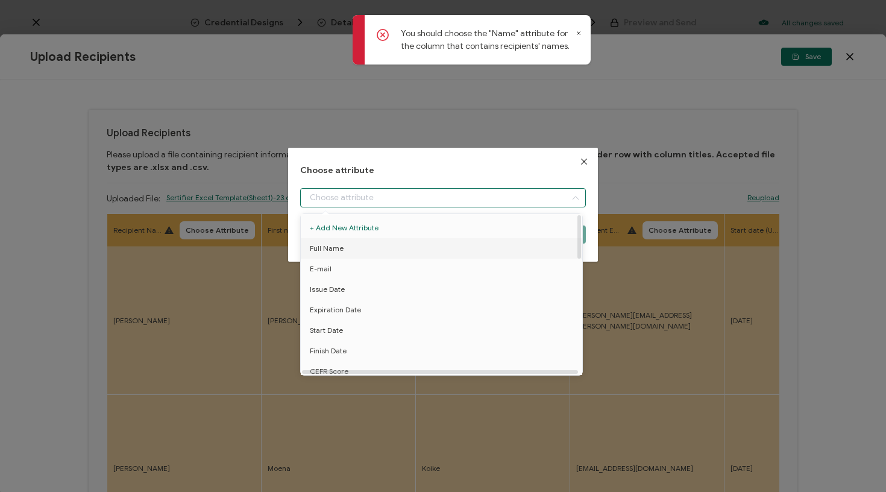
click at [348, 250] on li "Full Name" at bounding box center [444, 248] width 292 height 20
type input "Full Name"
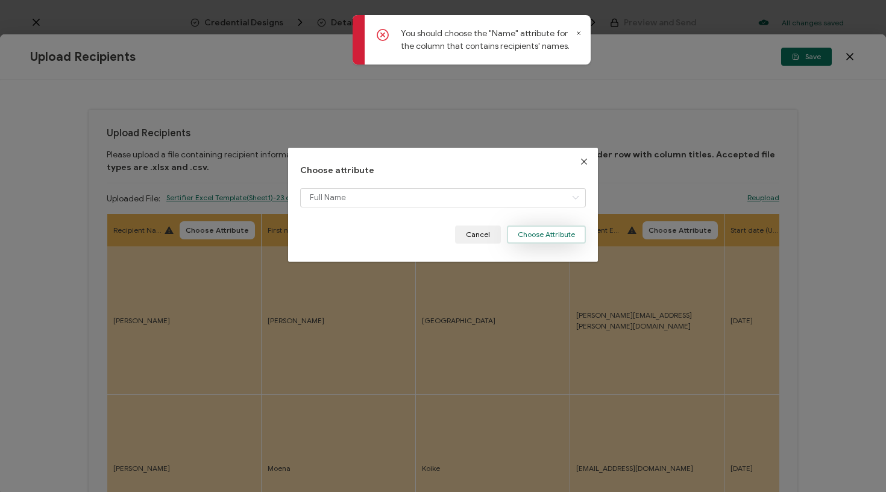
click at [547, 235] on button "Choose Attribute" at bounding box center [546, 234] width 79 height 18
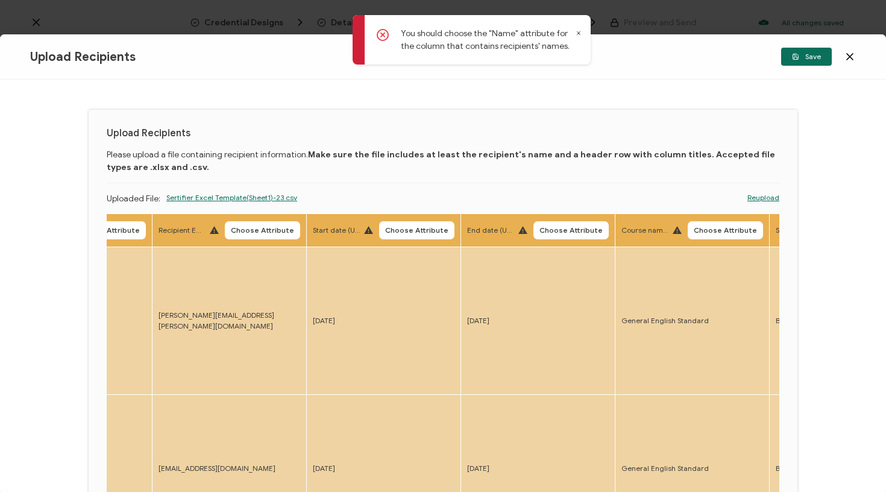
scroll to position [0, 425]
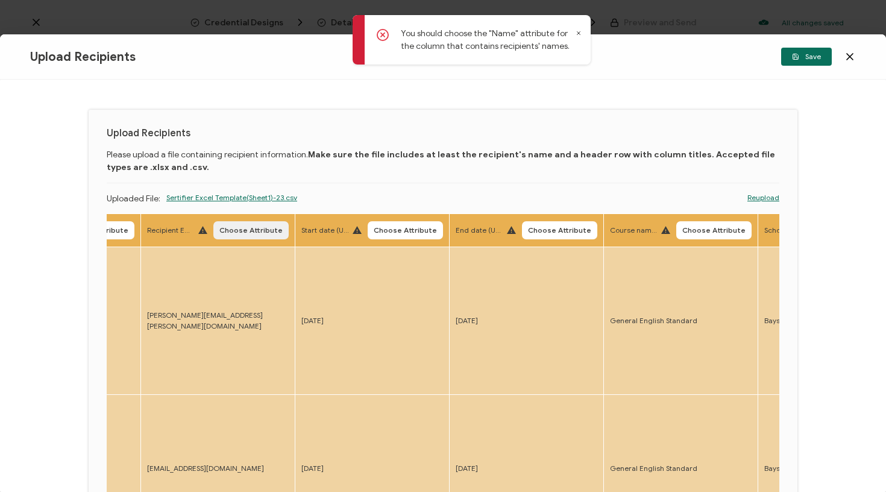
click at [233, 234] on span "Choose Attribute" at bounding box center [250, 230] width 63 height 7
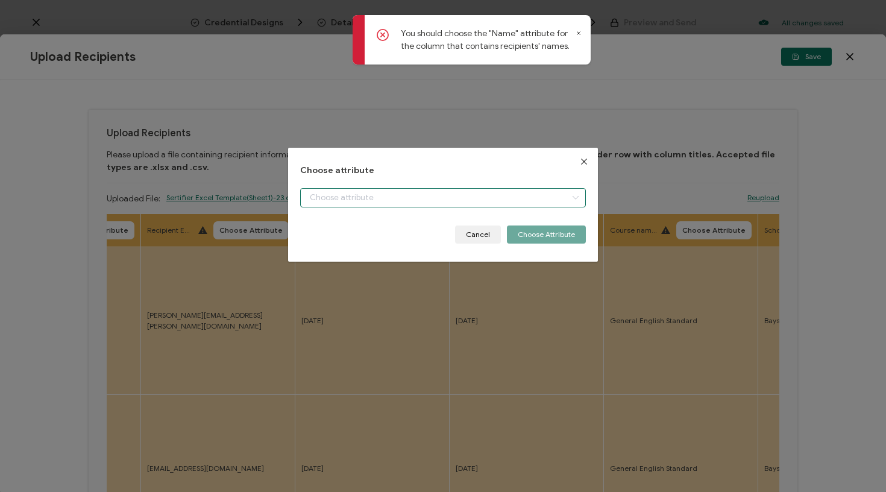
click at [357, 194] on input "dialog" at bounding box center [443, 197] width 286 height 19
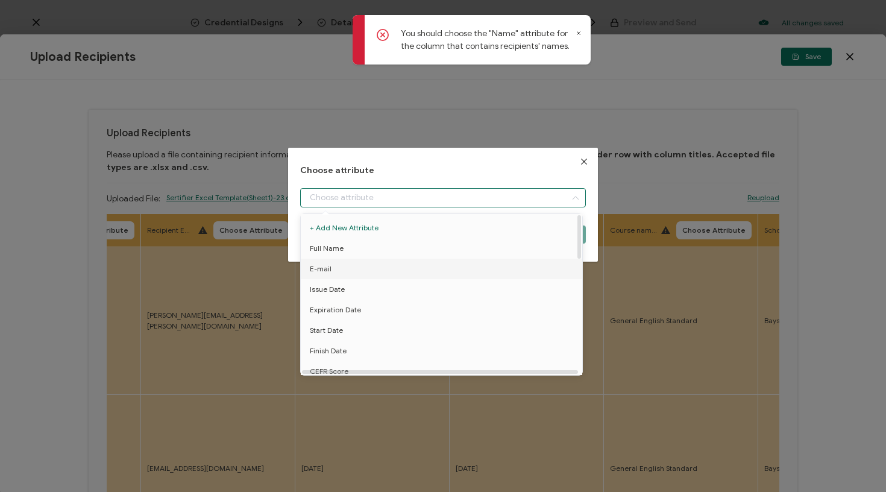
click at [345, 271] on li "E-mail" at bounding box center [444, 269] width 292 height 20
type input "E-mail"
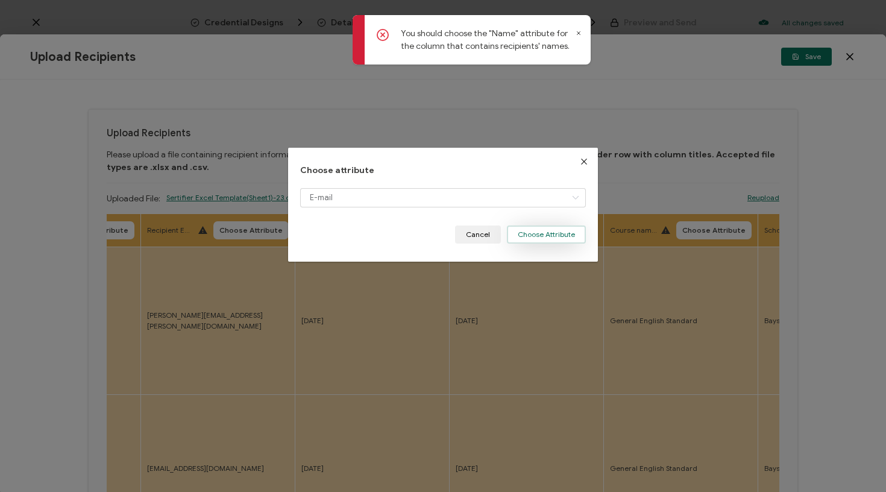
click at [546, 233] on button "Choose Attribute" at bounding box center [546, 234] width 79 height 18
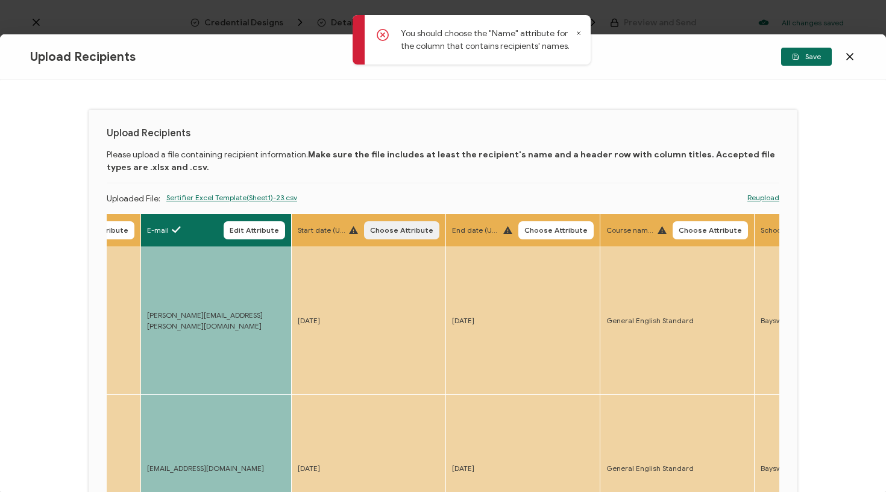
click at [410, 227] on span "Choose Attribute" at bounding box center [401, 230] width 63 height 7
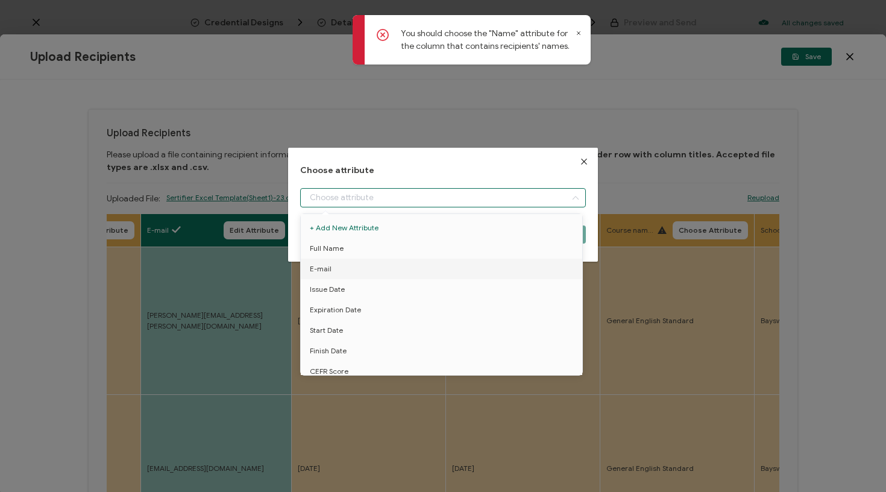
click at [419, 194] on input "dialog" at bounding box center [443, 197] width 286 height 19
click at [344, 328] on li "Start Date" at bounding box center [444, 330] width 292 height 20
type input "Start Date"
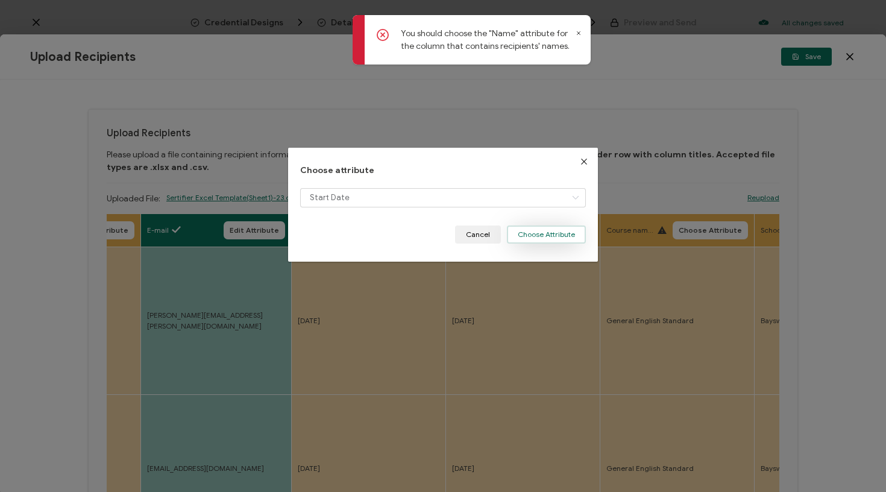
click at [526, 236] on button "Choose Attribute" at bounding box center [546, 234] width 79 height 18
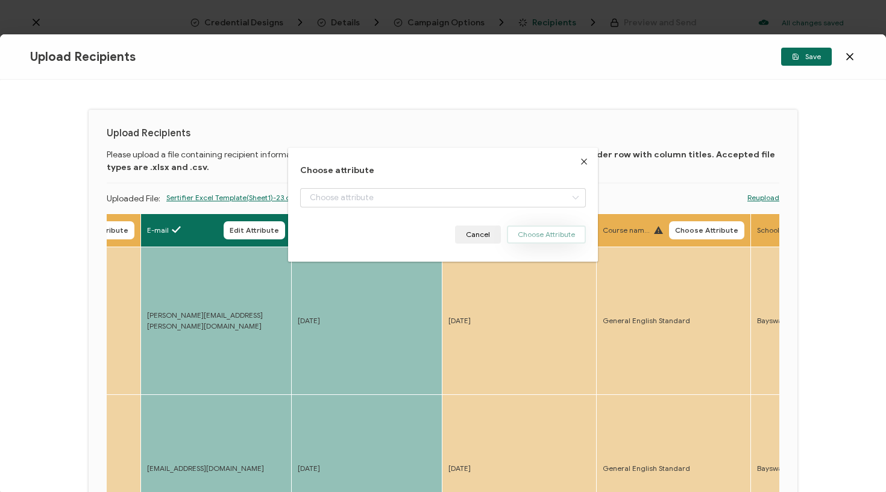
click at [541, 222] on body "Credential Designs Details Campaign Options Recipients Preview and Send All cha…" at bounding box center [443, 246] width 886 height 492
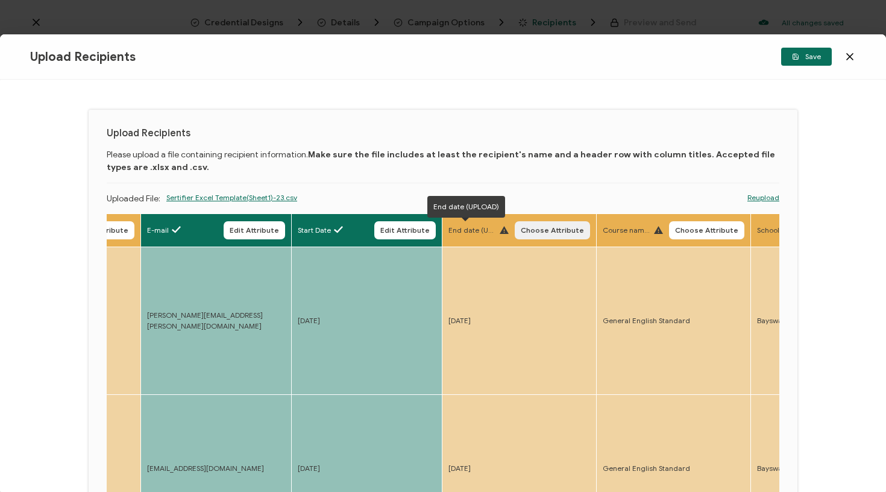
click at [523, 230] on span "Choose Attribute" at bounding box center [552, 230] width 63 height 7
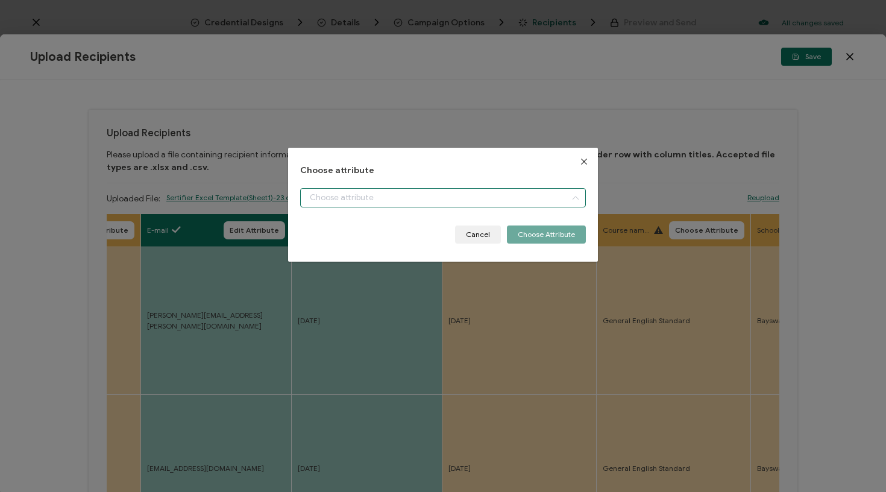
click at [451, 204] on input "dialog" at bounding box center [443, 197] width 286 height 19
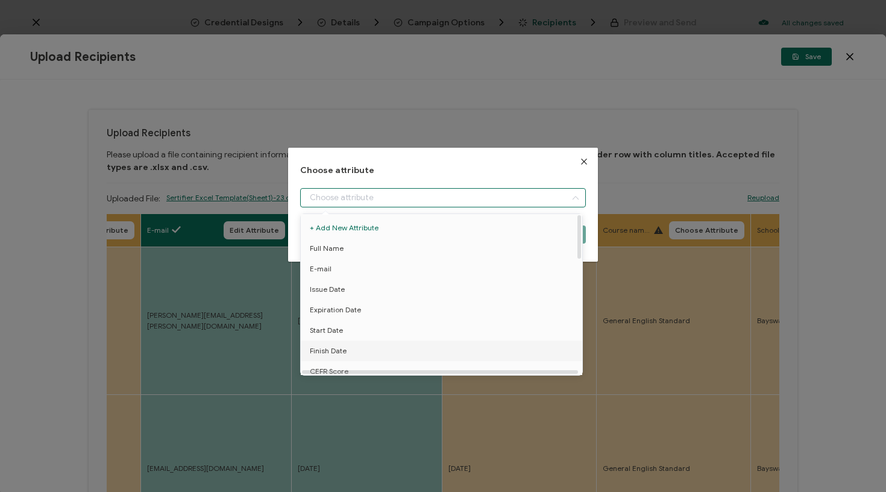
click at [357, 343] on li "Finish Date" at bounding box center [444, 351] width 292 height 20
type input "Finish Date"
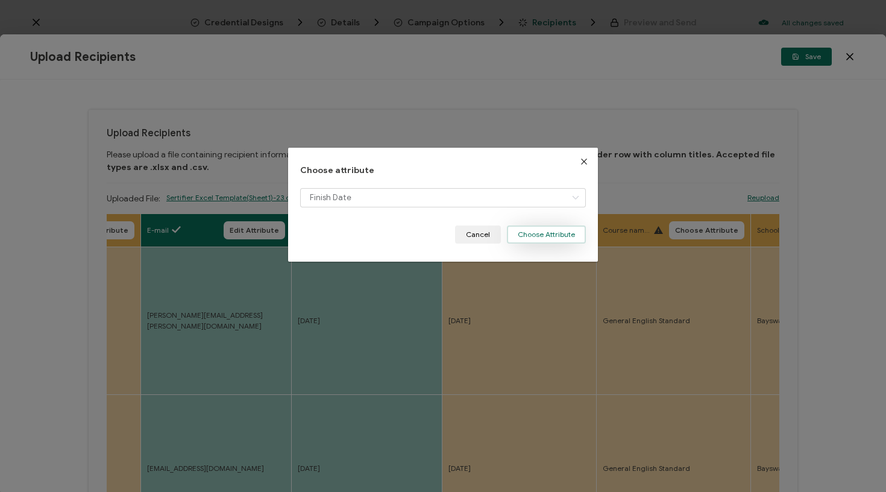
click at [563, 237] on button "Choose Attribute" at bounding box center [546, 234] width 79 height 18
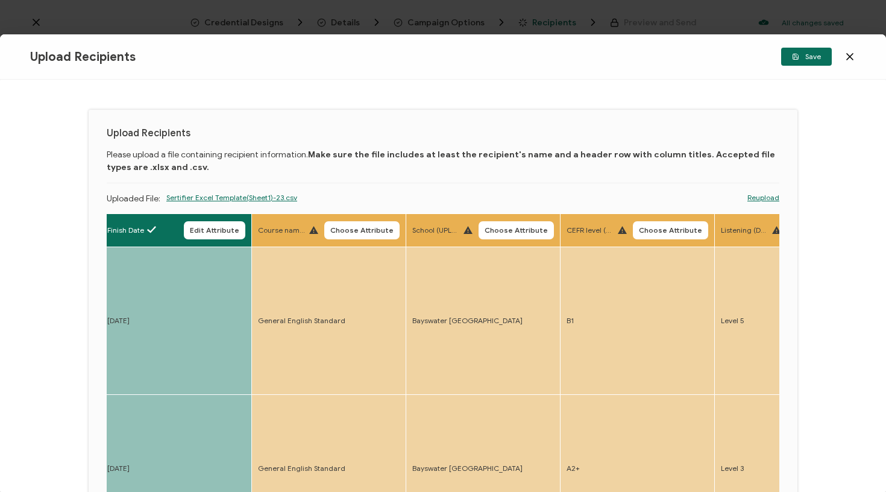
scroll to position [0, 827]
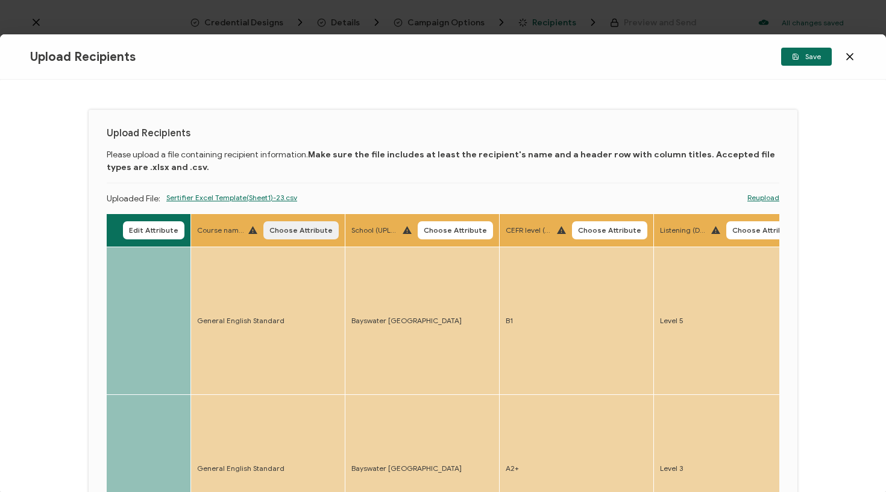
click at [270, 228] on span "Choose Attribute" at bounding box center [300, 230] width 63 height 7
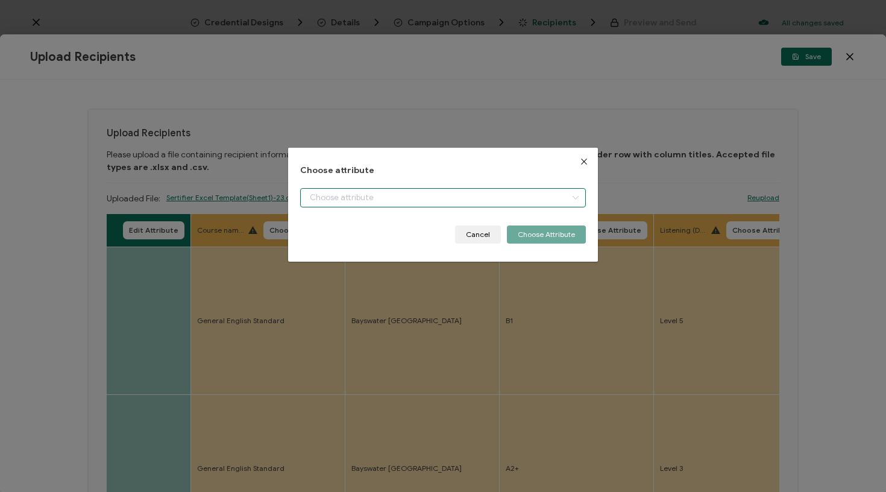
click at [323, 195] on input "dialog" at bounding box center [443, 197] width 286 height 19
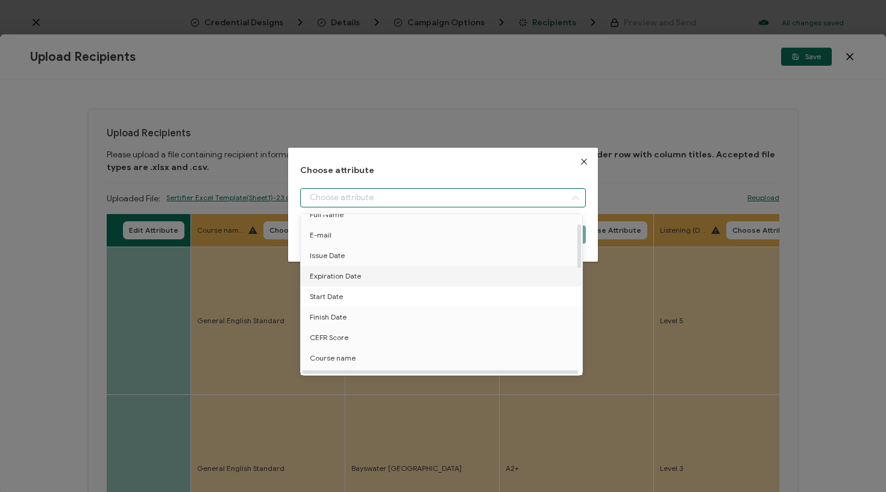
scroll to position [38, 0]
click at [339, 350] on span "Course name" at bounding box center [333, 354] width 46 height 20
type input "Course name"
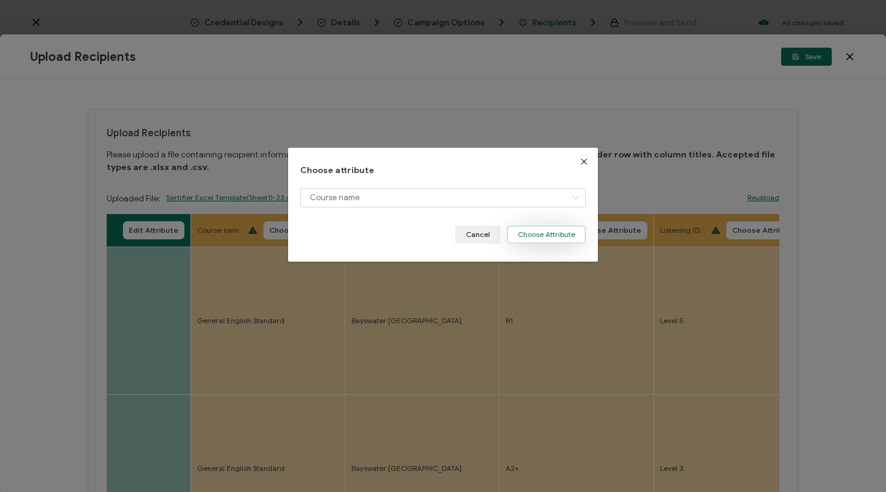
click at [535, 239] on button "Choose Attribute" at bounding box center [546, 234] width 79 height 18
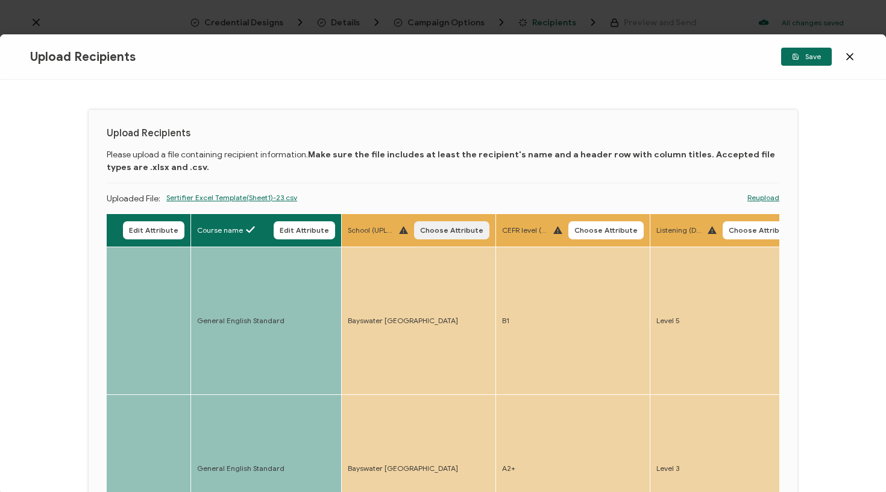
click at [453, 227] on span "Choose Attribute" at bounding box center [451, 230] width 63 height 7
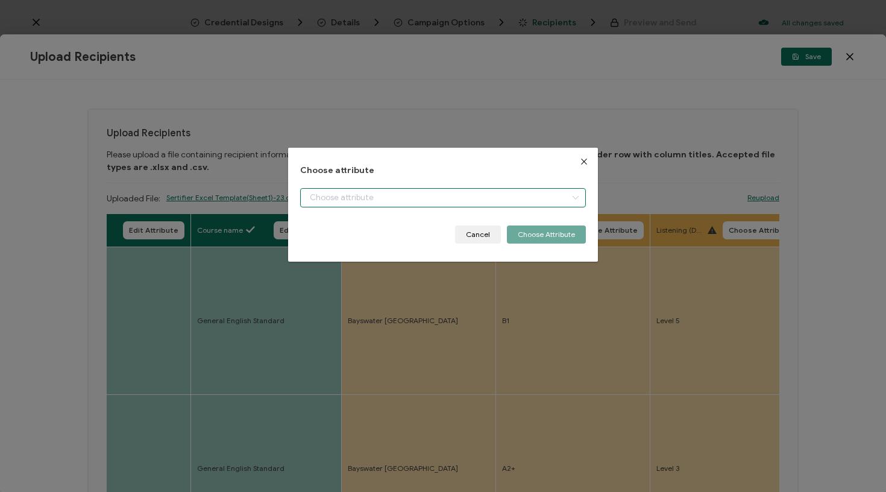
click at [442, 201] on input "dialog" at bounding box center [443, 197] width 286 height 19
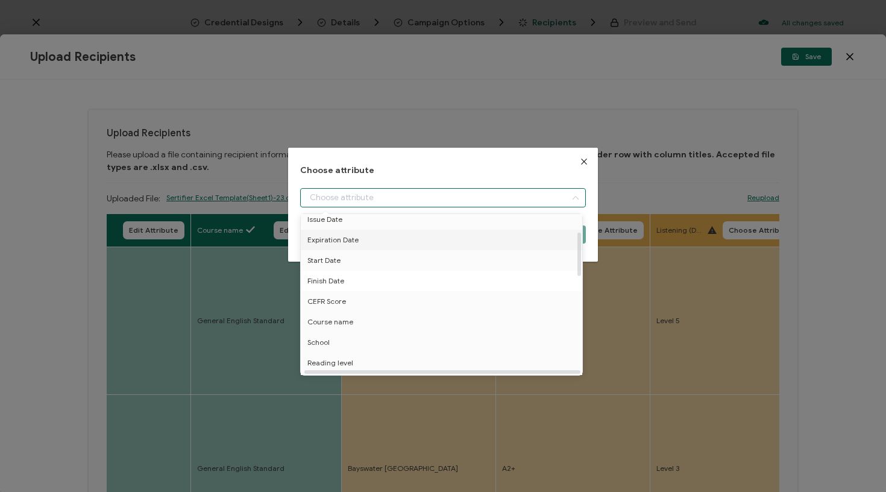
scroll to position [81, 2]
click at [330, 329] on li "School" at bounding box center [441, 331] width 292 height 20
type input "School"
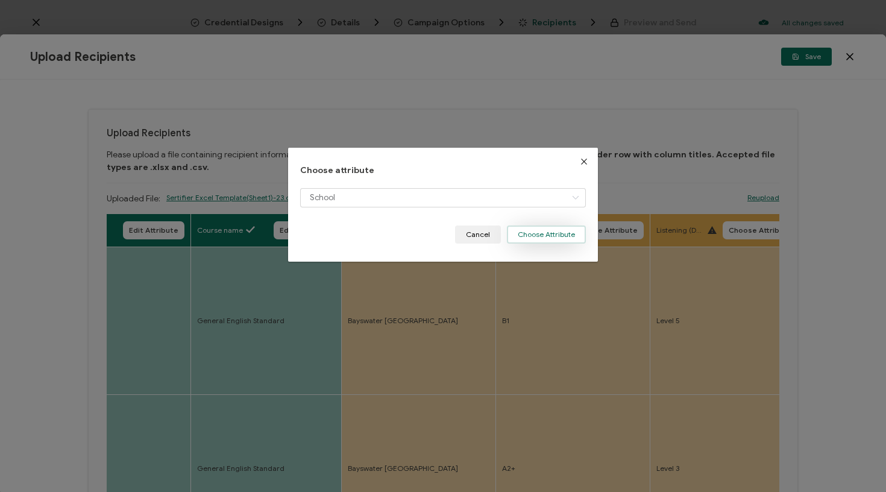
click at [528, 237] on button "Choose Attribute" at bounding box center [546, 234] width 79 height 18
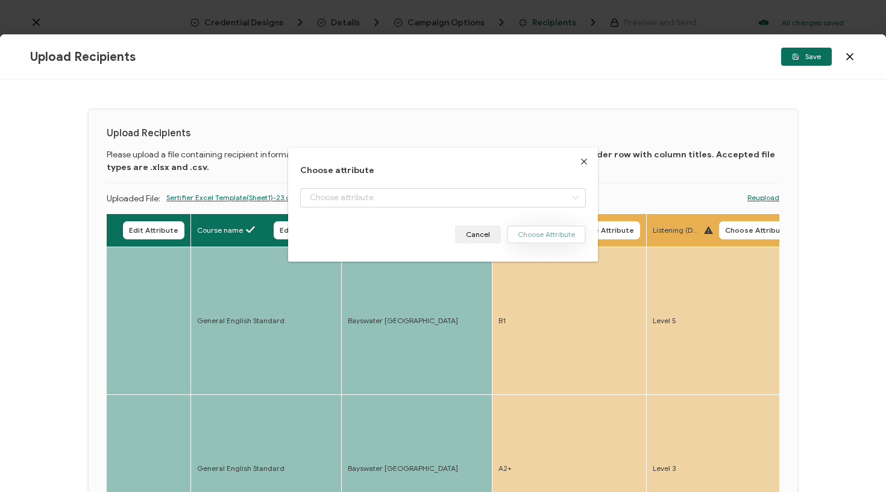
click at [576, 225] on button "Choose Attribute" at bounding box center [602, 230] width 75 height 18
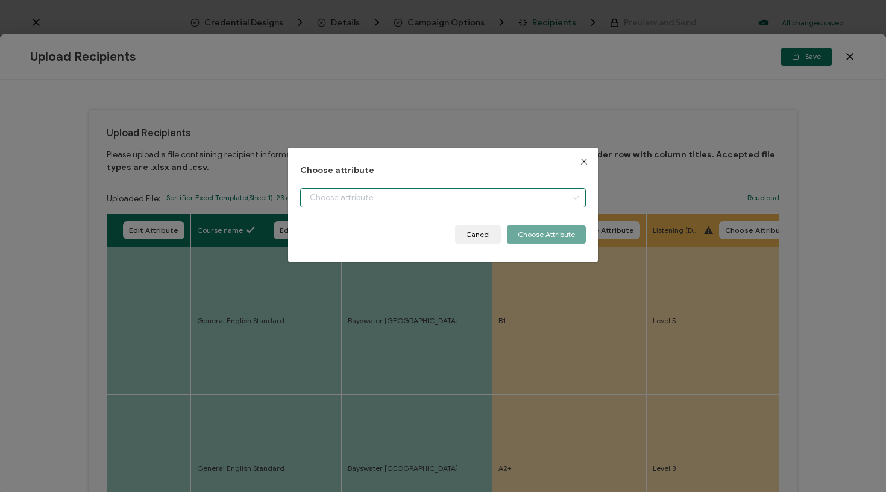
click at [529, 198] on input "dialog" at bounding box center [443, 197] width 286 height 19
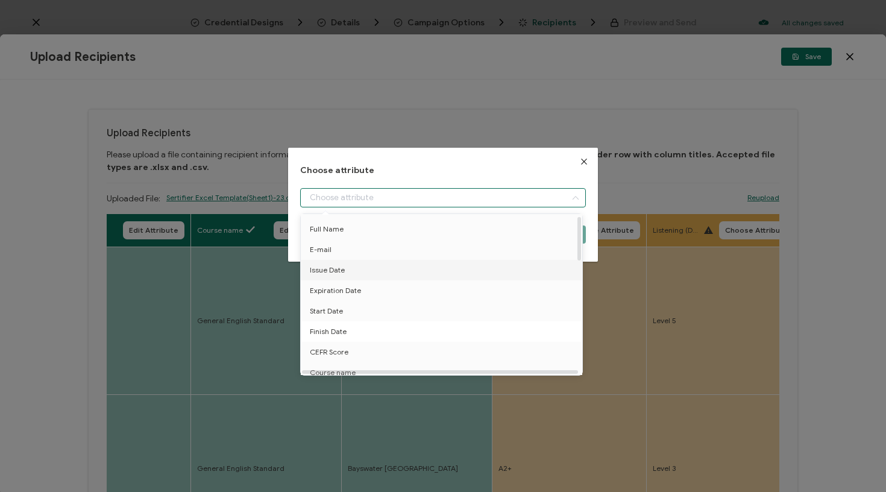
scroll to position [30, 0]
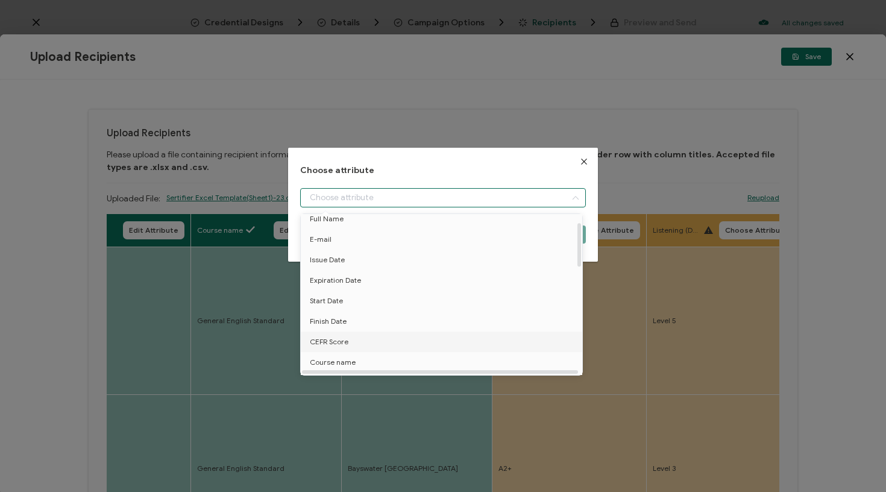
click at [347, 335] on span "CEFR Score" at bounding box center [329, 341] width 39 height 20
type input "CEFR Score"
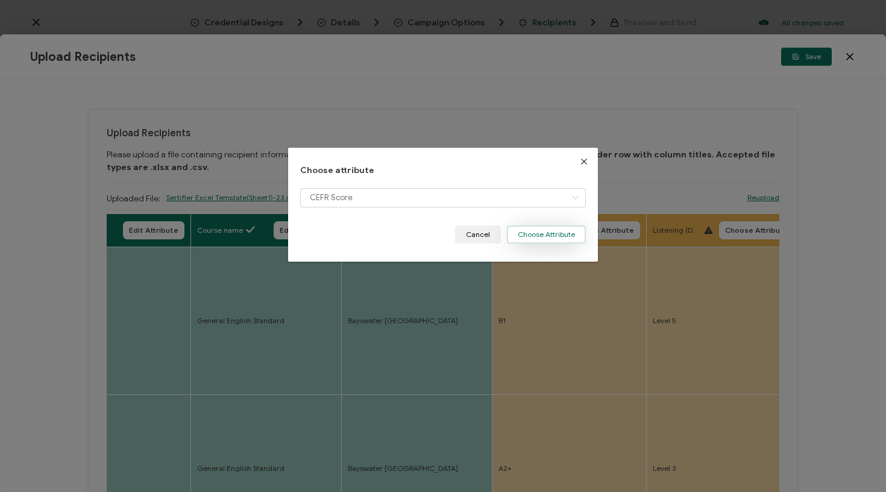
click at [550, 239] on button "Choose Attribute" at bounding box center [546, 234] width 79 height 18
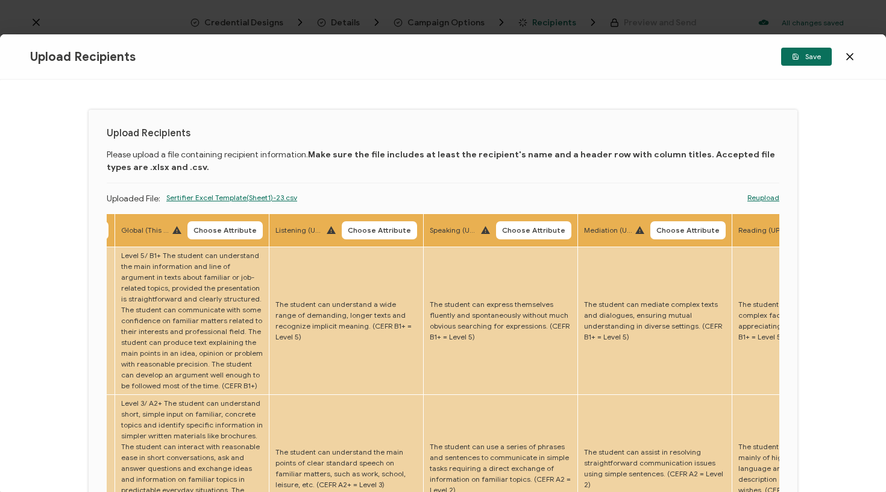
scroll to position [0, 2352]
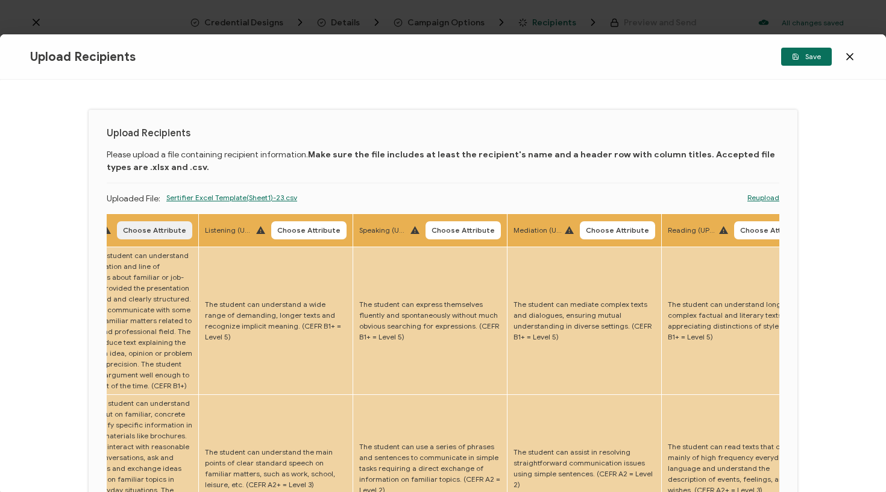
click at [136, 234] on span "Choose Attribute" at bounding box center [154, 230] width 63 height 7
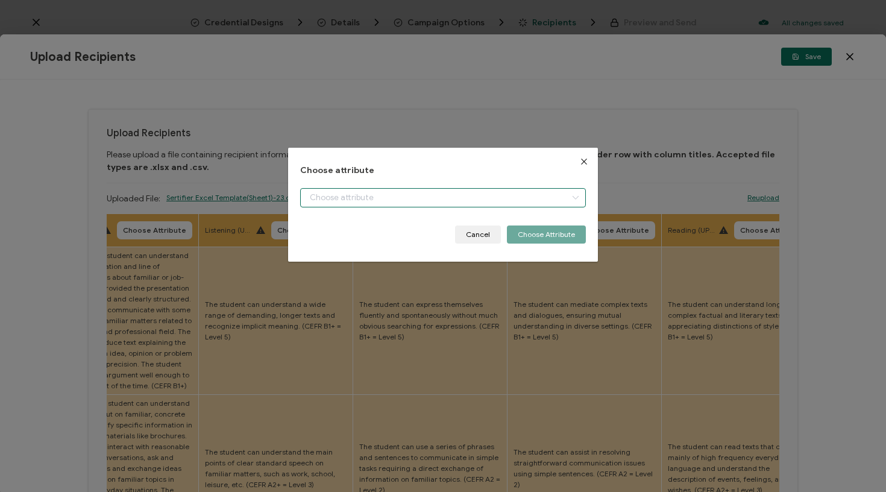
click at [381, 200] on input "dialog" at bounding box center [443, 197] width 286 height 19
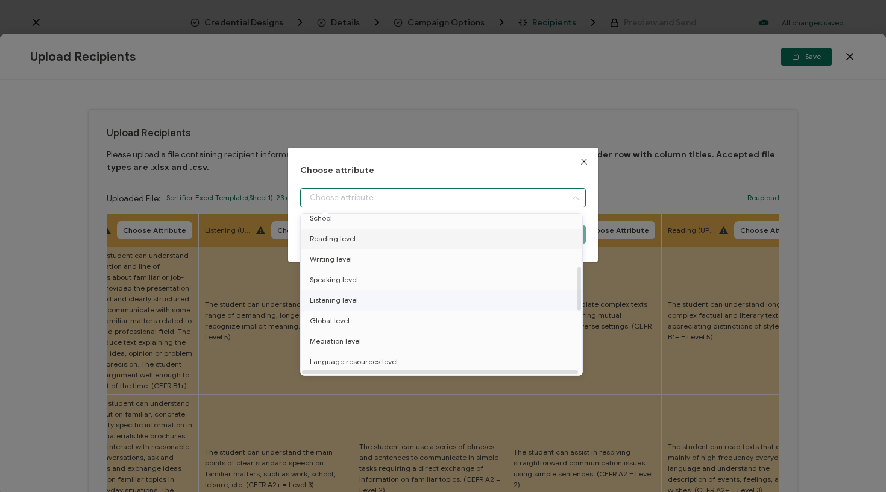
scroll to position [196, 0]
click at [344, 316] on span "Global level" at bounding box center [330, 319] width 40 height 20
type input "Global level"
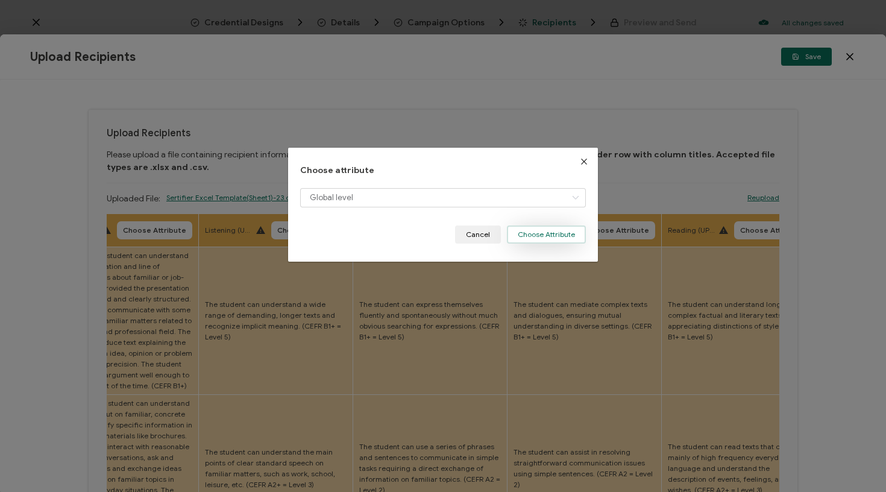
drag, startPoint x: 549, startPoint y: 240, endPoint x: 542, endPoint y: 240, distance: 6.6
click at [542, 240] on button "Choose Attribute" at bounding box center [546, 234] width 79 height 18
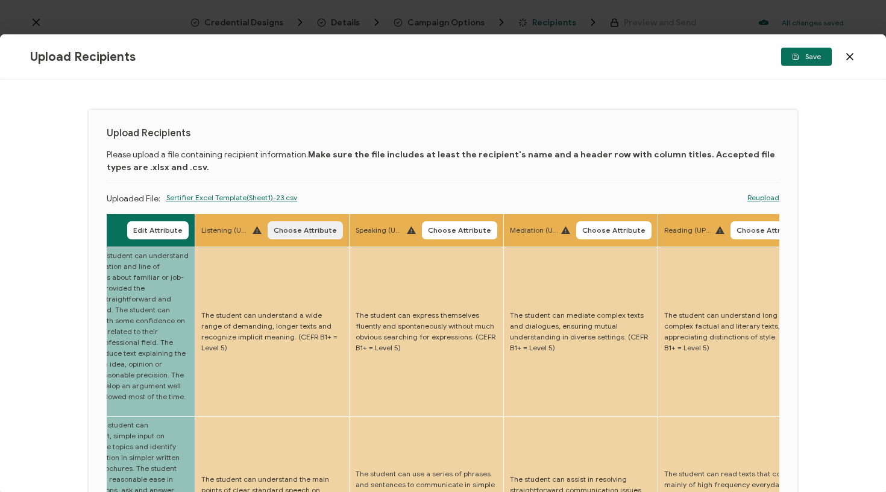
click at [274, 233] on span "Choose Attribute" at bounding box center [305, 230] width 63 height 7
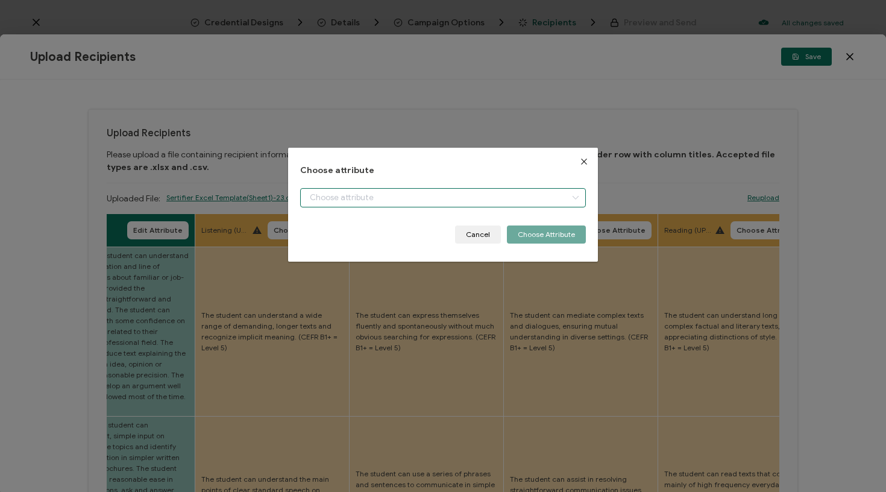
click at [375, 192] on input "dialog" at bounding box center [443, 197] width 286 height 19
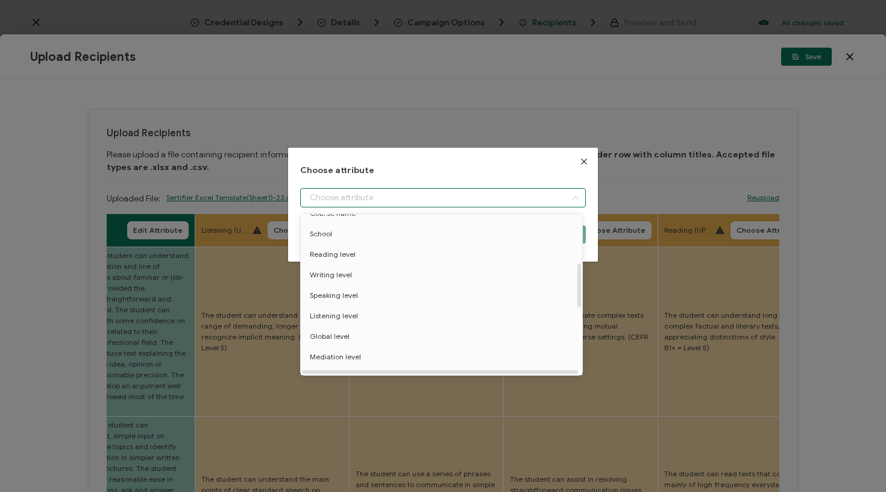
scroll to position [183, 0]
click at [360, 309] on li "Listening level" at bounding box center [444, 311] width 292 height 20
type input "Listening level"
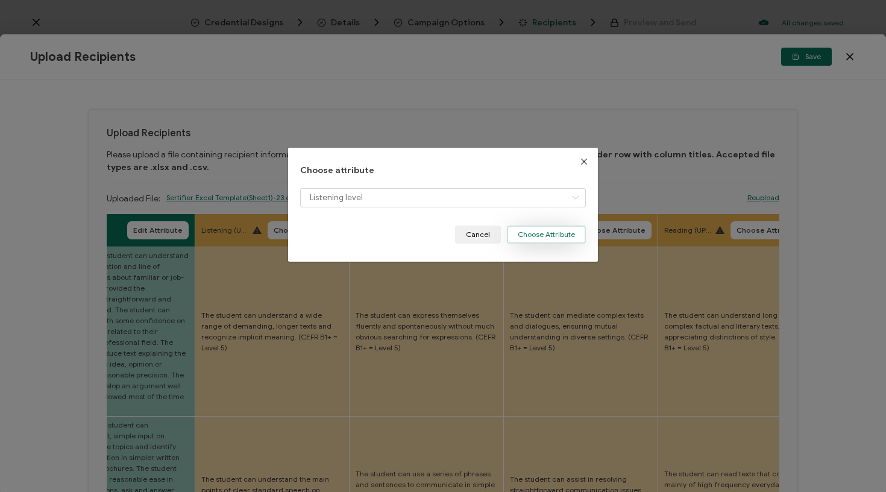
click at [563, 236] on button "Choose Attribute" at bounding box center [546, 234] width 79 height 18
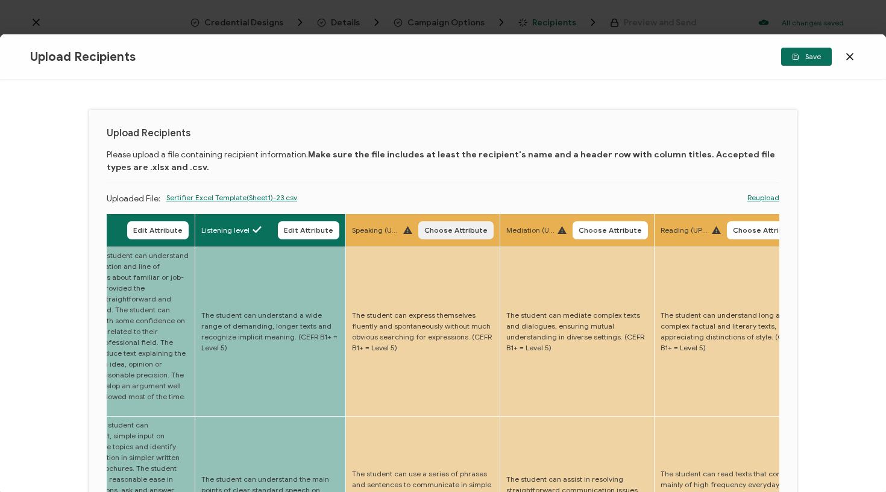
click at [432, 231] on span "Choose Attribute" at bounding box center [455, 230] width 63 height 7
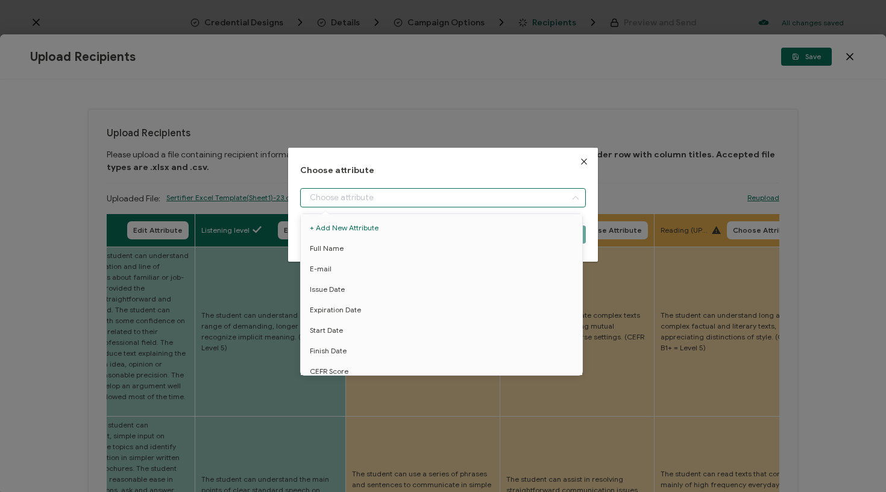
click at [445, 197] on input "dialog" at bounding box center [443, 197] width 286 height 19
click at [356, 290] on span "Speaking level" at bounding box center [334, 291] width 48 height 20
type input "Speaking level"
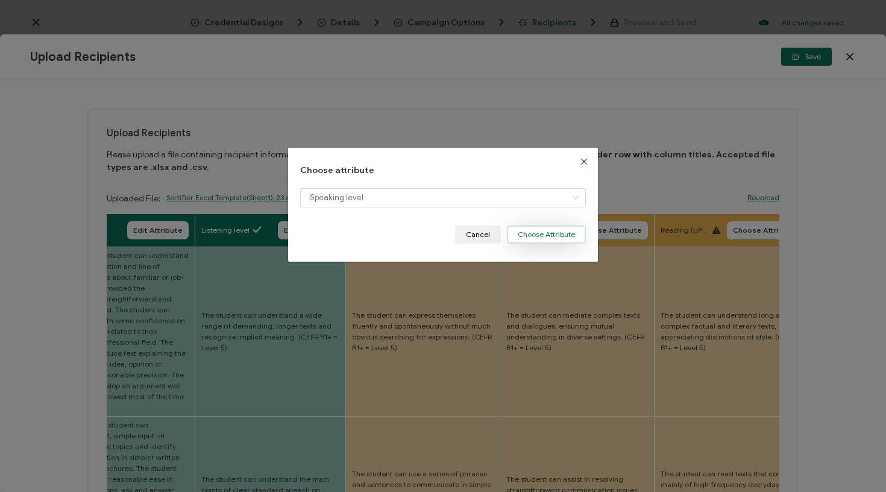
click at [562, 232] on button "Choose Attribute" at bounding box center [546, 234] width 79 height 18
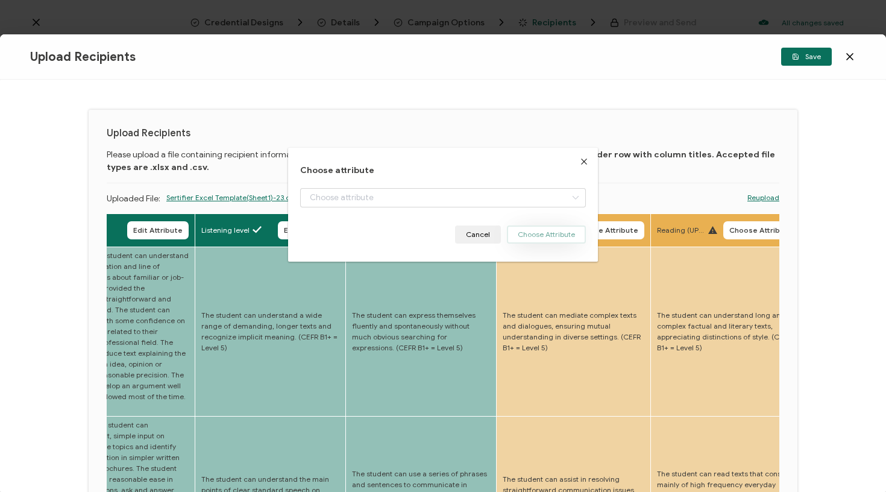
click at [576, 228] on body "Credential Designs Details Campaign Options Recipients Preview and Send All cha…" at bounding box center [443, 246] width 886 height 492
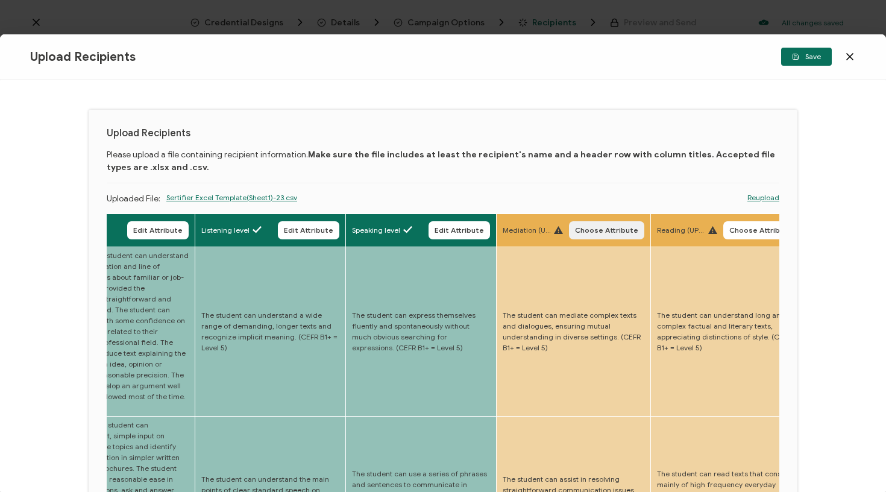
click at [569, 237] on button "Choose Attribute" at bounding box center [606, 230] width 75 height 18
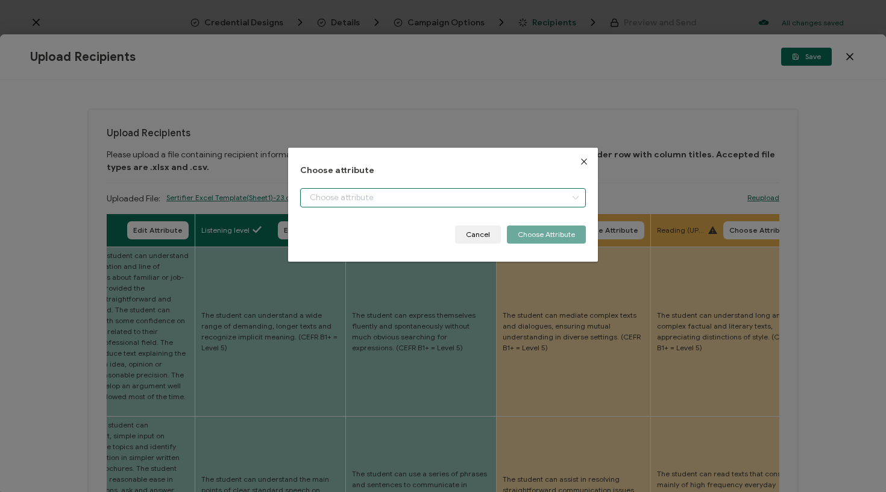
click at [536, 202] on input "dialog" at bounding box center [443, 197] width 286 height 19
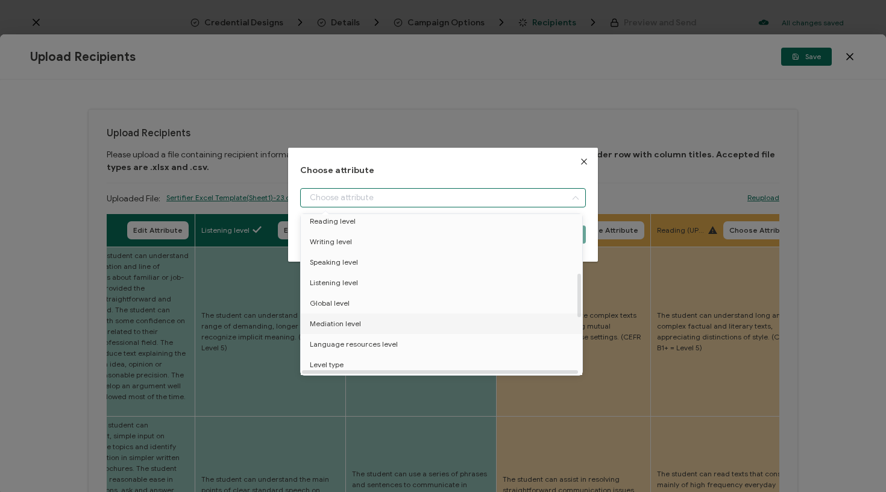
scroll to position [212, 1]
click at [372, 317] on li "Mediation level" at bounding box center [443, 323] width 292 height 20
type input "Mediation level"
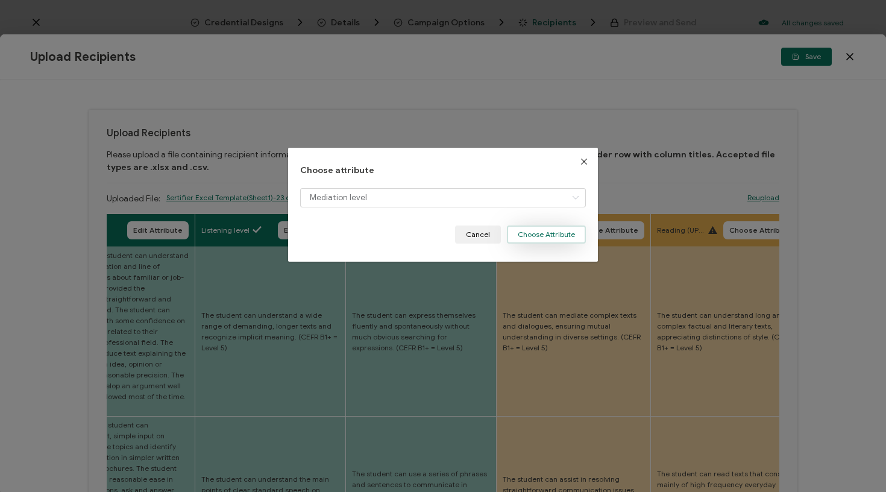
click at [539, 236] on button "Choose Attribute" at bounding box center [546, 234] width 79 height 18
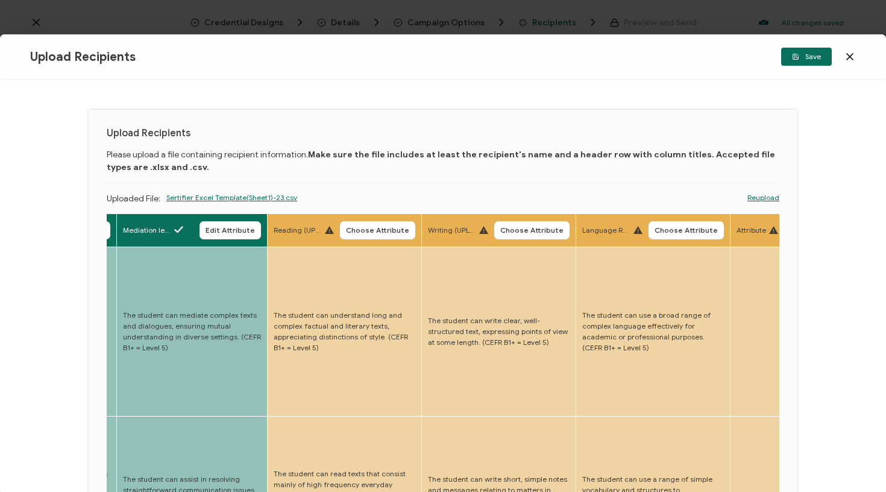
scroll to position [0, 2743]
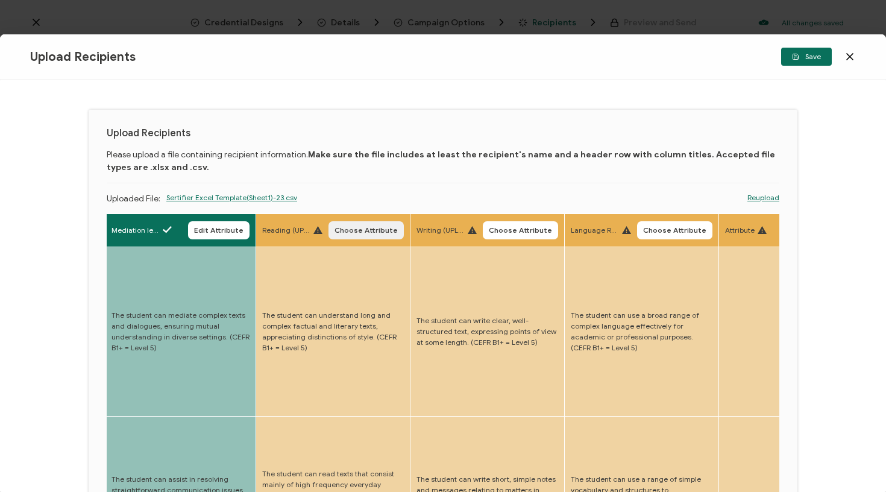
click at [344, 227] on span "Choose Attribute" at bounding box center [365, 230] width 63 height 7
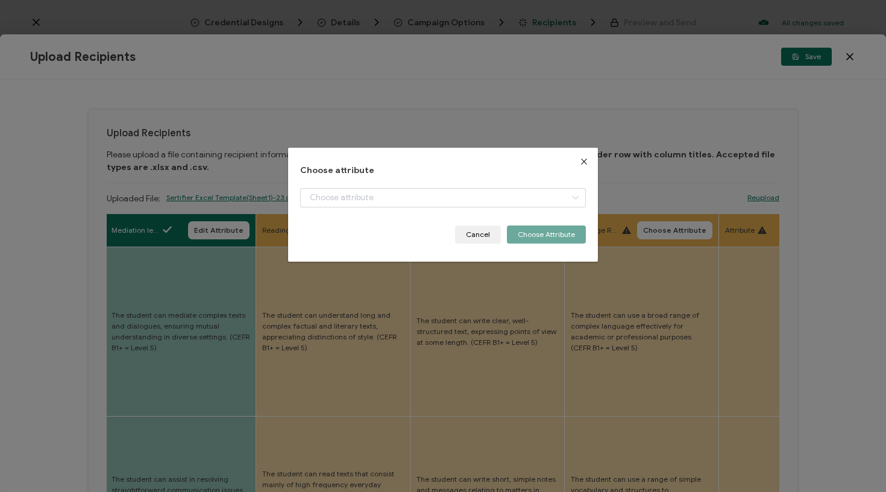
click at [379, 184] on div "Choose attribute Cancel Choose Attribute" at bounding box center [443, 205] width 286 height 78
click at [378, 193] on input "dialog" at bounding box center [443, 197] width 286 height 19
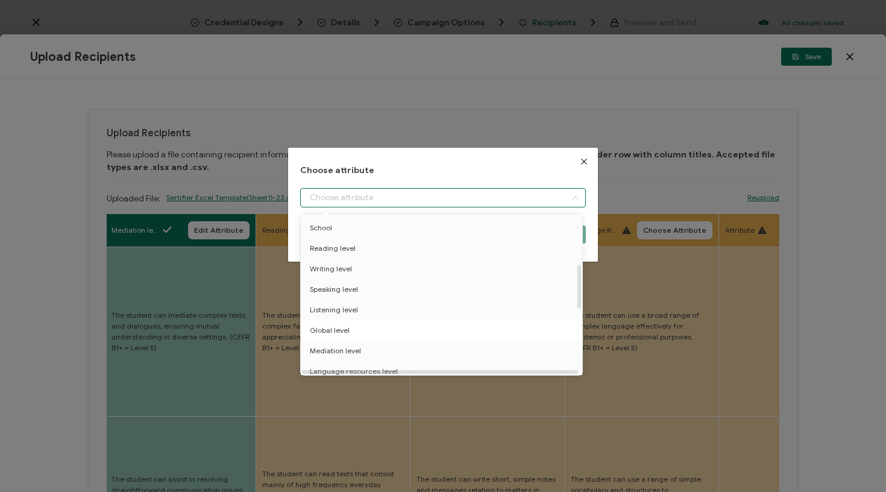
scroll to position [180, 0]
click at [360, 249] on li "Reading level" at bounding box center [444, 252] width 292 height 20
type input "Reading level"
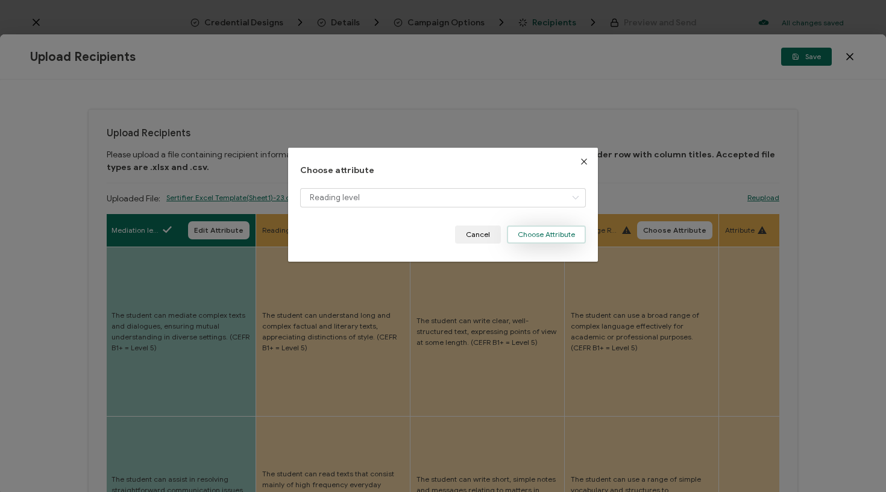
click at [541, 234] on button "Choose Attribute" at bounding box center [546, 234] width 79 height 18
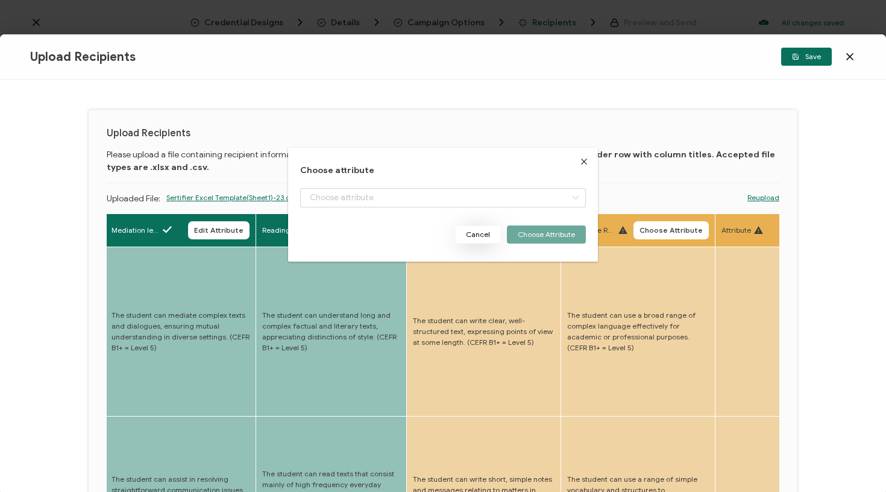
click at [467, 219] on th "Writing (UPLOAD) Choose Attribute" at bounding box center [484, 230] width 154 height 33
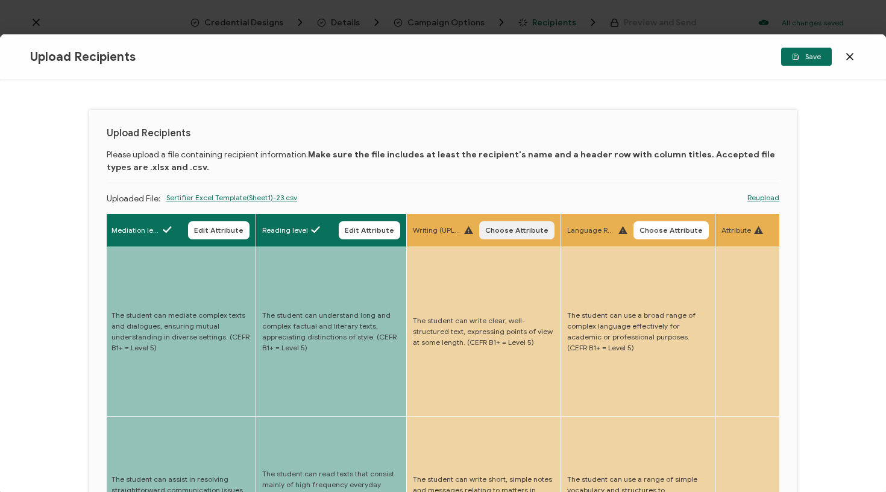
click at [485, 227] on span "Choose Attribute" at bounding box center [516, 230] width 63 height 7
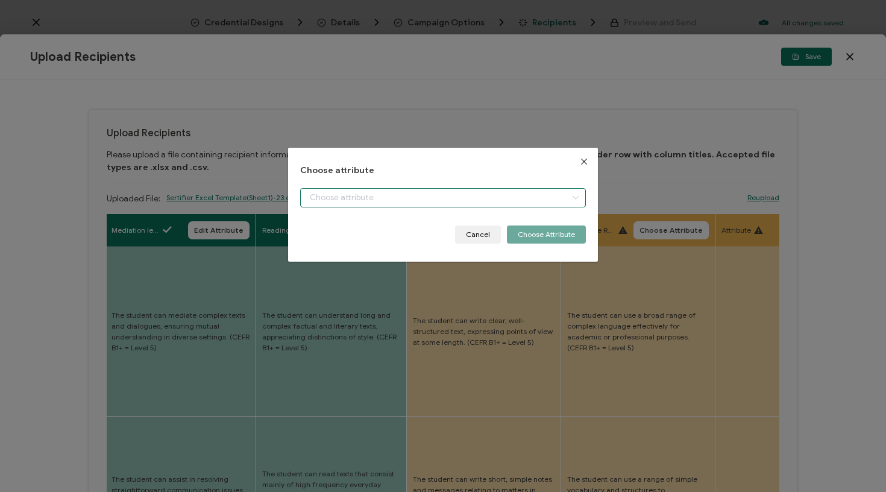
click at [448, 196] on input "dialog" at bounding box center [443, 197] width 286 height 19
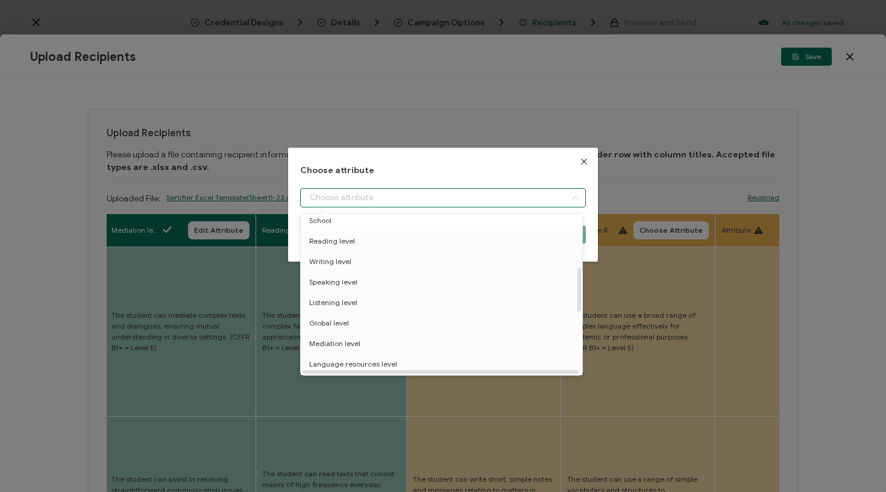
scroll to position [194, 1]
click at [364, 263] on li "Writing level" at bounding box center [443, 259] width 292 height 20
type input "Writing level"
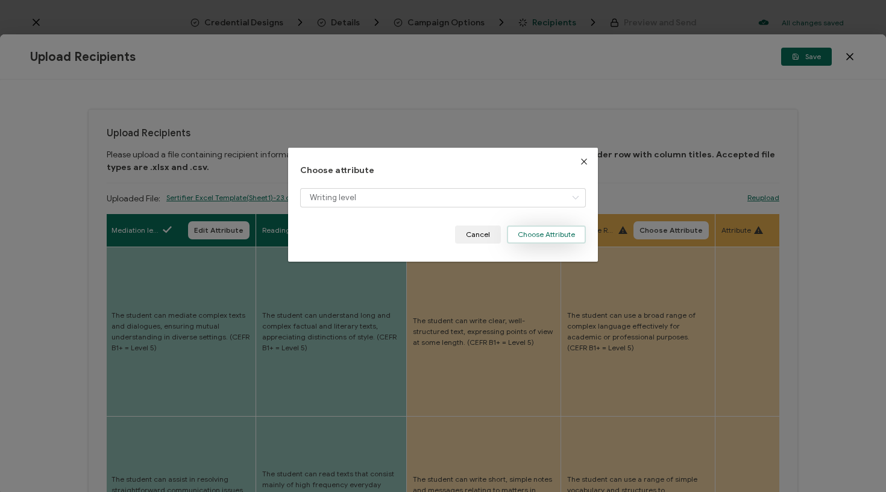
click at [548, 233] on button "Choose Attribute" at bounding box center [546, 234] width 79 height 18
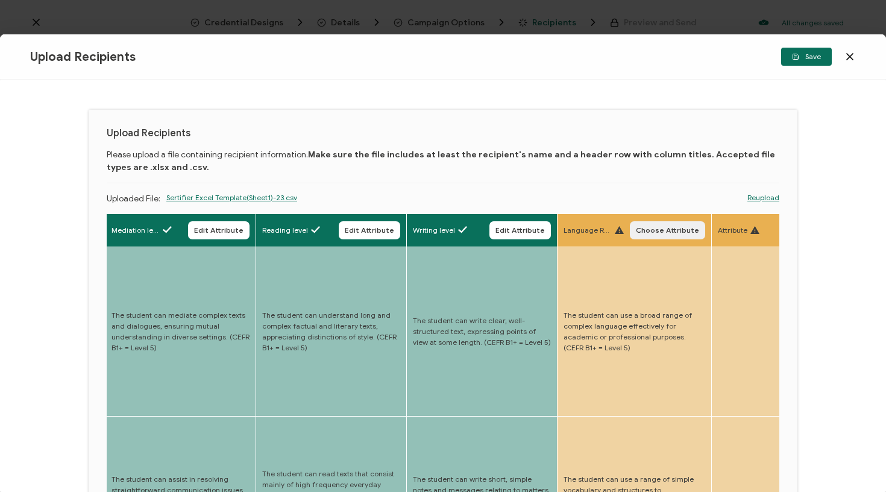
click at [648, 231] on span "Choose Attribute" at bounding box center [667, 230] width 63 height 7
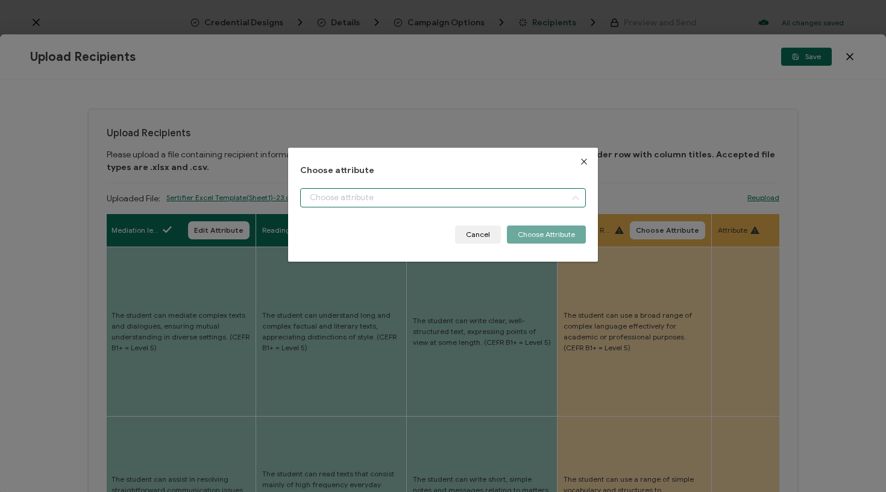
click at [551, 201] on input "dialog" at bounding box center [443, 197] width 286 height 19
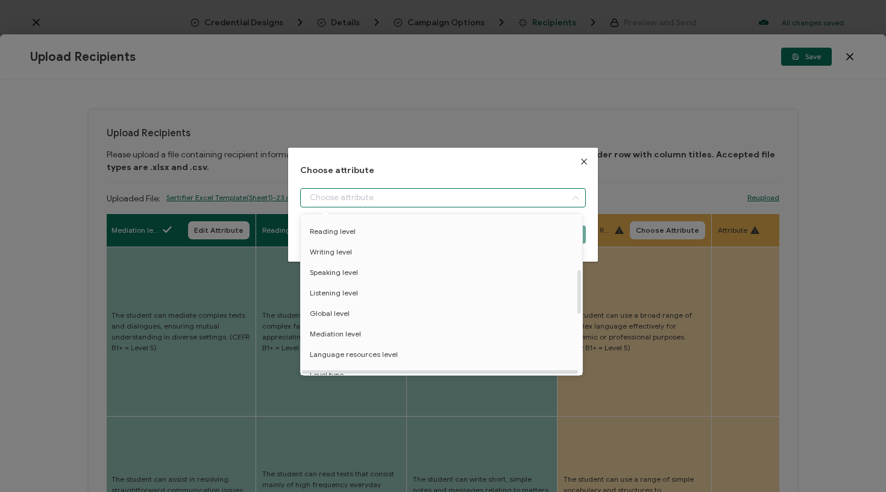
scroll to position [218, 0]
click at [390, 341] on span "Language resources level" at bounding box center [354, 338] width 88 height 20
type input "Language resources level"
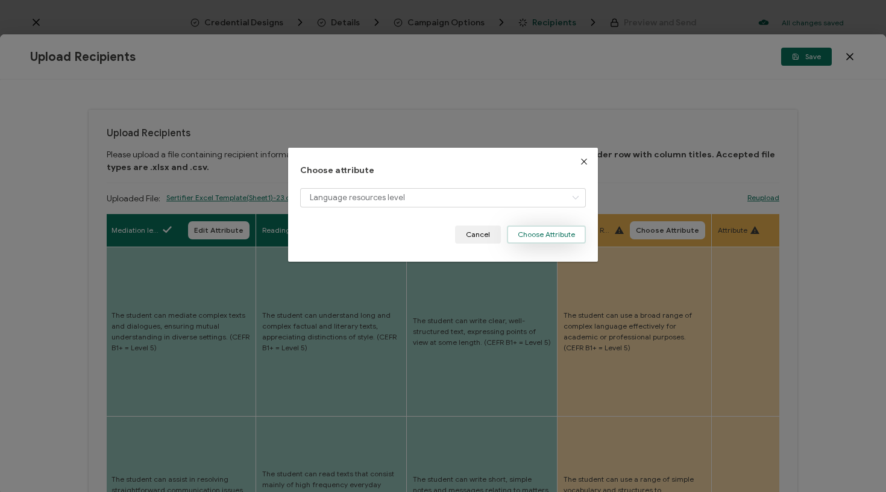
click at [559, 234] on button "Choose Attribute" at bounding box center [546, 234] width 79 height 18
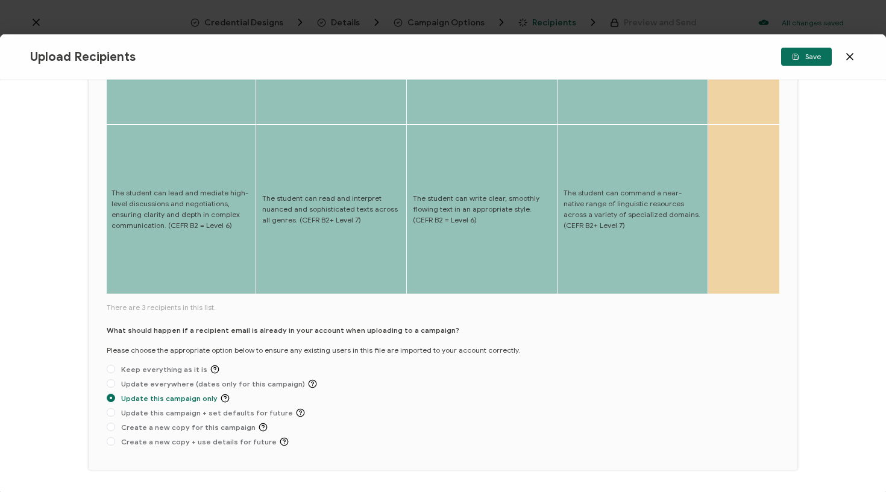
scroll to position [450, 0]
click at [803, 57] on span "Save" at bounding box center [806, 56] width 29 height 7
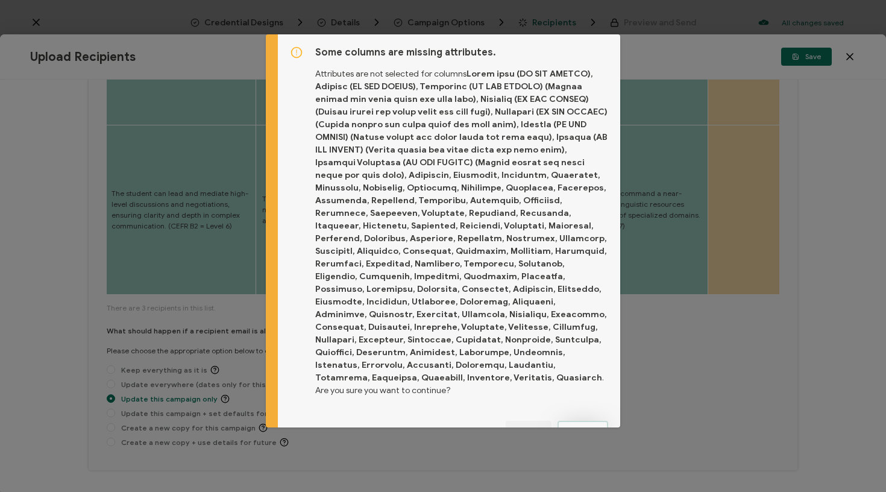
click at [587, 426] on span "Proceed" at bounding box center [582, 429] width 29 height 7
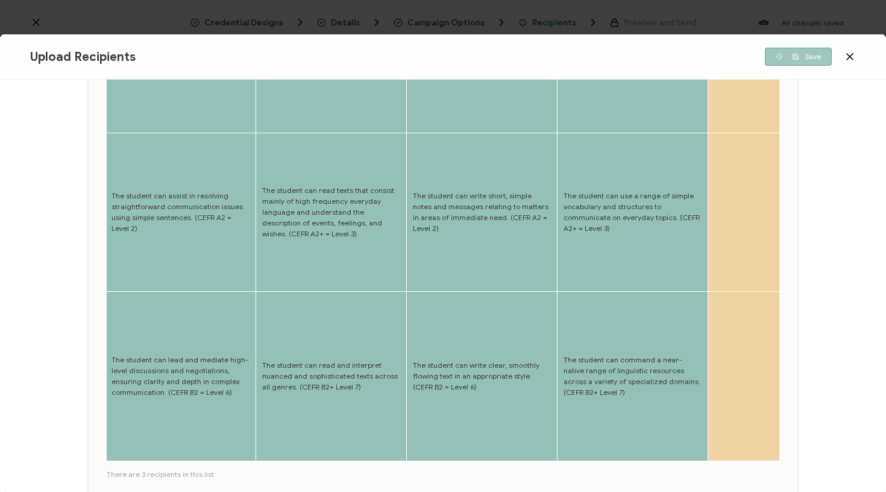
scroll to position [281, 0]
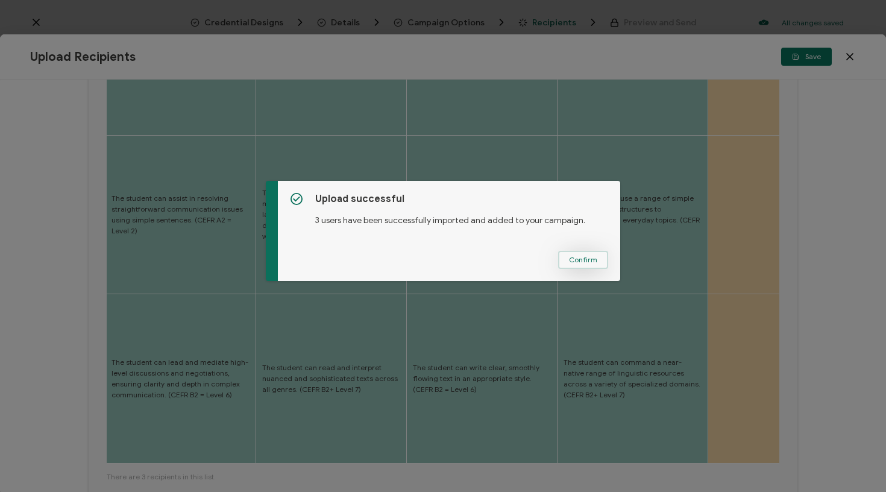
click at [576, 260] on span "Confirm" at bounding box center [583, 259] width 28 height 7
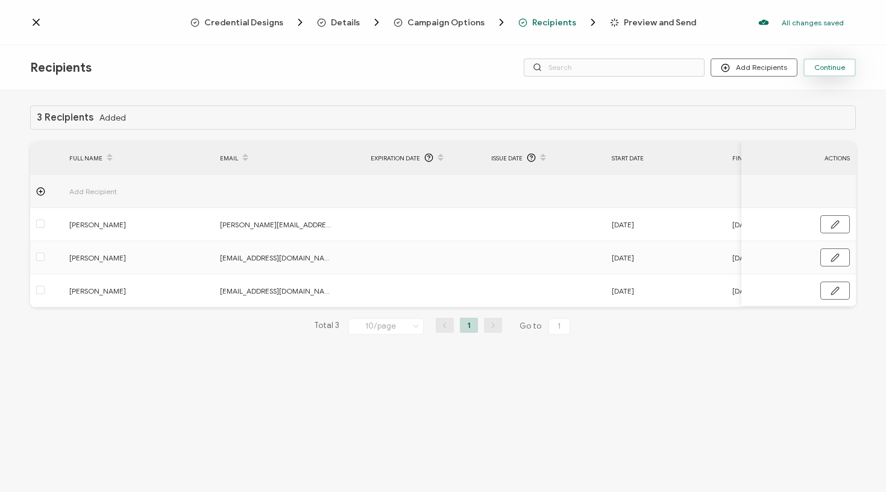
click at [828, 74] on button "Continue" at bounding box center [829, 67] width 52 height 18
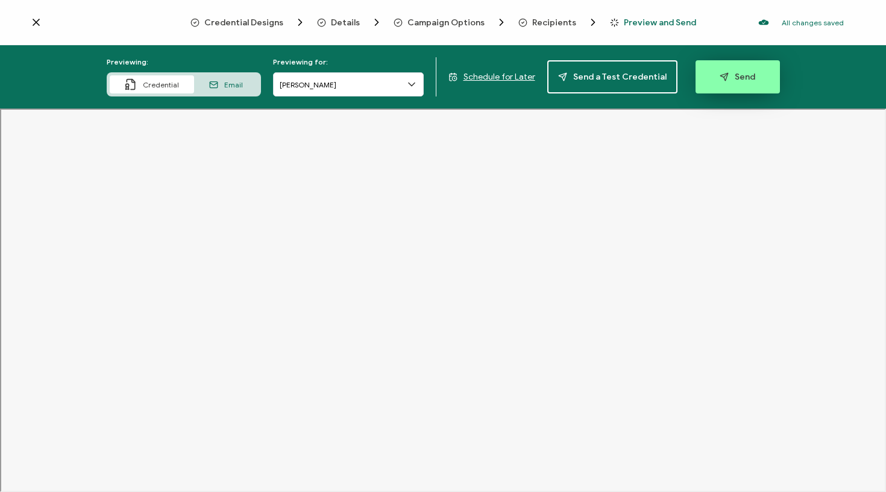
click at [711, 71] on button "Send" at bounding box center [737, 76] width 84 height 33
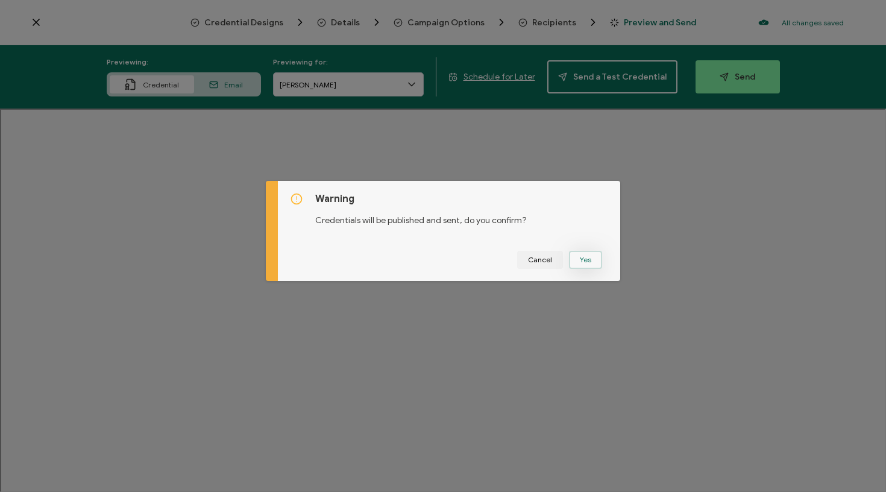
click at [586, 262] on button "Yes" at bounding box center [585, 260] width 33 height 18
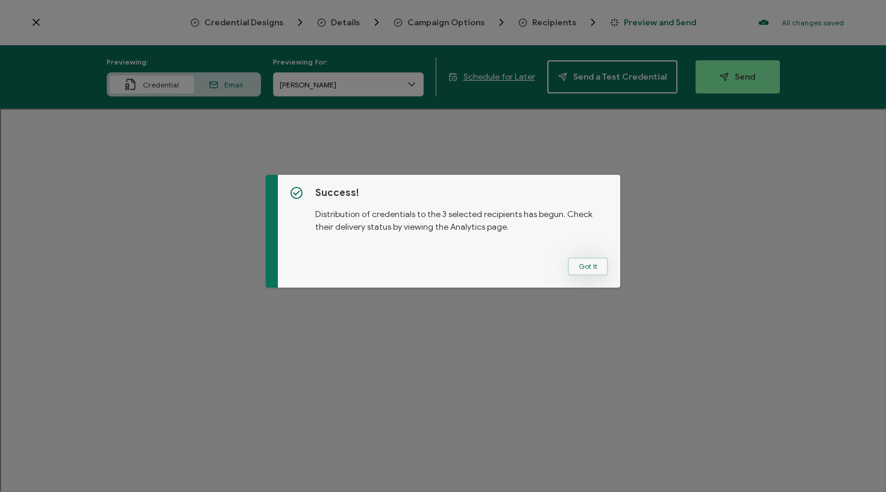
click at [595, 268] on button "Got It" at bounding box center [588, 266] width 40 height 18
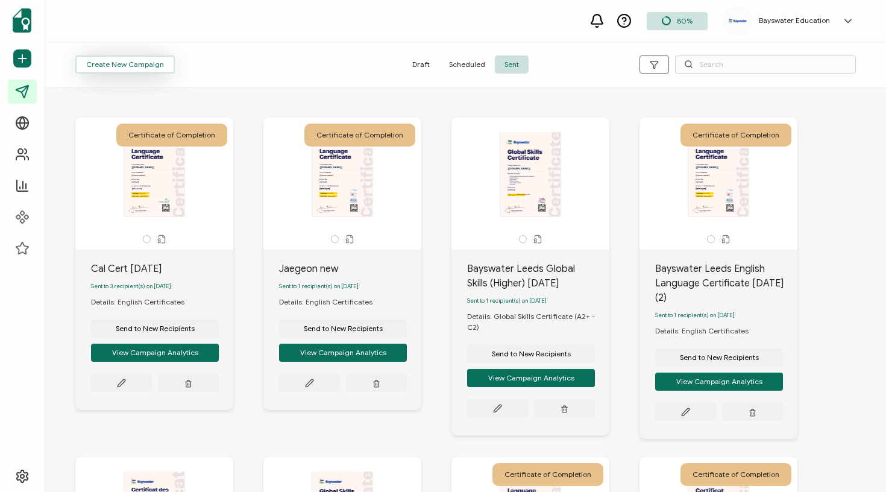
click at [138, 61] on span "Create New Campaign" at bounding box center [125, 64] width 78 height 7
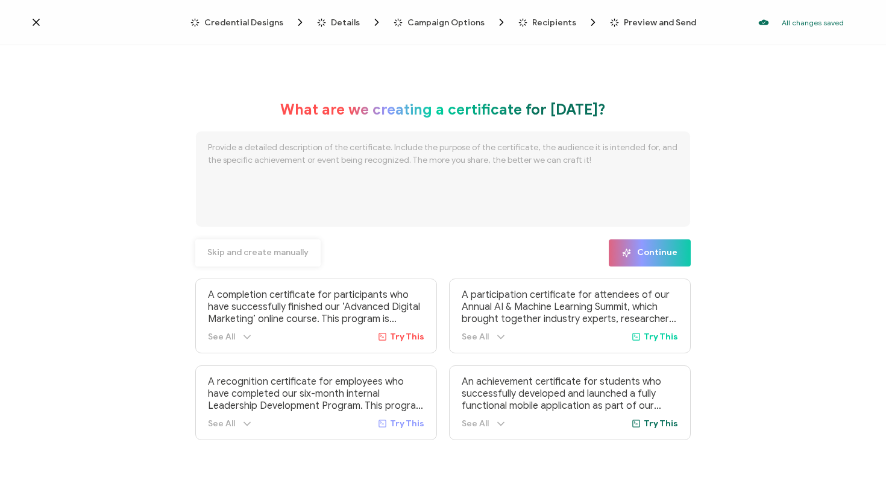
click at [257, 254] on span "Skip and create manually" at bounding box center [257, 252] width 101 height 8
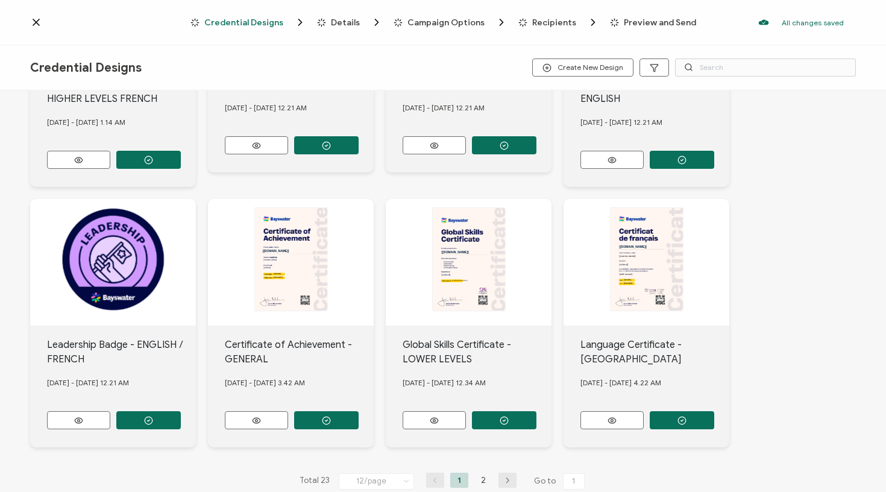
scroll to position [438, 0]
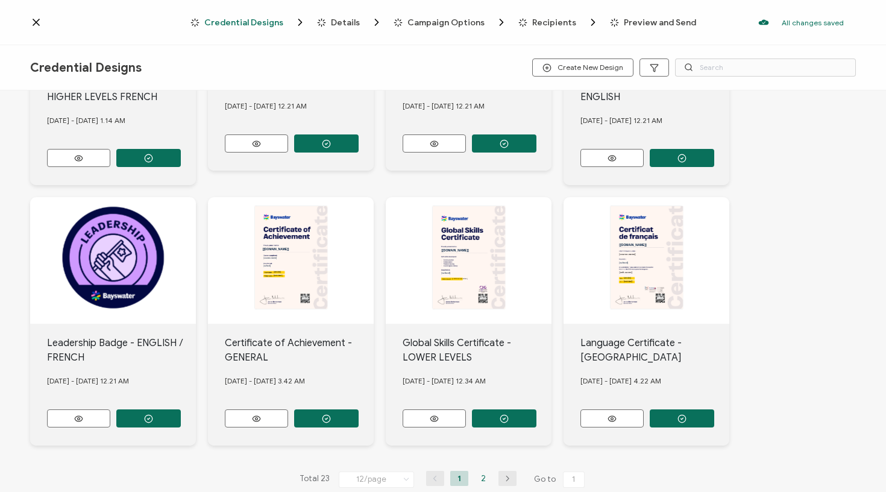
click at [479, 477] on li "2" at bounding box center [483, 478] width 18 height 15
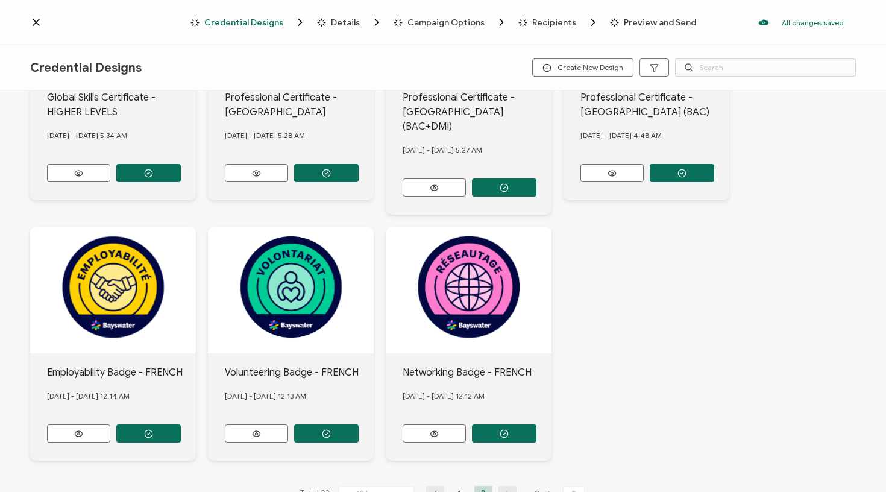
click at [459, 486] on li "1" at bounding box center [459, 493] width 18 height 15
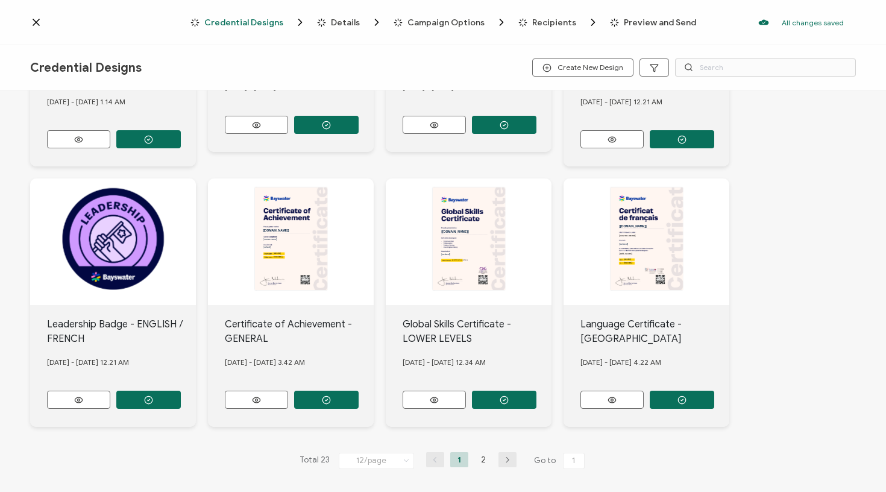
scroll to position [456, 0]
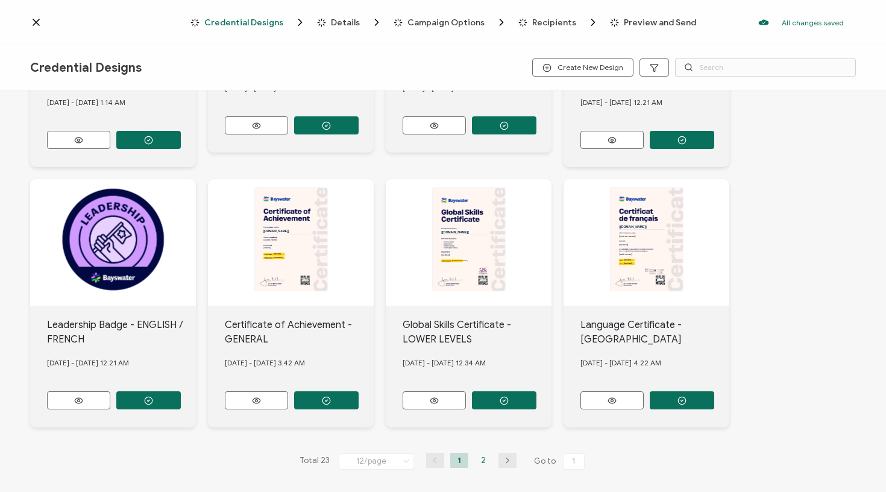
click at [483, 453] on li "2" at bounding box center [483, 460] width 18 height 15
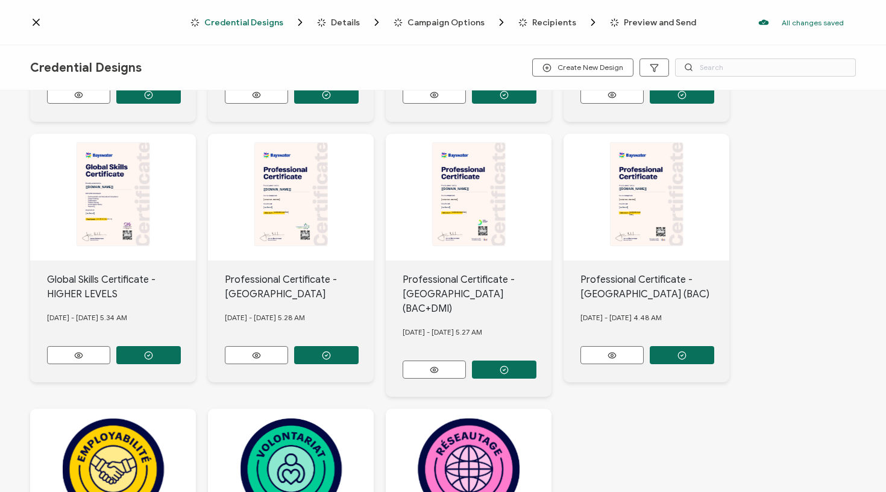
scroll to position [242, 0]
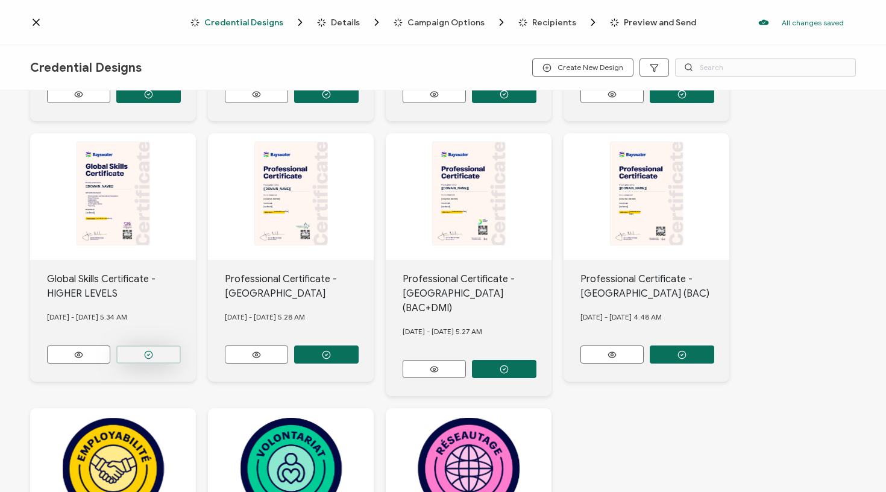
click at [166, 353] on button "button" at bounding box center [148, 354] width 64 height 18
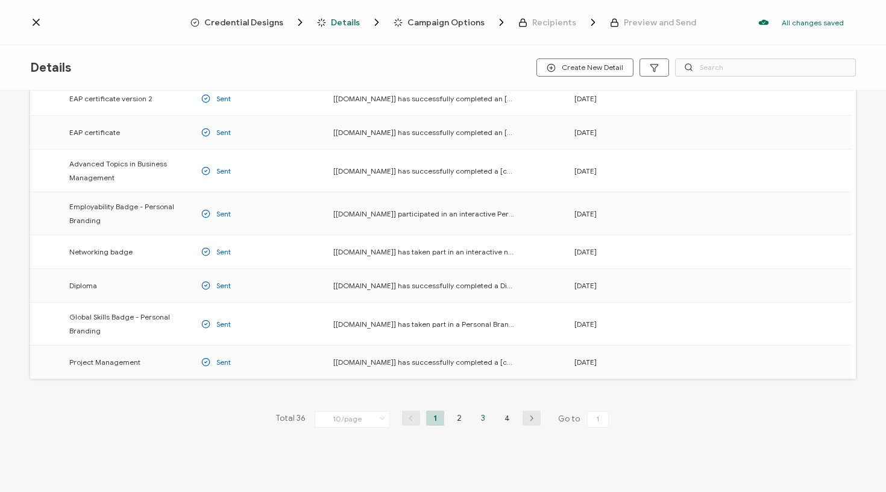
scroll to position [140, 0]
click at [483, 422] on li "3" at bounding box center [483, 417] width 18 height 15
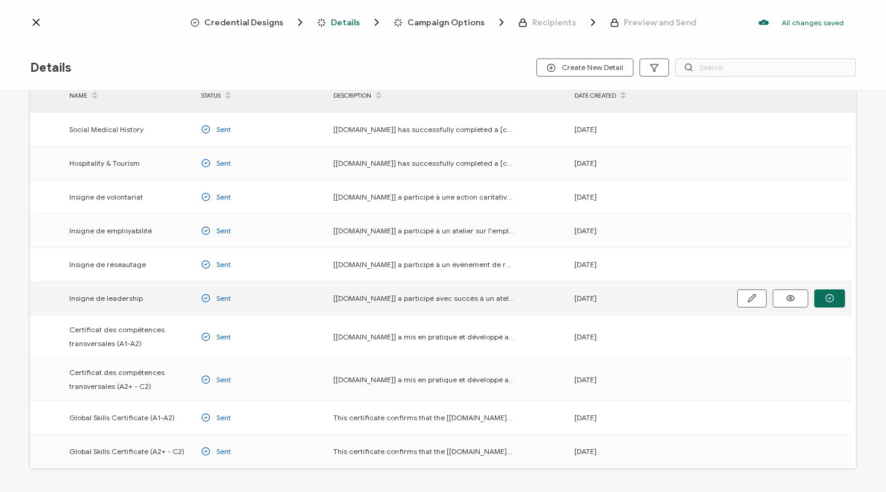
scroll to position [42, 0]
click at [823, 452] on button "button" at bounding box center [829, 451] width 31 height 18
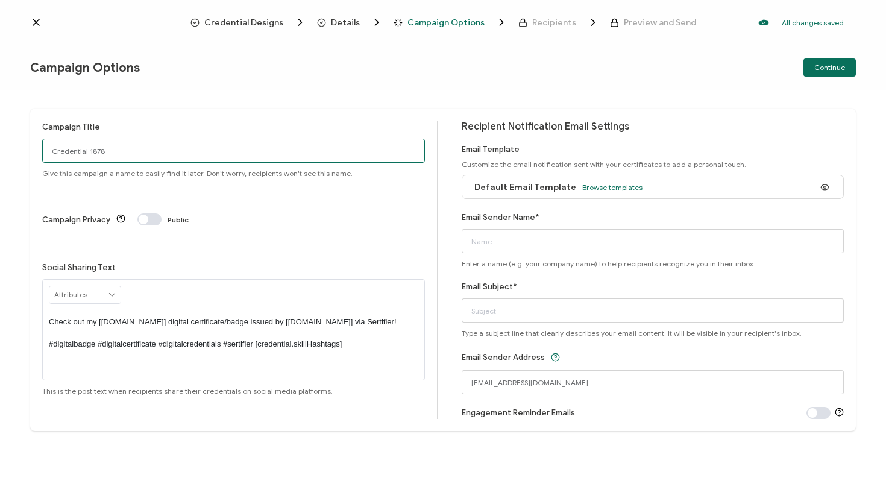
drag, startPoint x: 187, startPoint y: 154, endPoint x: 0, endPoint y: 125, distance: 189.7
type input "Cal [PERSON_NAME] [DATE]"
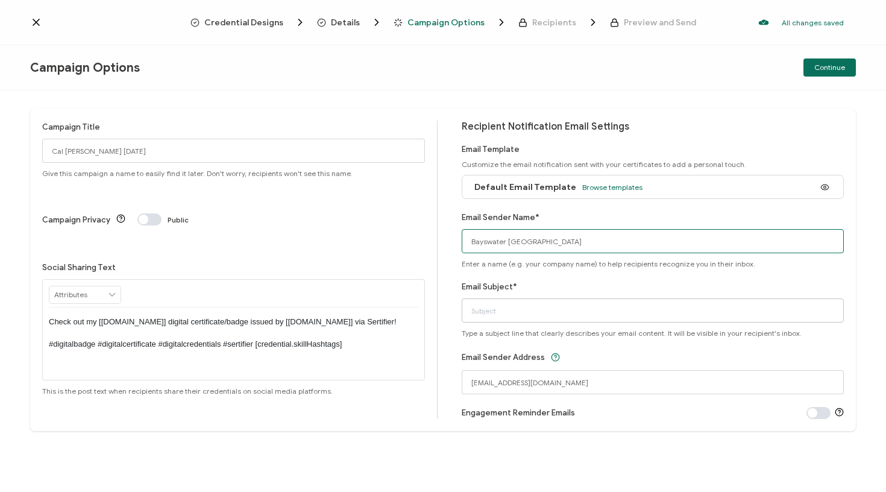
type input "Bayswater [GEOGRAPHIC_DATA]"
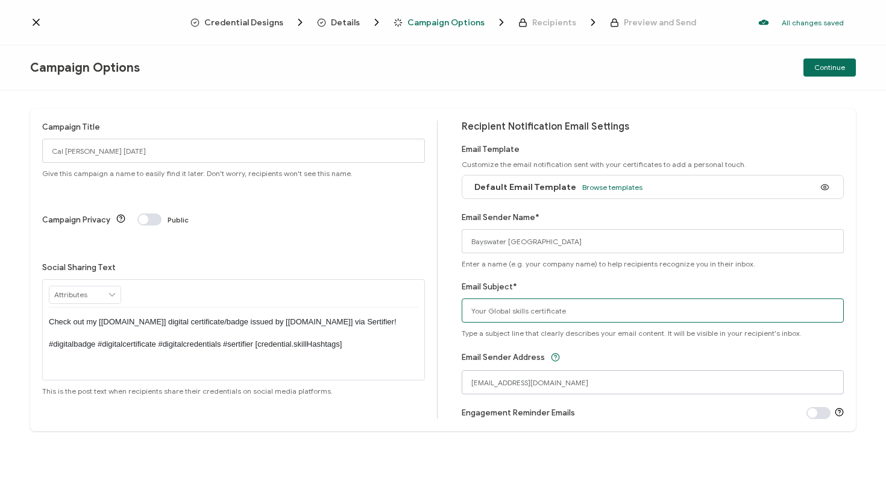
type input "Your Global skills certificate"
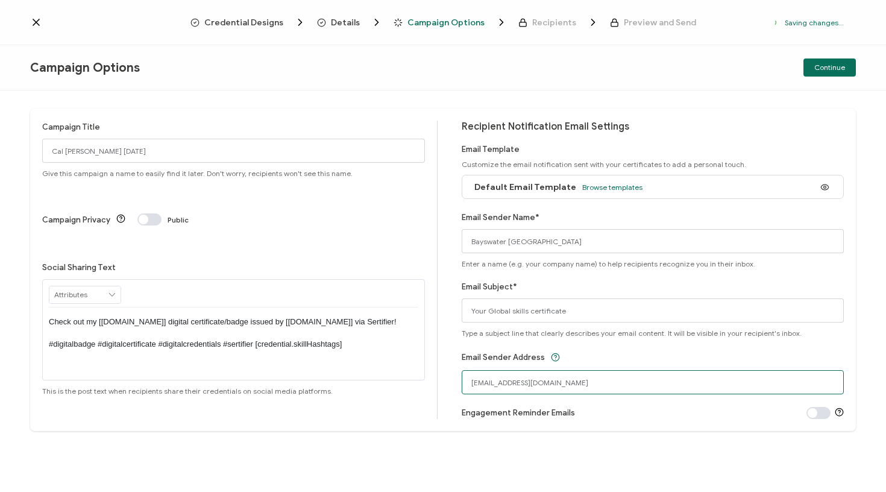
drag, startPoint x: 543, startPoint y: 386, endPoint x: 407, endPoint y: 381, distance: 135.7
type input "[EMAIL_ADDRESS][DOMAIN_NAME]"
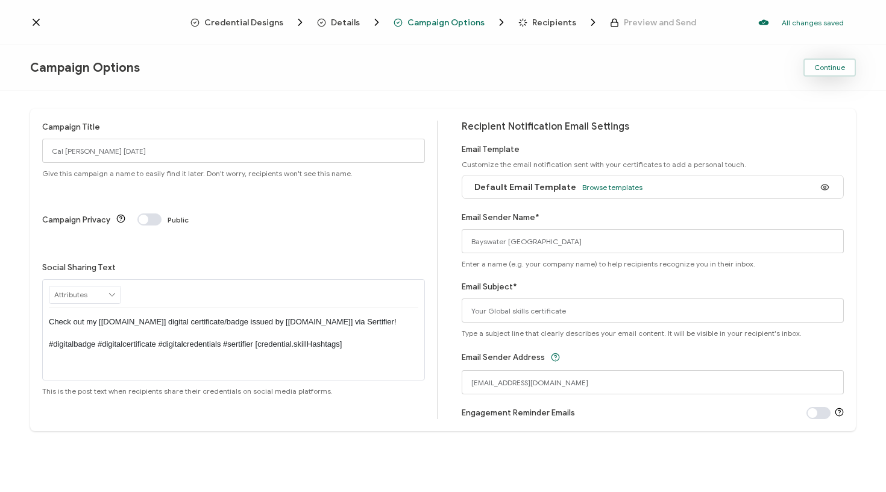
click at [823, 71] on span "Continue" at bounding box center [829, 67] width 31 height 7
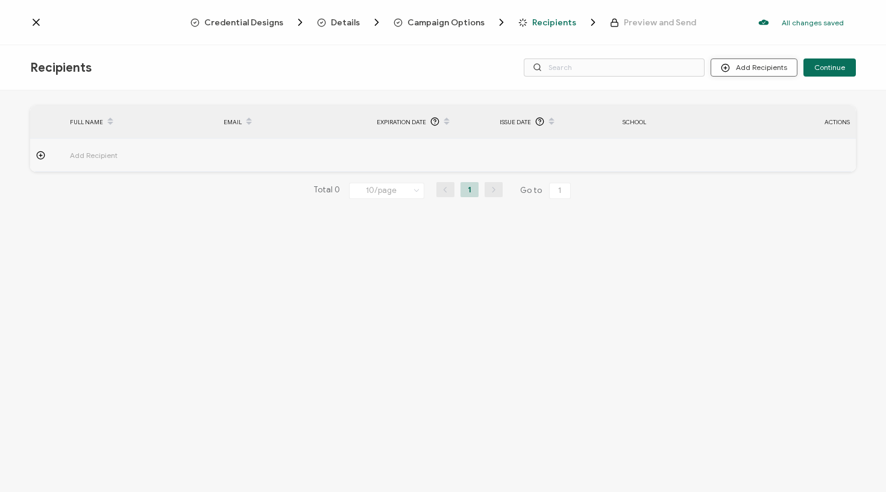
click at [751, 70] on button "Add Recipients" at bounding box center [754, 67] width 87 height 18
click at [755, 95] on span "Upload Recipients" at bounding box center [769, 99] width 61 height 9
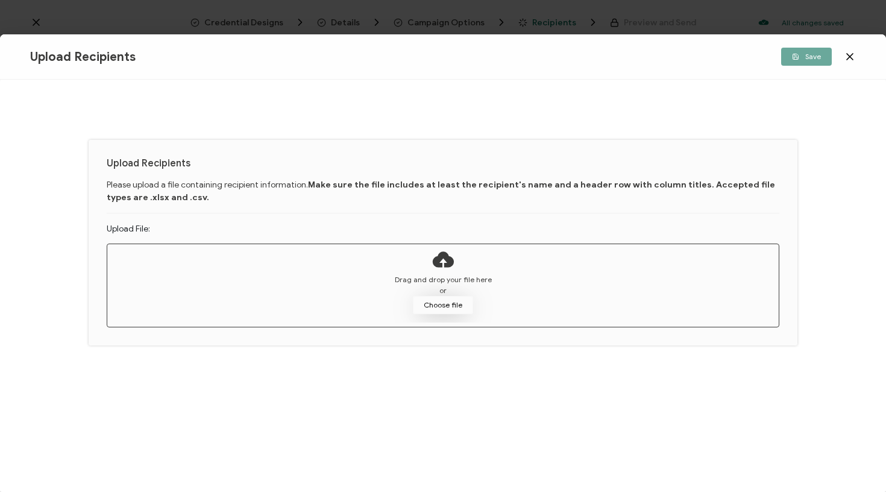
click at [470, 308] on button "Choose file" at bounding box center [443, 305] width 60 height 18
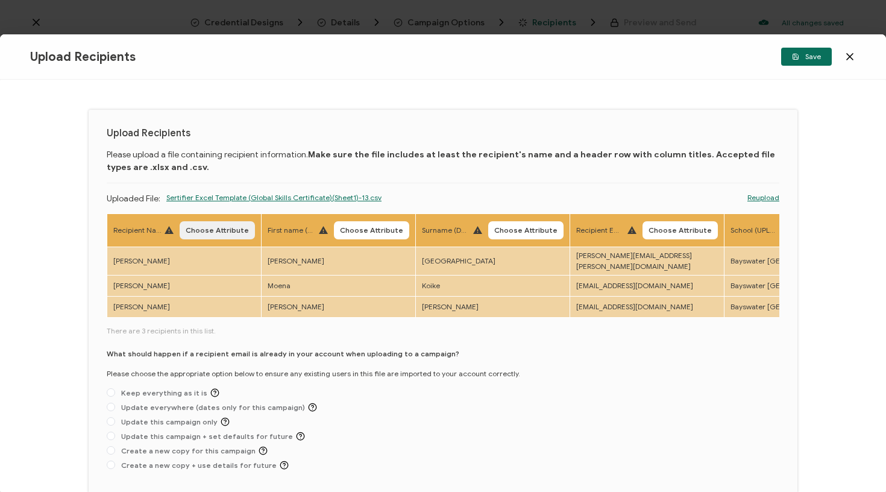
click at [193, 229] on span "Choose Attribute" at bounding box center [217, 230] width 63 height 7
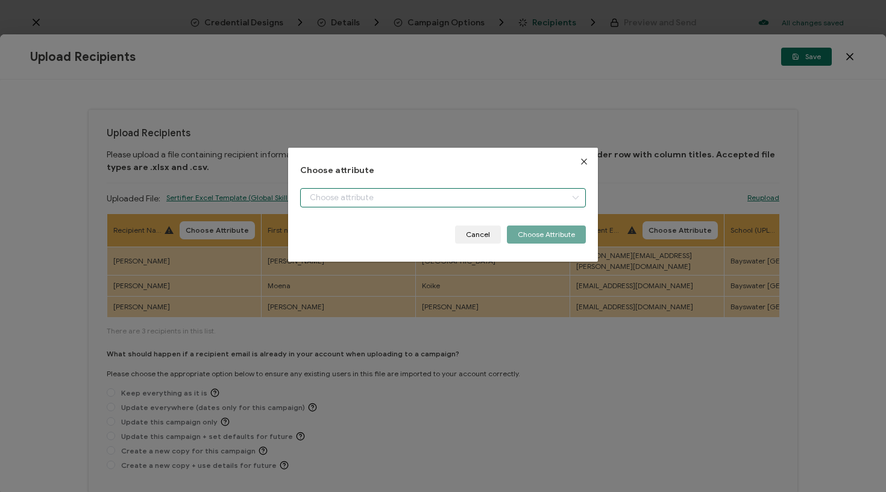
click at [401, 206] on input "dialog" at bounding box center [443, 197] width 286 height 19
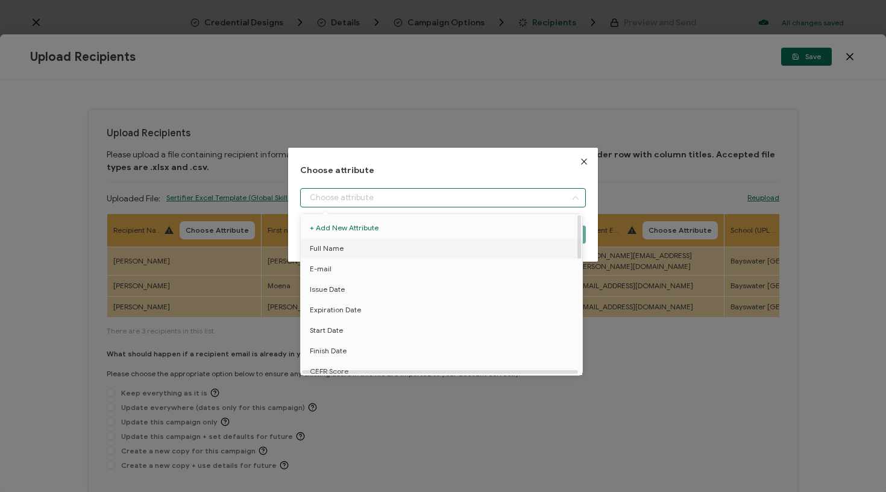
click at [347, 246] on li "Full Name" at bounding box center [444, 248] width 292 height 20
type input "Full Name"
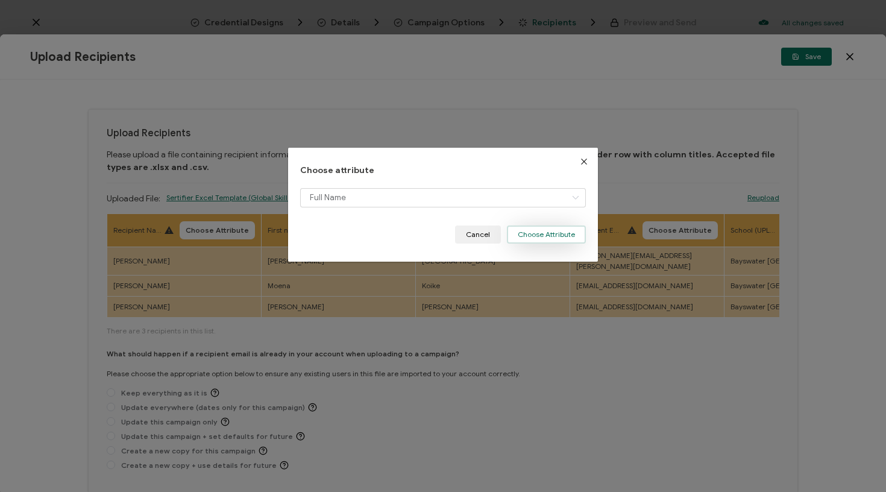
click at [544, 233] on button "Choose Attribute" at bounding box center [546, 234] width 79 height 18
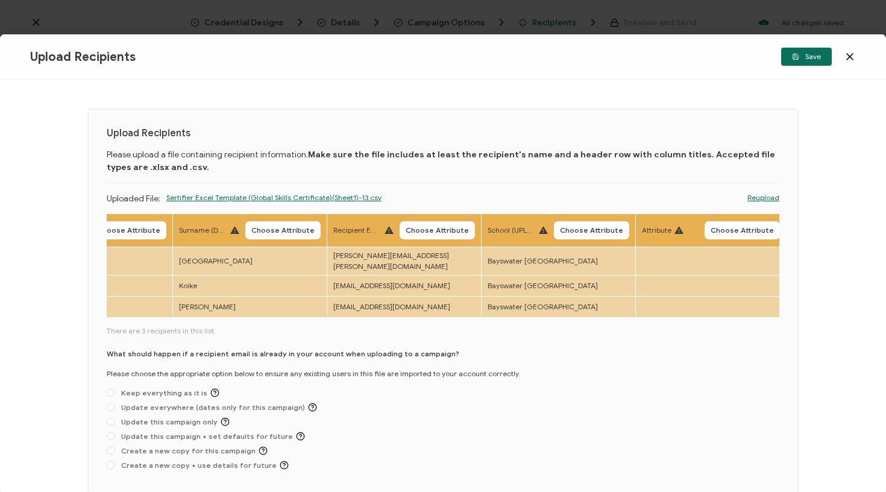
scroll to position [0, 373]
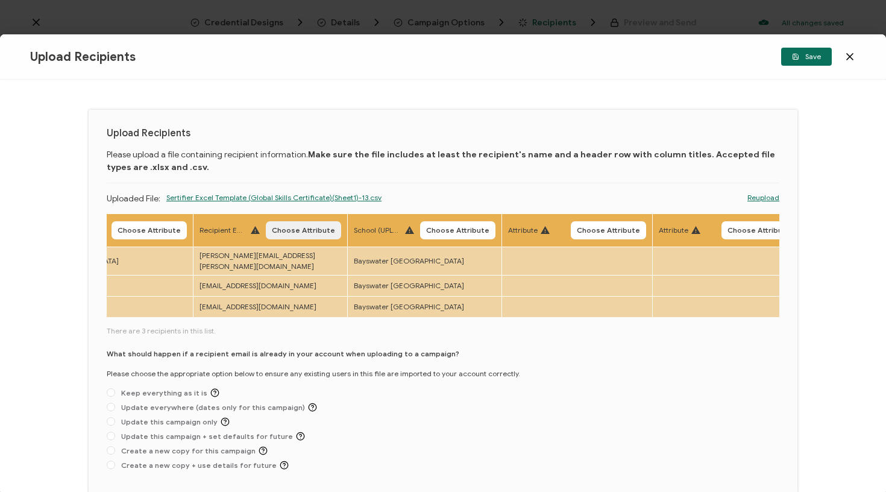
click at [317, 234] on span "Choose Attribute" at bounding box center [303, 230] width 63 height 7
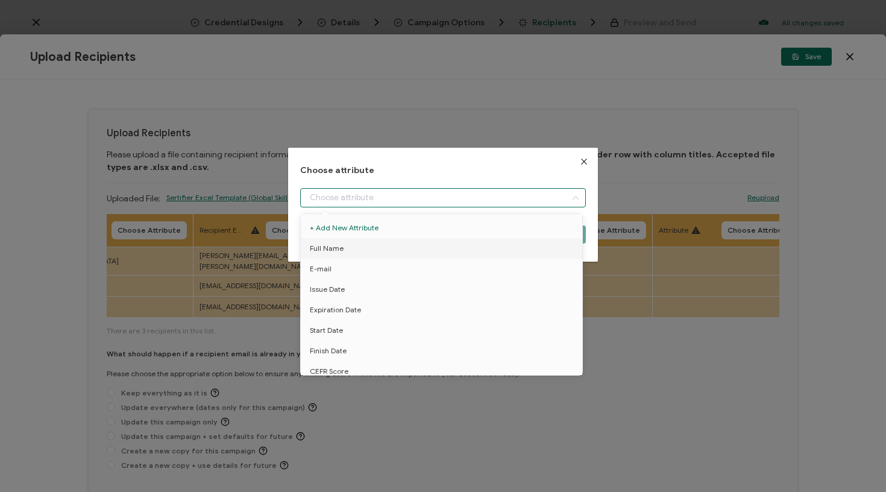
click at [340, 193] on input "dialog" at bounding box center [443, 197] width 286 height 19
click at [379, 274] on li "E-mail" at bounding box center [444, 269] width 292 height 20
type input "E-mail"
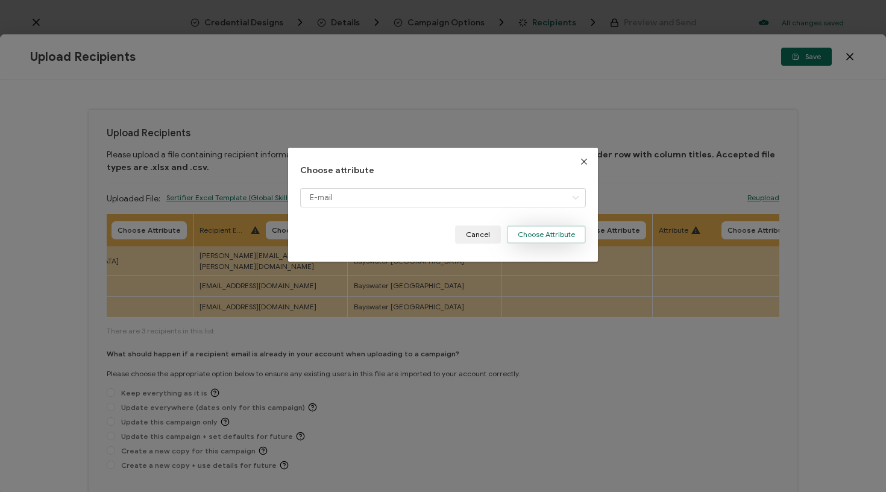
click at [533, 234] on button "Choose Attribute" at bounding box center [546, 234] width 79 height 18
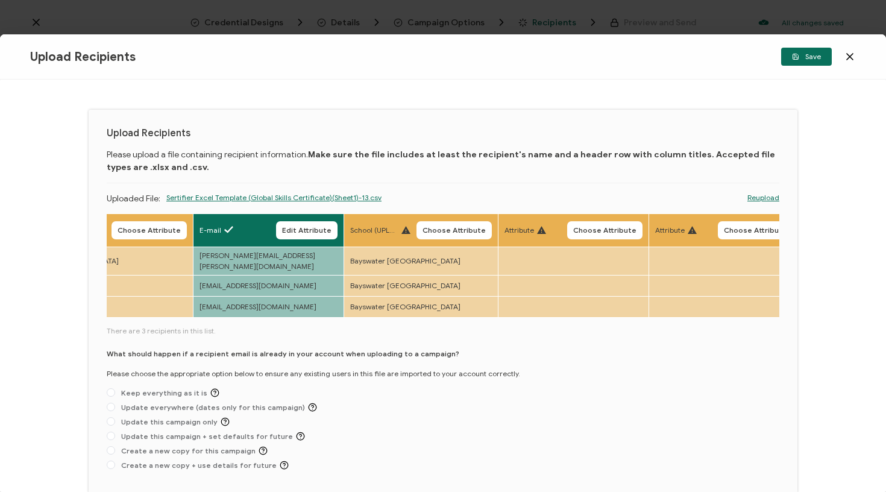
click at [444, 227] on span "Choose Attribute" at bounding box center [453, 230] width 63 height 7
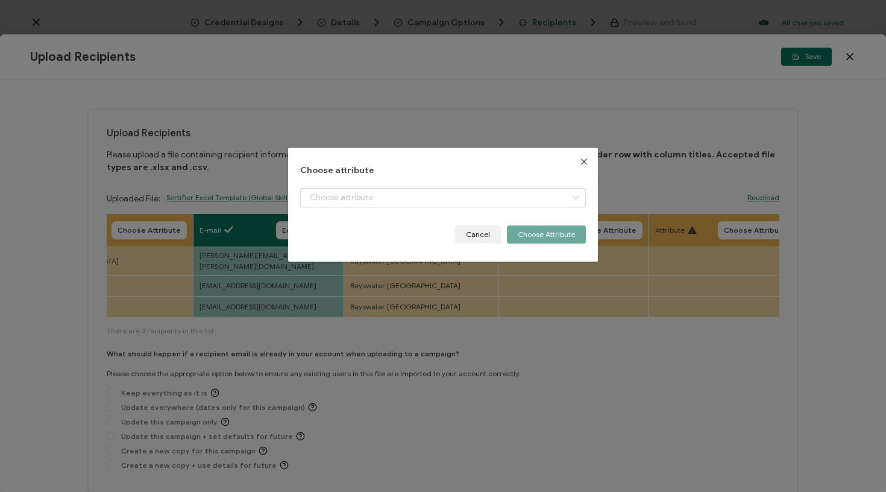
click at [454, 186] on div "Choose attribute Cancel Choose Attribute" at bounding box center [443, 205] width 286 height 78
click at [451, 192] on input "dialog" at bounding box center [443, 197] width 286 height 19
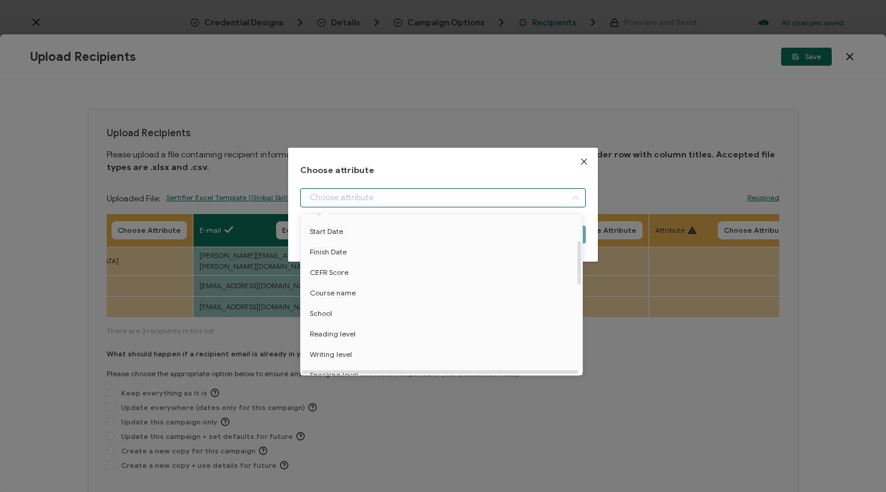
scroll to position [114, 0]
click at [350, 300] on li "School" at bounding box center [444, 298] width 292 height 20
type input "School"
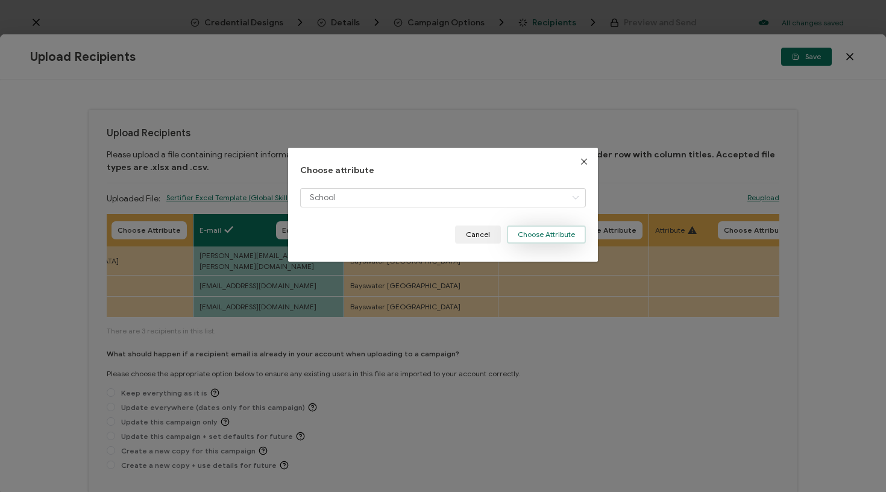
click at [533, 231] on button "Choose Attribute" at bounding box center [546, 234] width 79 height 18
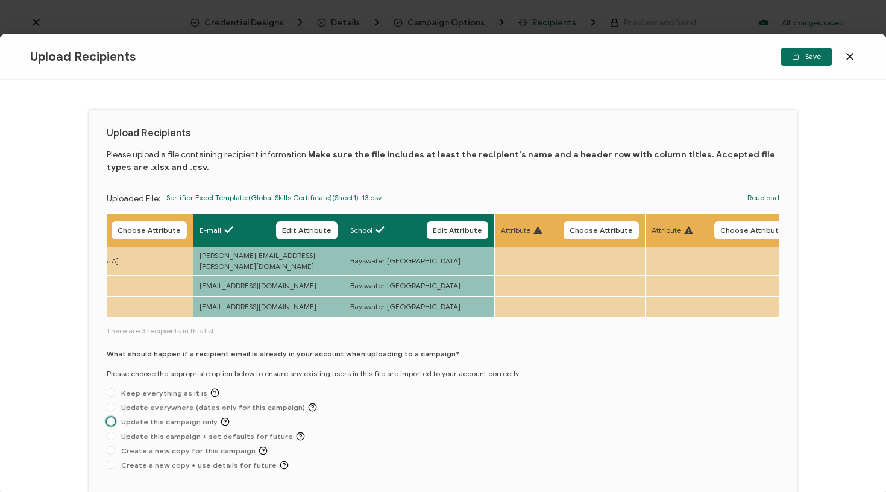
click at [148, 421] on span "Update this campaign only" at bounding box center [172, 421] width 115 height 9
click at [115, 421] on input "Update this campaign only" at bounding box center [111, 422] width 8 height 10
radio input "true"
click at [812, 60] on span "Save" at bounding box center [806, 56] width 29 height 7
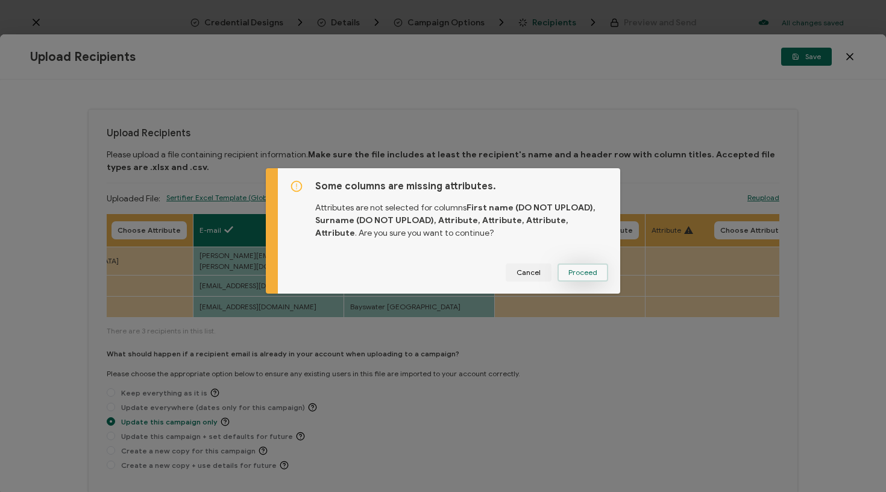
click at [579, 272] on span "Proceed" at bounding box center [582, 272] width 29 height 7
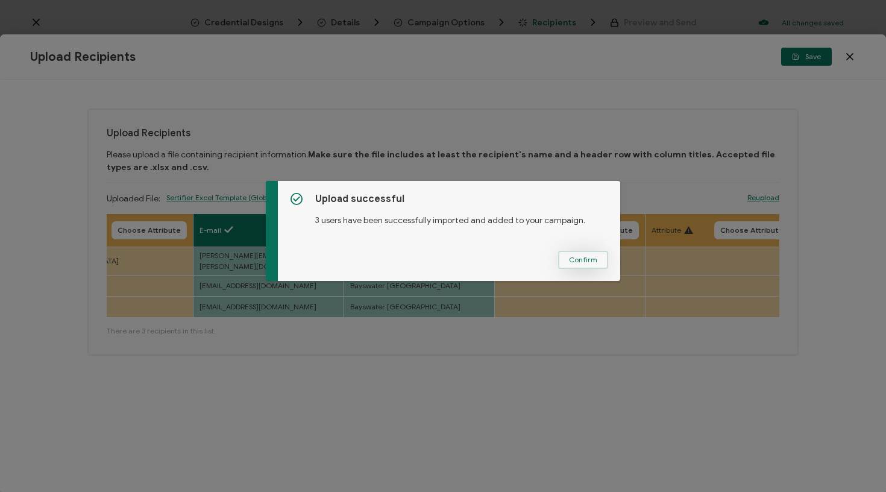
click at [584, 261] on span "Confirm" at bounding box center [583, 259] width 28 height 7
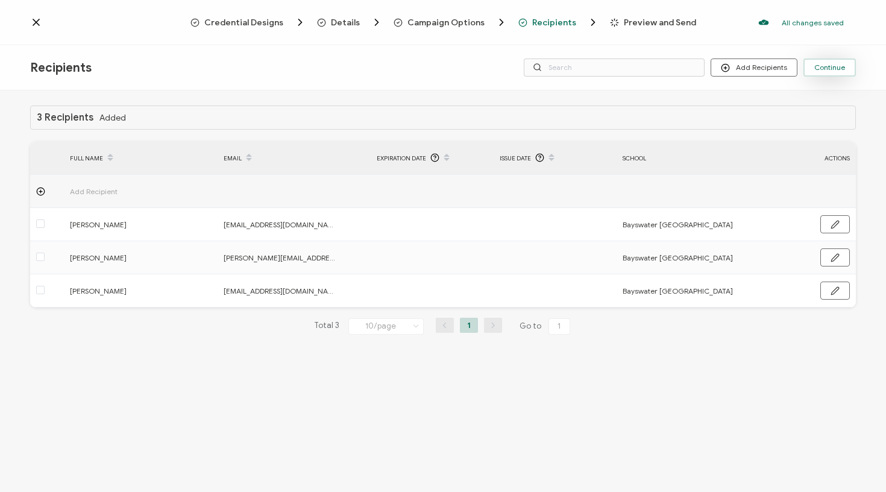
click at [831, 66] on span "Continue" at bounding box center [829, 67] width 31 height 7
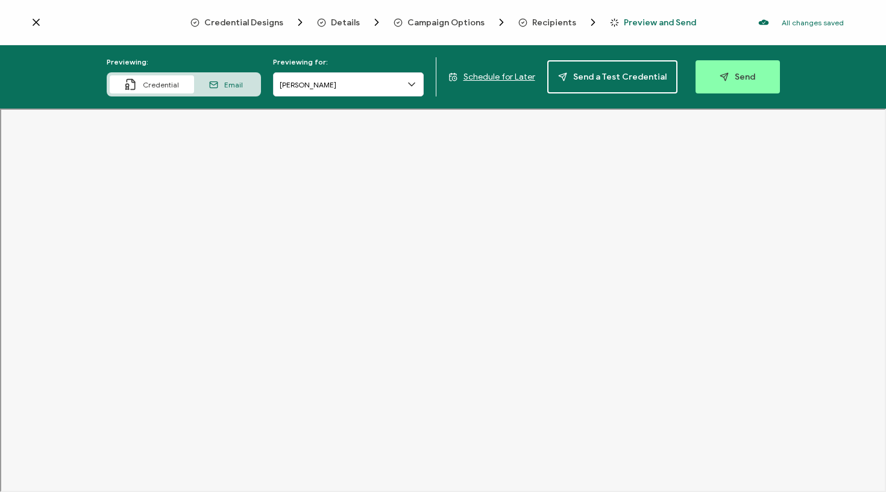
click at [778, 87] on div "Previewing: Credential Email Previewing for: Andrea Ramirez Hernandez Schedule …" at bounding box center [443, 76] width 886 height 63
click at [760, 84] on button "Send" at bounding box center [737, 76] width 84 height 33
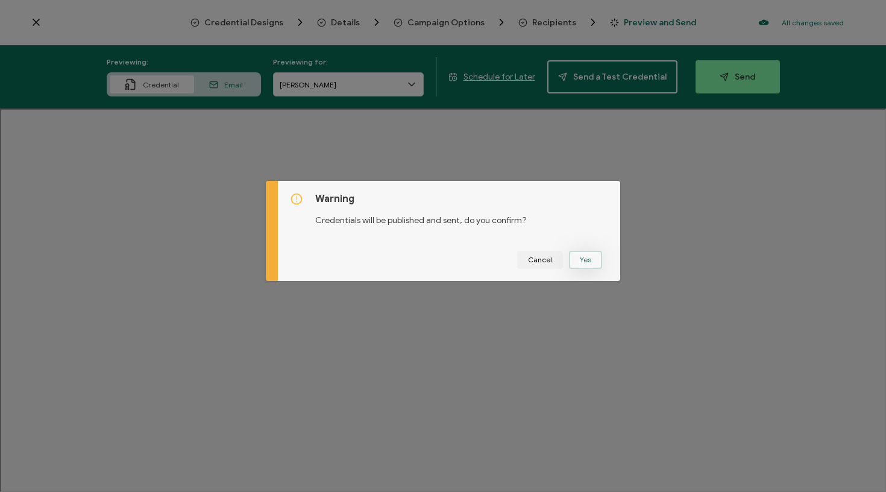
click at [572, 258] on button "Yes" at bounding box center [585, 260] width 33 height 18
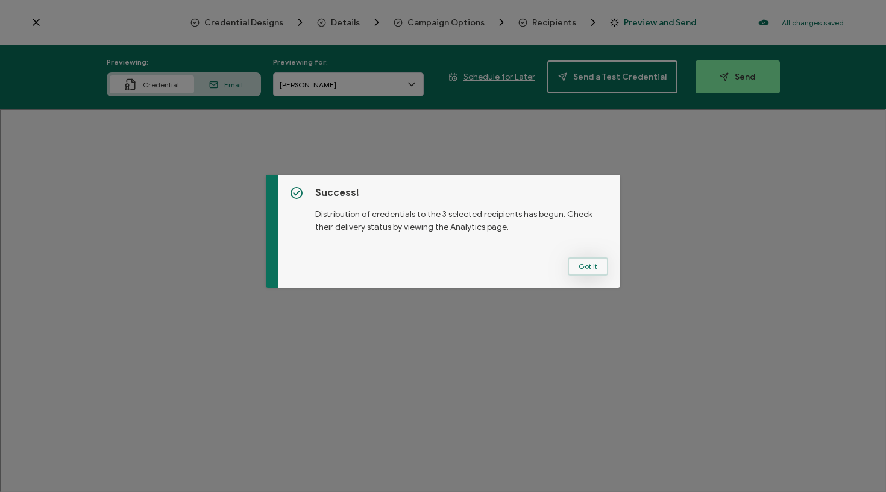
click at [580, 274] on button "Got It" at bounding box center [588, 266] width 40 height 18
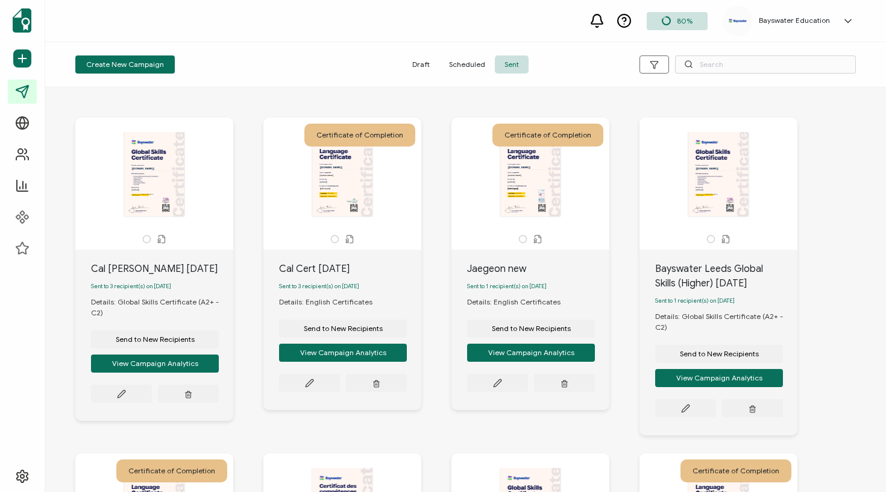
click at [155, 174] on div "The recipient’s full name, which will be automatically filled based on the info…" at bounding box center [154, 174] width 127 height 84
